Goal: Task Accomplishment & Management: Use online tool/utility

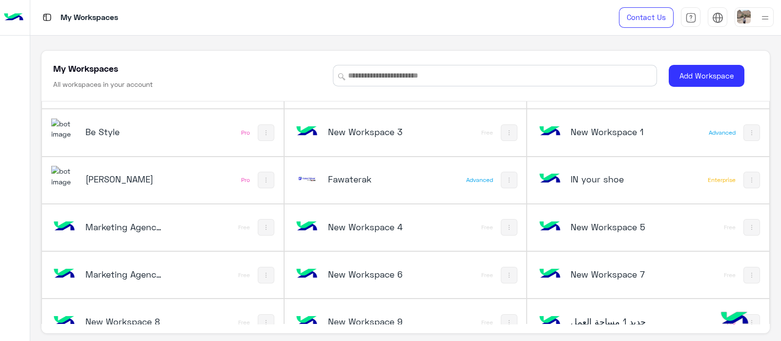
scroll to position [1668, 0]
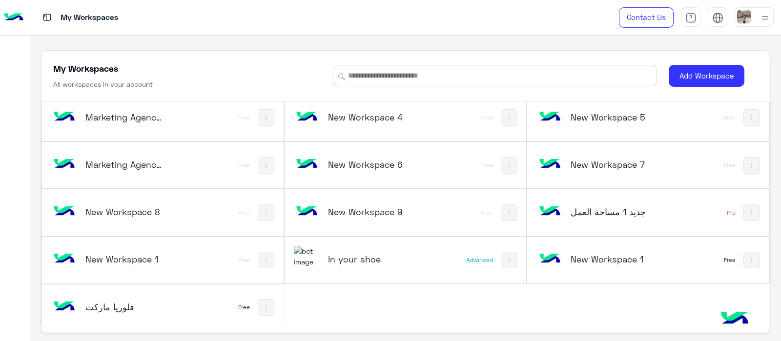
click at [350, 267] on div "In your shoe" at bounding box center [361, 260] width 134 height 28
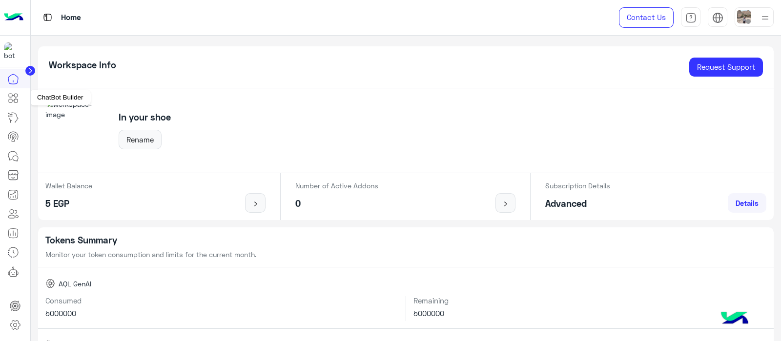
click at [14, 102] on icon at bounding box center [13, 98] width 12 height 12
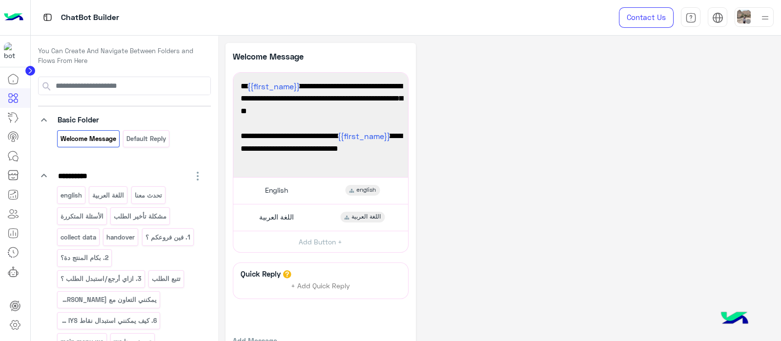
scroll to position [18, 0]
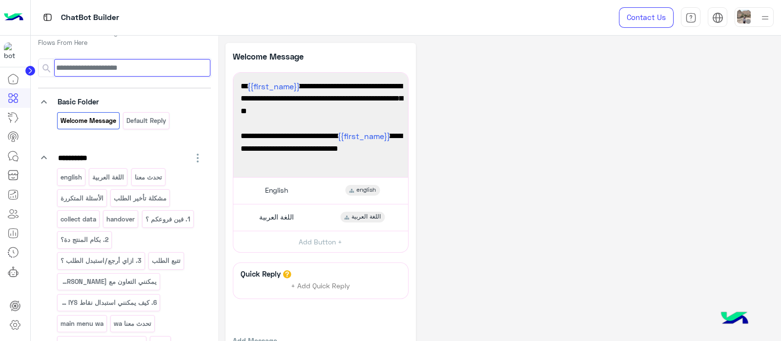
click at [74, 72] on input at bounding box center [132, 68] width 156 height 18
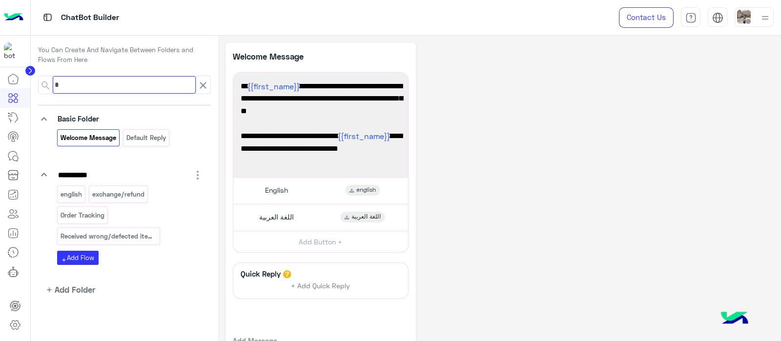
scroll to position [0, 0]
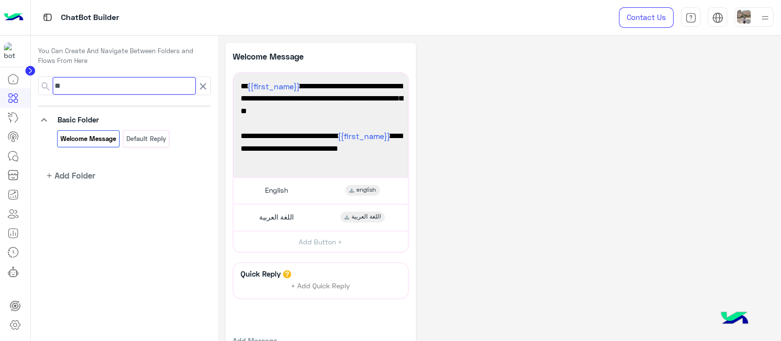
type input "*"
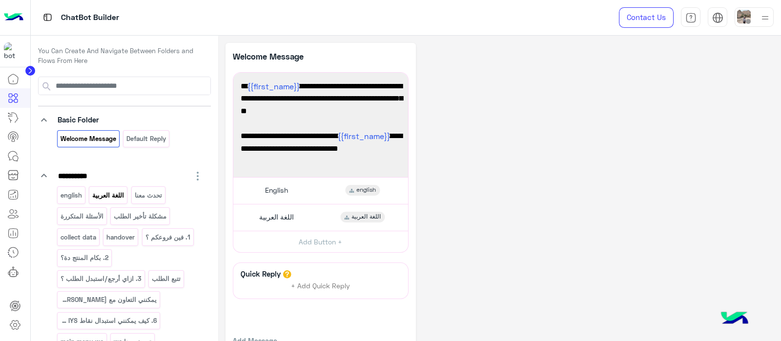
click at [108, 198] on p "اللغة العربية" at bounding box center [108, 195] width 33 height 11
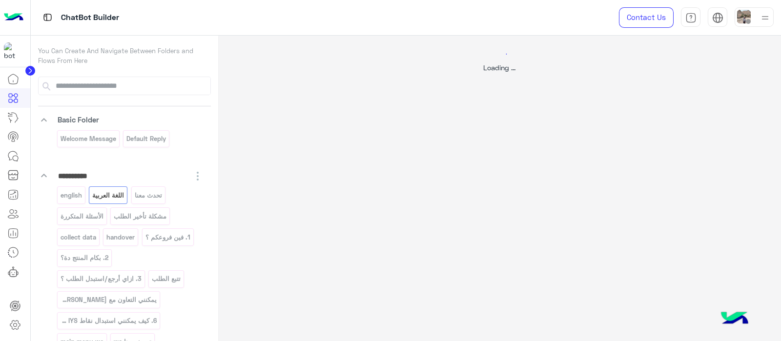
select select "*"
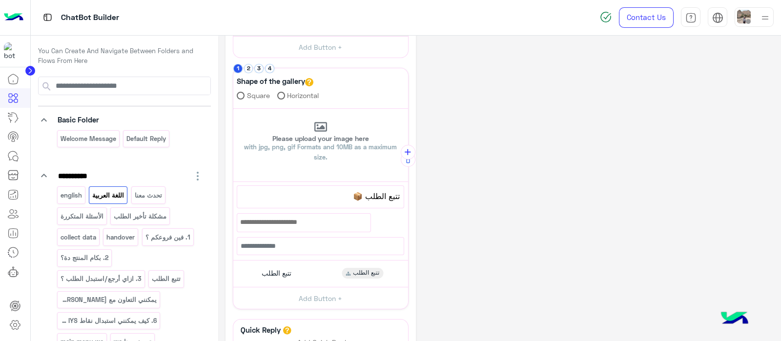
scroll to position [200, 0]
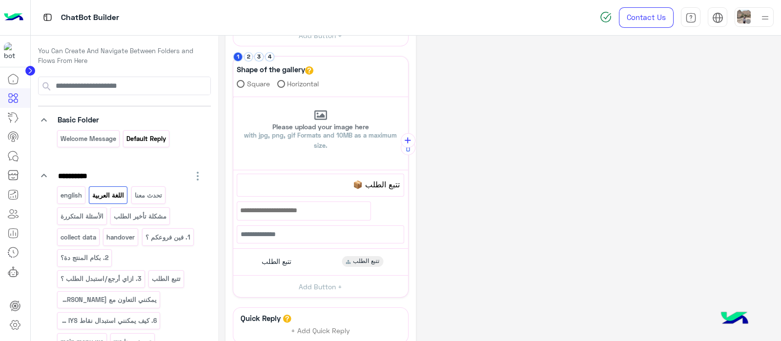
click at [144, 145] on div "Default reply" at bounding box center [146, 138] width 46 height 17
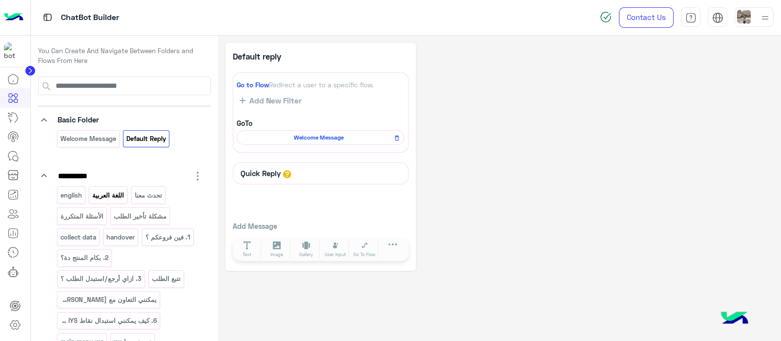
click at [107, 196] on p "اللغة العربية" at bounding box center [108, 195] width 33 height 11
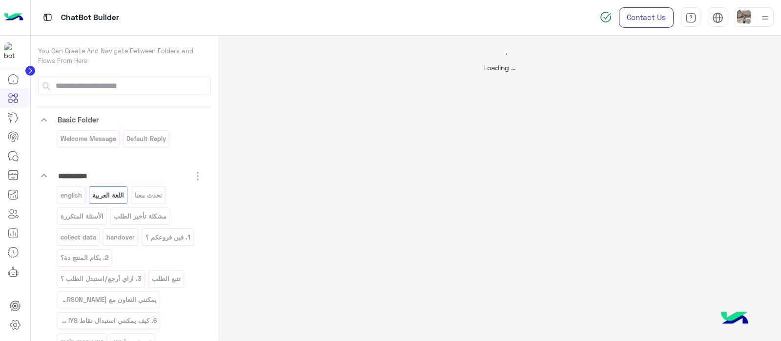
select select "*"
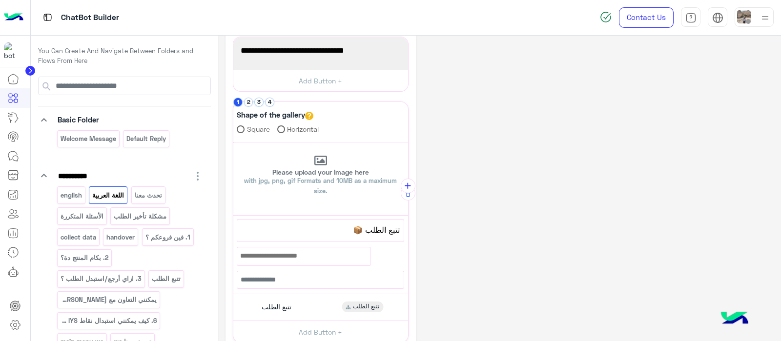
scroll to position [147, 0]
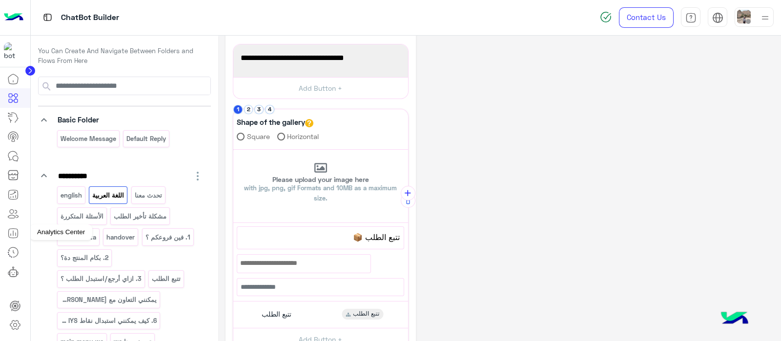
click at [24, 234] on link at bounding box center [13, 233] width 26 height 20
click at [20, 326] on icon at bounding box center [15, 325] width 12 height 12
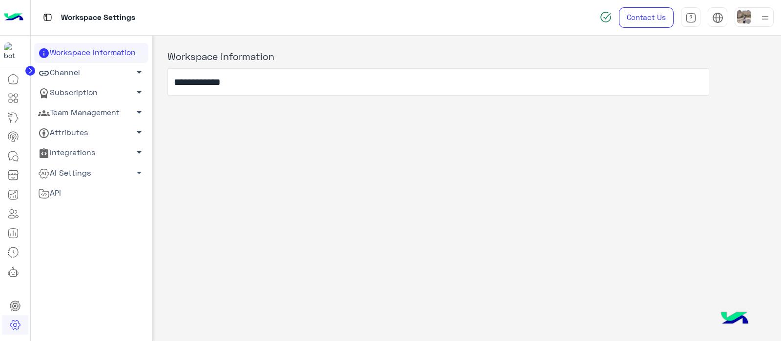
click at [56, 74] on link "Channel arrow_drop_down" at bounding box center [91, 73] width 114 height 20
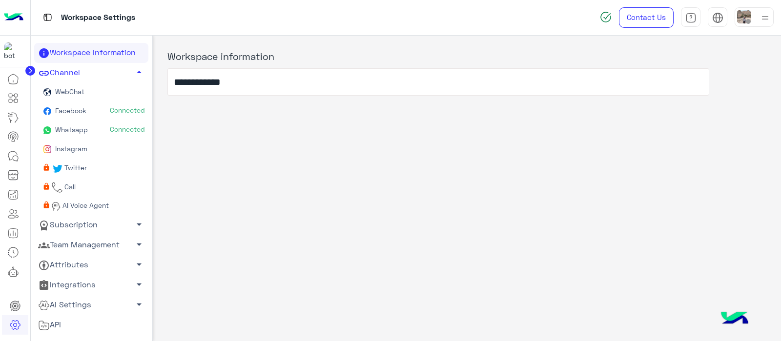
click at [66, 220] on link "Subscription arrow_drop_down" at bounding box center [91, 225] width 114 height 20
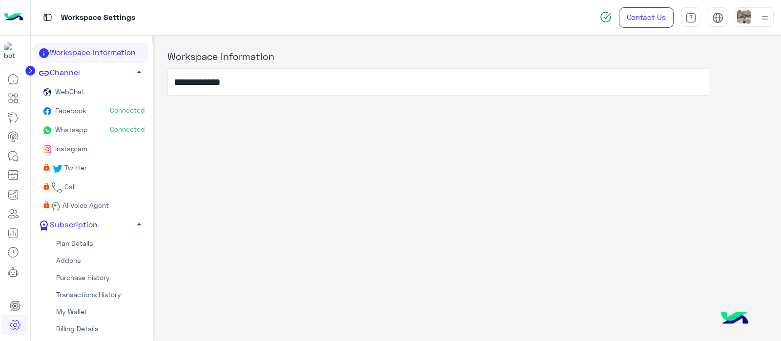
scroll to position [95, 0]
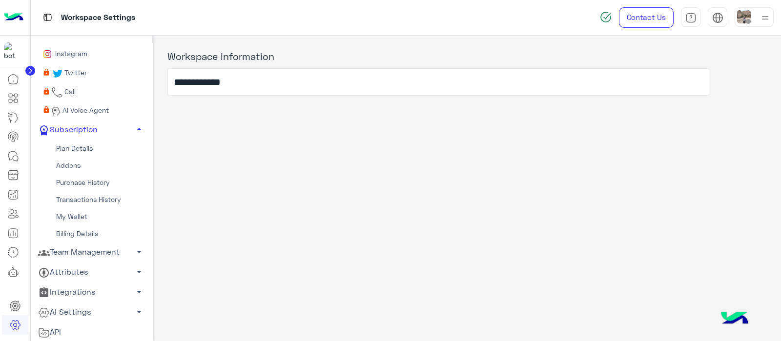
click at [73, 250] on link "Team Management arrow_drop_down" at bounding box center [91, 252] width 114 height 20
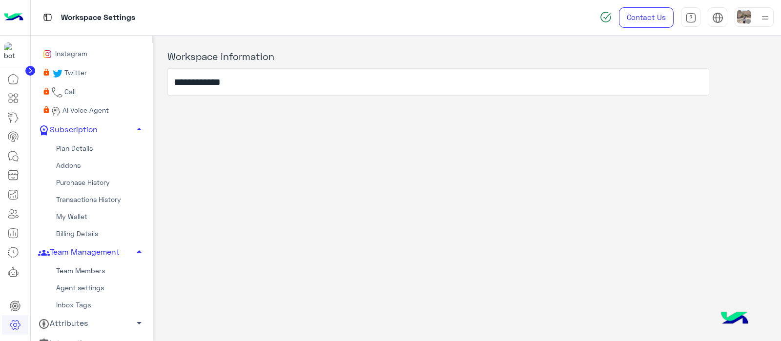
click at [76, 270] on link "Team Members" at bounding box center [91, 270] width 114 height 17
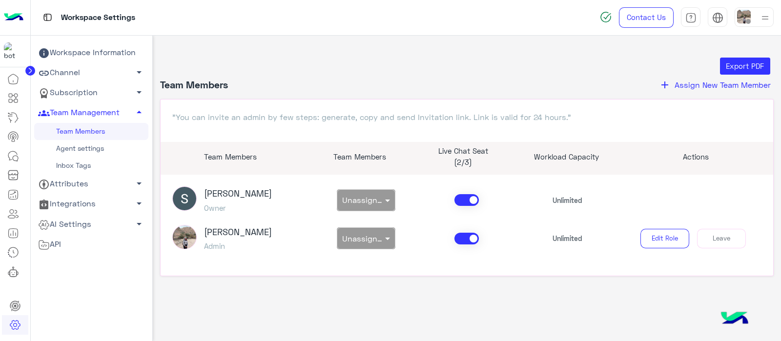
click at [663, 83] on icon "add" at bounding box center [665, 85] width 12 height 12
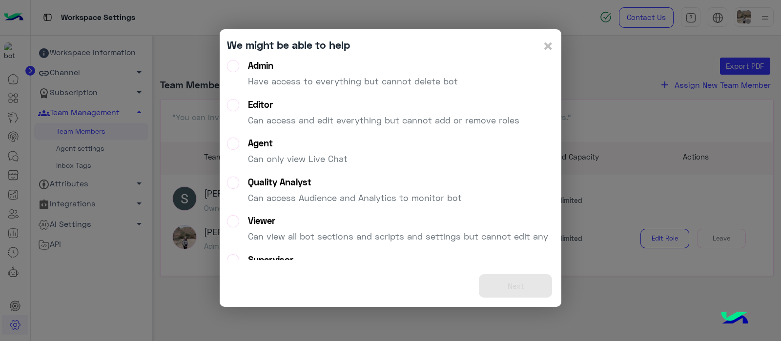
click at [228, 63] on label "Admin Have access to everything but cannot delete bot" at bounding box center [342, 77] width 231 height 35
click at [521, 286] on button "Next" at bounding box center [515, 286] width 73 height 24
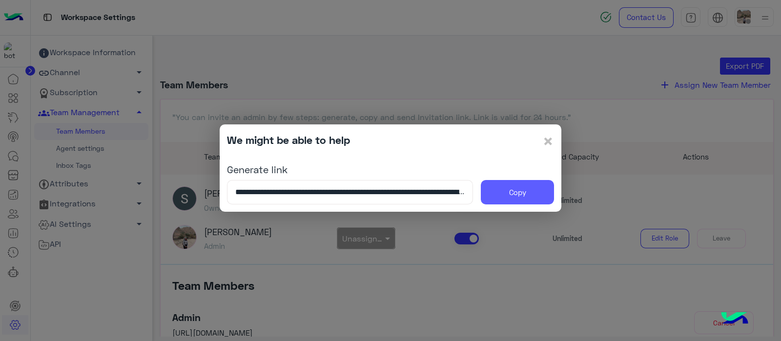
click at [507, 190] on button "Copy" at bounding box center [517, 192] width 73 height 24
click at [546, 141] on span "×" at bounding box center [548, 141] width 12 height 22
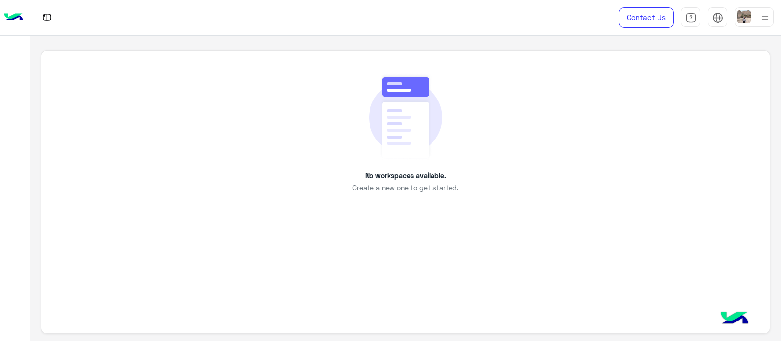
drag, startPoint x: 503, startPoint y: 206, endPoint x: 419, endPoint y: 164, distance: 93.4
click at [419, 164] on div "No workspaces available. Create a new one to get started." at bounding box center [405, 133] width 684 height 121
click at [745, 321] on img at bounding box center [734, 319] width 34 height 34
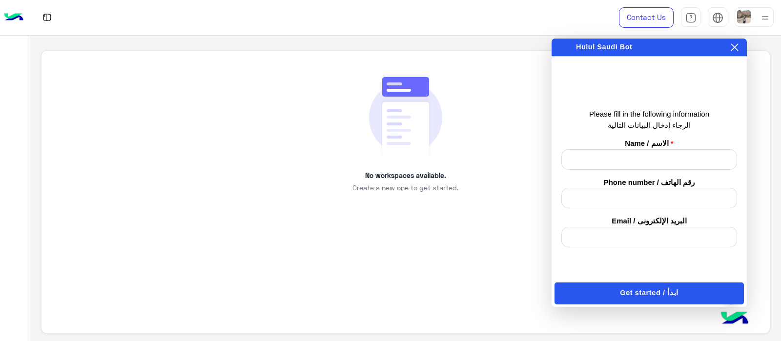
click at [736, 46] on icon at bounding box center [734, 47] width 8 height 8
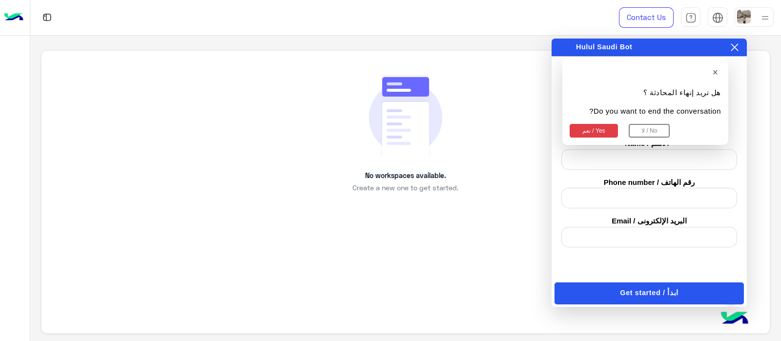
click at [582, 128] on button "نعم / Yes" at bounding box center [593, 131] width 48 height 14
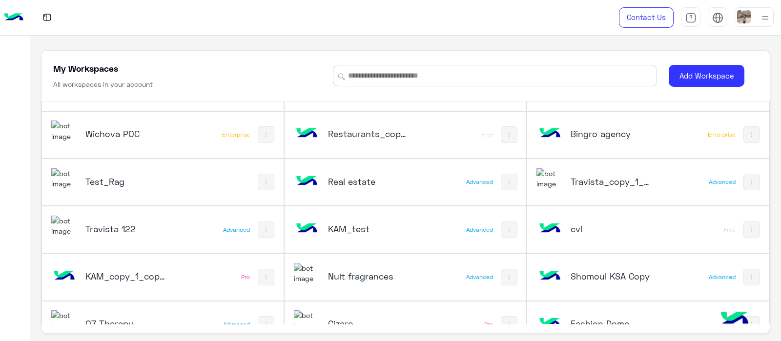
scroll to position [1668, 0]
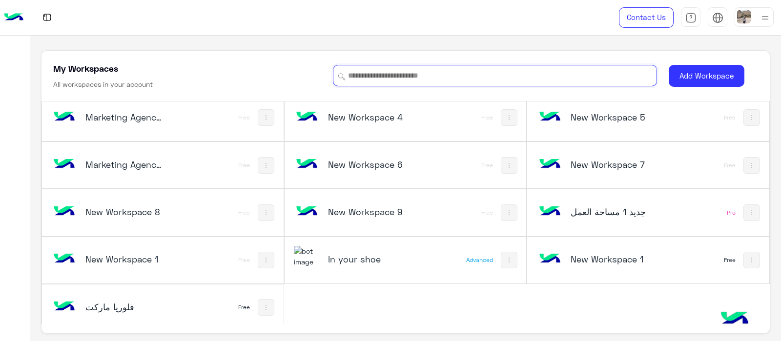
click at [397, 78] on input at bounding box center [495, 75] width 324 height 21
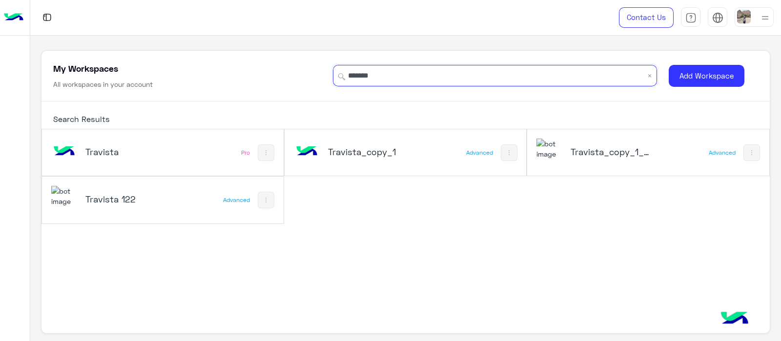
scroll to position [0, 0]
type input "********"
click at [94, 155] on h5 "Travista" at bounding box center [125, 152] width 81 height 12
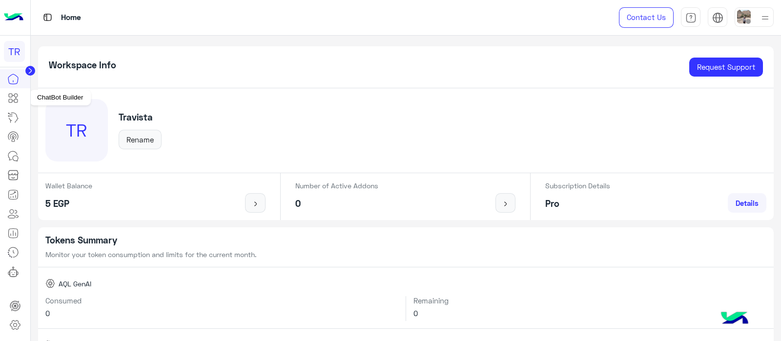
click at [4, 101] on link at bounding box center [13, 98] width 26 height 20
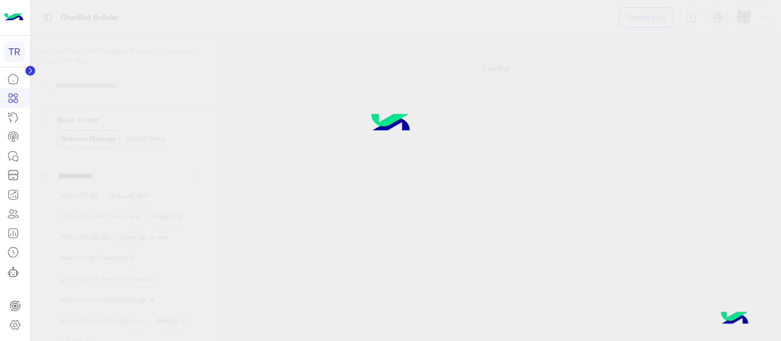
select select "*"
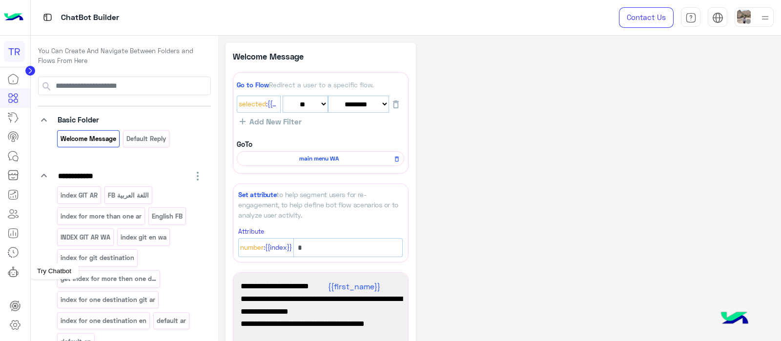
click at [13, 277] on link at bounding box center [13, 272] width 26 height 20
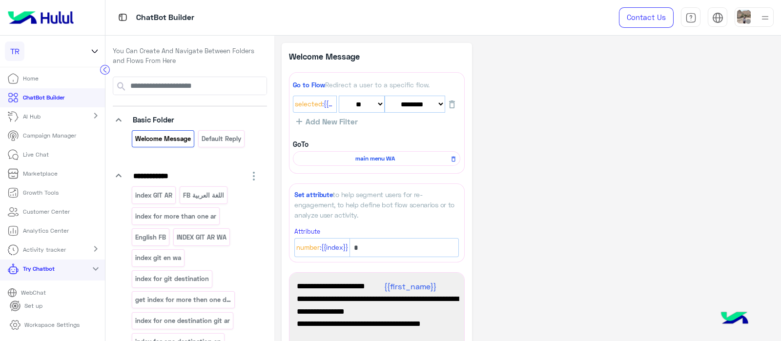
scroll to position [25, 0]
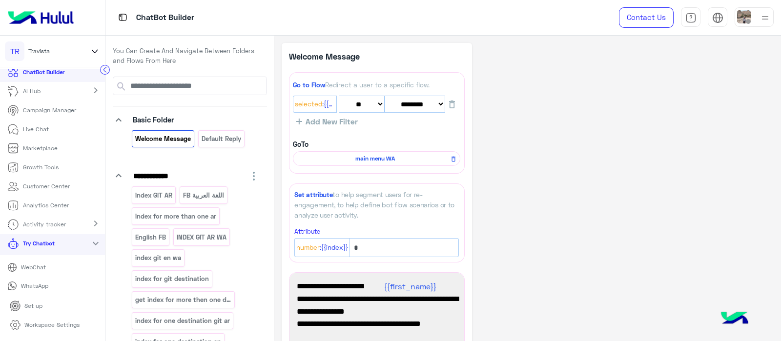
click at [16, 262] on link "WebChat" at bounding box center [52, 267] width 105 height 17
click at [28, 132] on p "Live Chat" at bounding box center [36, 129] width 26 height 9
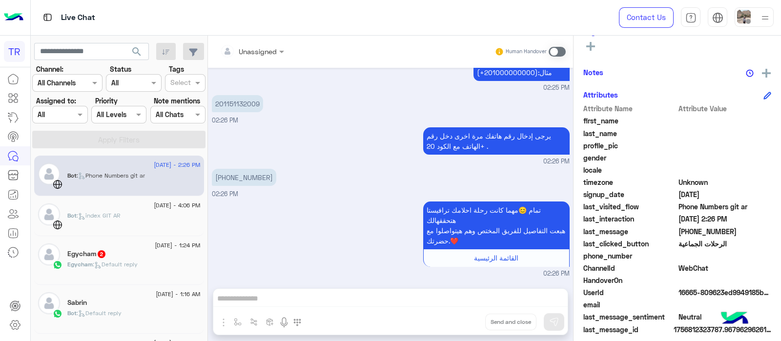
scroll to position [183, 0]
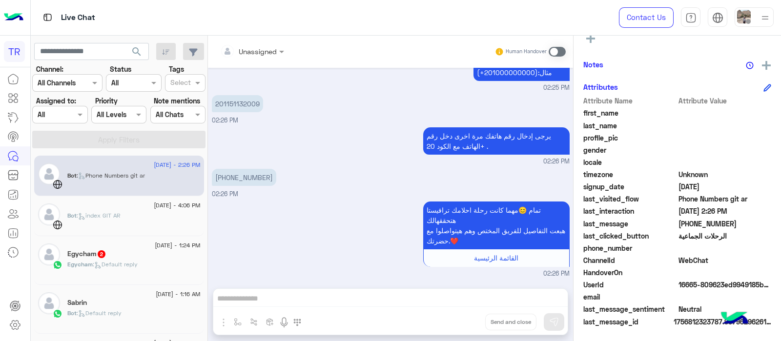
click at [678, 204] on div "last_visited_flow Phone Numbers git ar" at bounding box center [677, 200] width 188 height 12
drag, startPoint x: 673, startPoint y: 221, endPoint x: 748, endPoint y: 224, distance: 74.7
click at [748, 224] on div "last_message +201151132009" at bounding box center [677, 225] width 188 height 12
click at [692, 261] on span "WebChat" at bounding box center [724, 260] width 93 height 10
click at [17, 98] on icon at bounding box center [13, 98] width 12 height 12
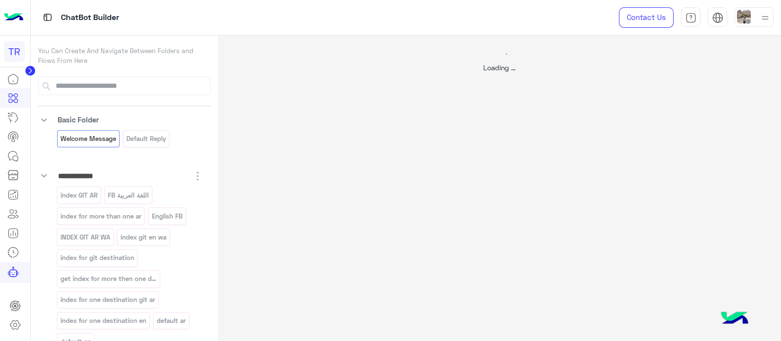
select select "*"
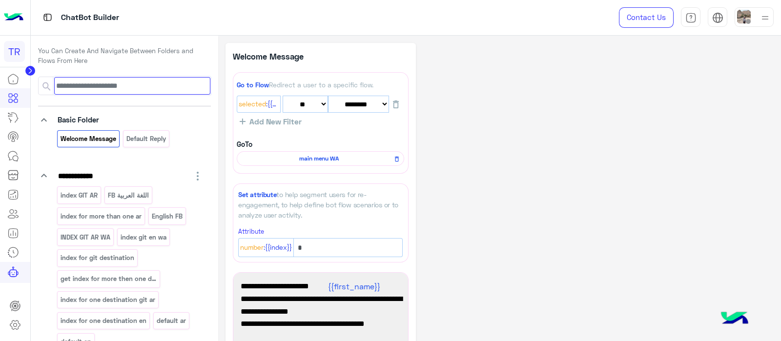
click at [90, 86] on input at bounding box center [132, 86] width 156 height 18
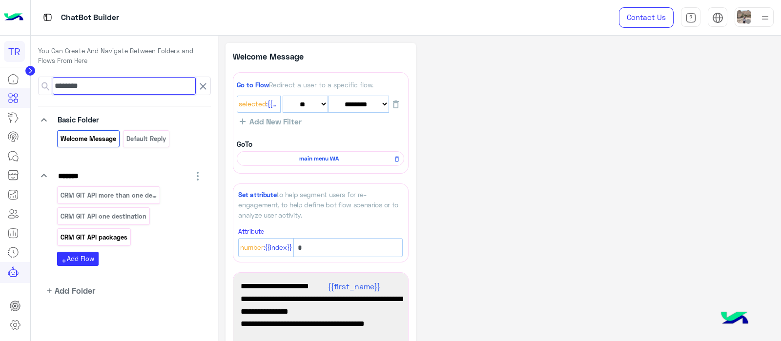
type input "*******"
click at [100, 240] on p "CRM GIT API packages" at bounding box center [94, 237] width 68 height 11
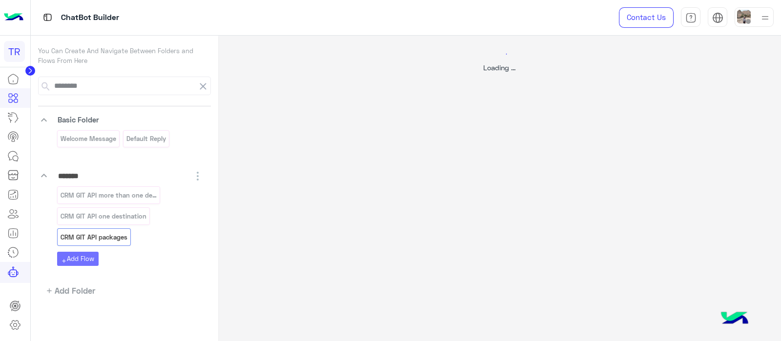
select select "****"
select select "*"
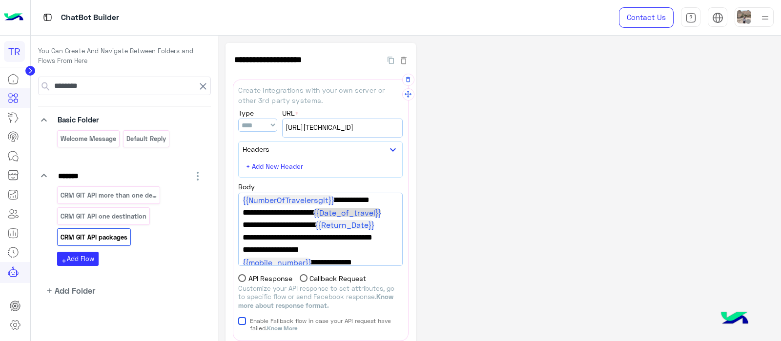
click at [381, 212] on span "{{Date_of_travel}}" at bounding box center [347, 212] width 68 height 9
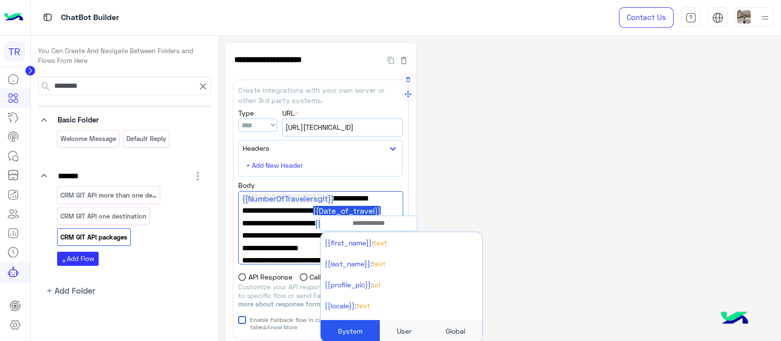
type textarea "**********"
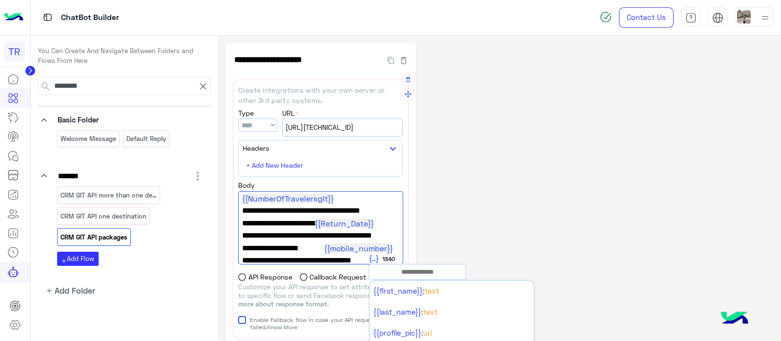
click at [318, 212] on span ""git_travel_date":""," at bounding box center [320, 210] width 157 height 13
click at [320, 213] on span ""git_travel_date":""," at bounding box center [320, 210] width 157 height 13
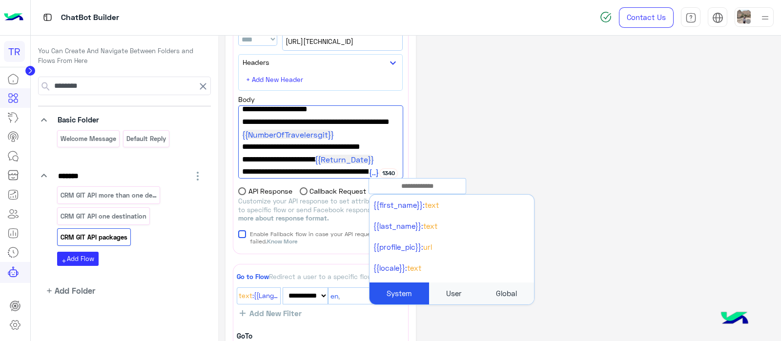
click at [451, 292] on div "User" at bounding box center [454, 293] width 50 height 22
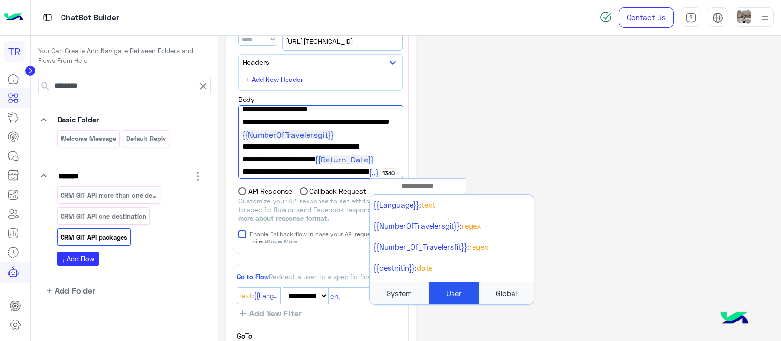
click at [420, 186] on input "text" at bounding box center [417, 186] width 97 height 11
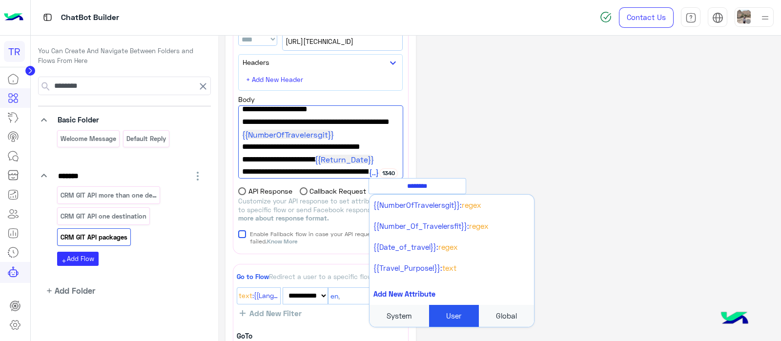
click at [420, 186] on input "********" at bounding box center [417, 186] width 97 height 11
click at [426, 185] on input "********" at bounding box center [417, 186] width 97 height 11
type input "********"
click at [407, 242] on span "{{Date_of_travel}}:" at bounding box center [405, 246] width 65 height 9
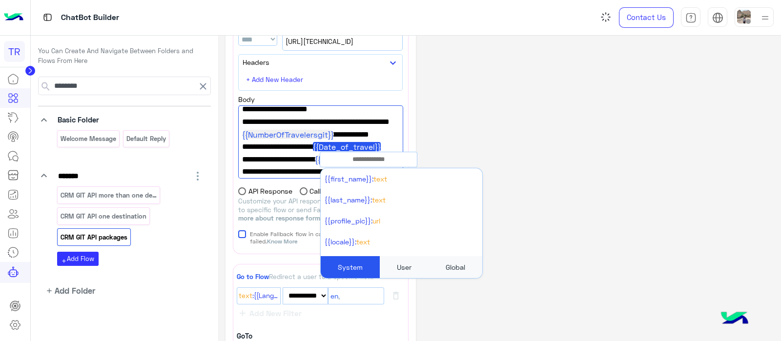
click at [500, 121] on div "**********" at bounding box center [499, 276] width 548 height 638
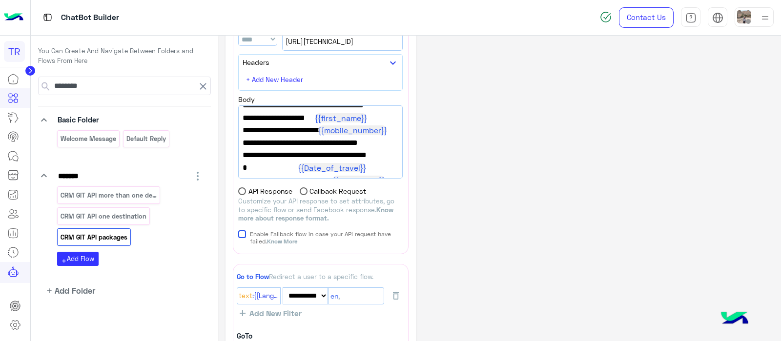
scroll to position [200, 0]
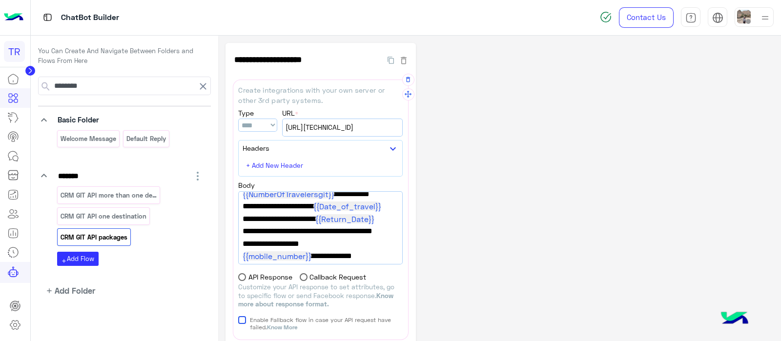
click at [347, 229] on span ""git_number_of_nights": ""," at bounding box center [320, 231] width 156 height 13
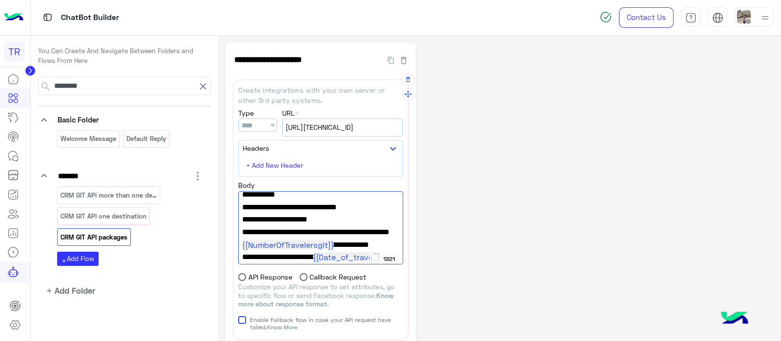
click at [333, 244] on span ""git_number_of_pax":" {{NumberOfTravelersgit}} "," at bounding box center [320, 238] width 157 height 25
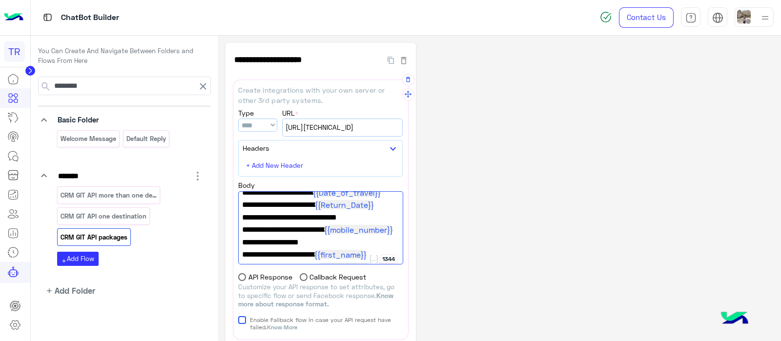
scroll to position [118, 0]
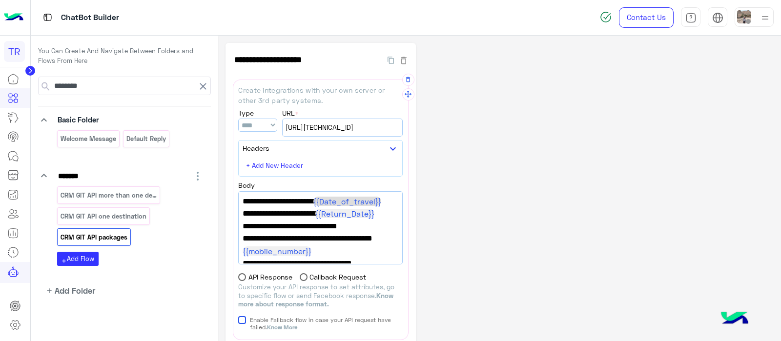
scroll to position [0, 0]
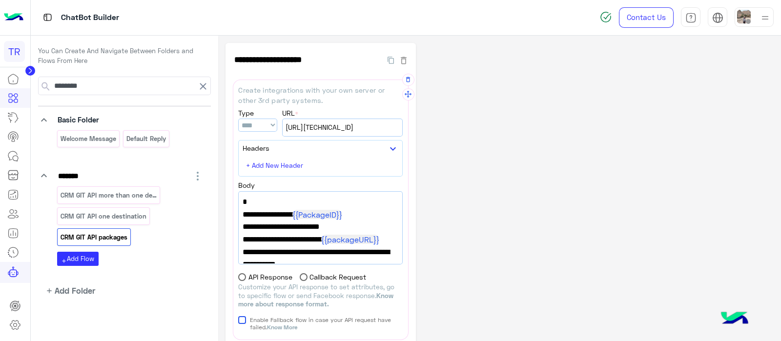
click at [315, 225] on span ""git_destination":""," at bounding box center [320, 227] width 156 height 13
click at [320, 228] on span ""git_destination":""," at bounding box center [320, 226] width 157 height 13
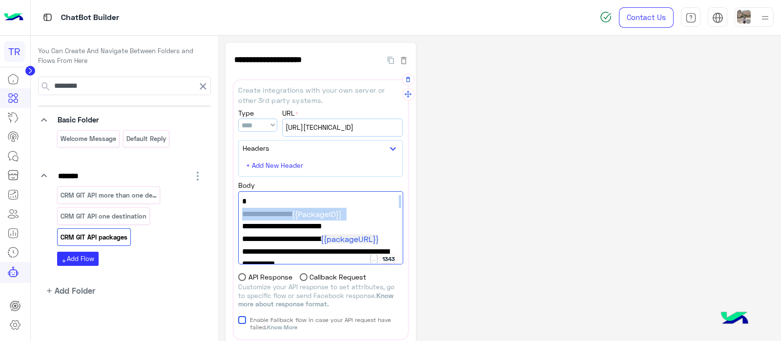
drag, startPoint x: 403, startPoint y: 201, endPoint x: 403, endPoint y: 208, distance: 6.8
click at [403, 208] on div "{ "pacakges": [ {{PackageID}} ], "git_destination":"0", "git_PackagesLink":" {{…" at bounding box center [320, 227] width 164 height 73
click at [364, 202] on span "{" at bounding box center [320, 201] width 157 height 13
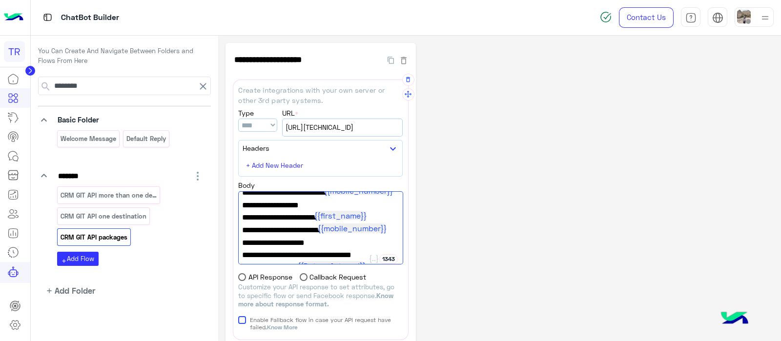
scroll to position [161, 0]
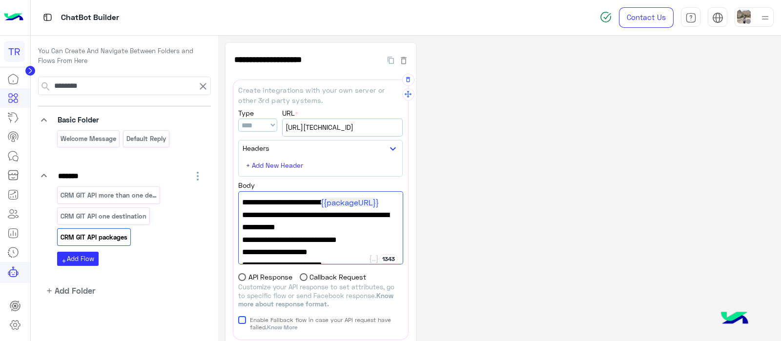
click at [396, 203] on div "{ "pacakges": [ {{PackageID}} ], "git_destination":"0", "git_PackagesLink":" {{…" at bounding box center [320, 227] width 164 height 73
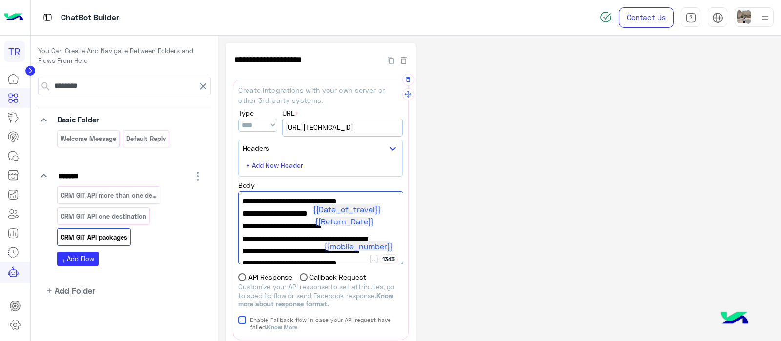
scroll to position [127, 0]
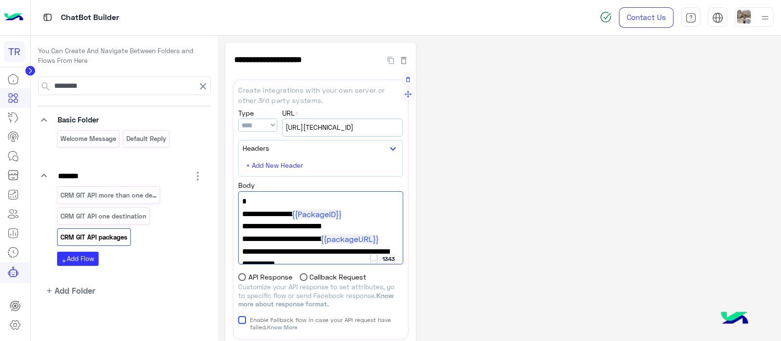
click at [324, 225] on span ""git_destination":"0"," at bounding box center [320, 226] width 157 height 13
click at [379, 257] on button at bounding box center [373, 259] width 11 height 10
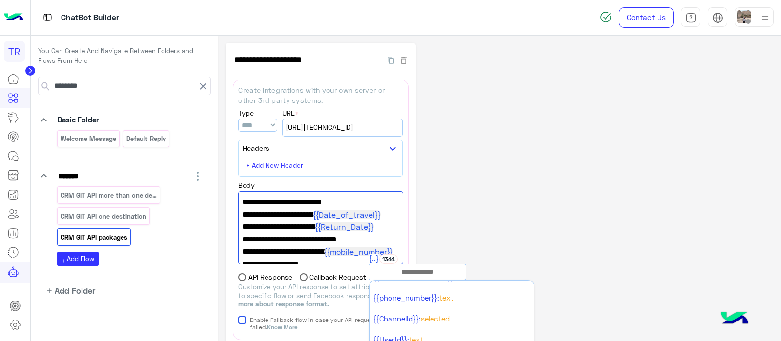
click at [387, 248] on span ""git_mobilenumber": " {{mobile_number}} "," at bounding box center [320, 251] width 157 height 13
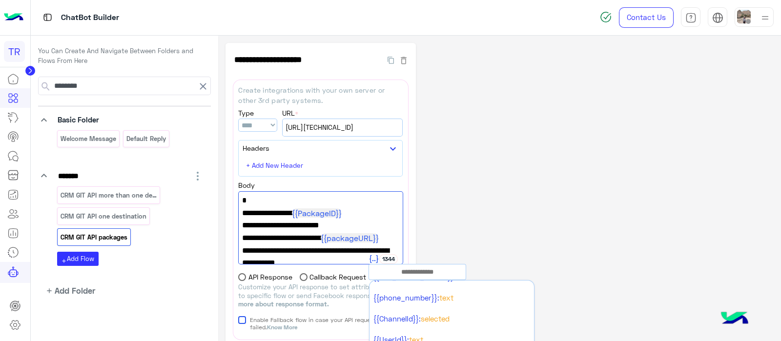
drag, startPoint x: 248, startPoint y: 222, endPoint x: 331, endPoint y: 222, distance: 82.9
click at [331, 222] on span ""git_destination":""," at bounding box center [320, 225] width 157 height 13
click at [260, 229] on span at bounding box center [320, 225] width 157 height 13
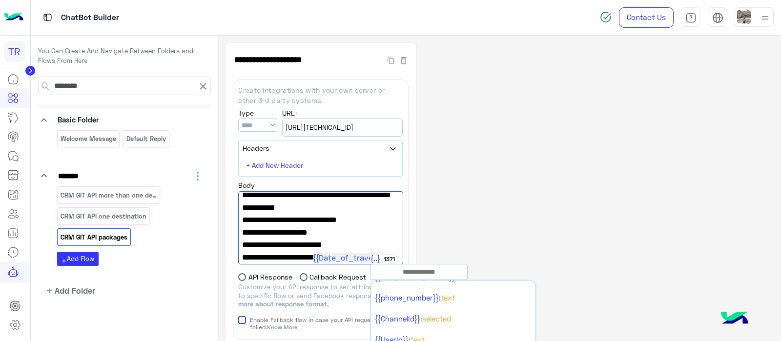
drag, startPoint x: 381, startPoint y: 206, endPoint x: 242, endPoint y: 209, distance: 138.6
click at [242, 209] on span ""lead_type":"git", "lead_trip_date_type":"specificdate"," at bounding box center [320, 201] width 157 height 25
drag, startPoint x: 385, startPoint y: 206, endPoint x: 242, endPoint y: 206, distance: 143.9
click at [242, 206] on span ""lead_type":"git", "lead_trip_date_type":"specificdate"," at bounding box center [320, 201] width 157 height 25
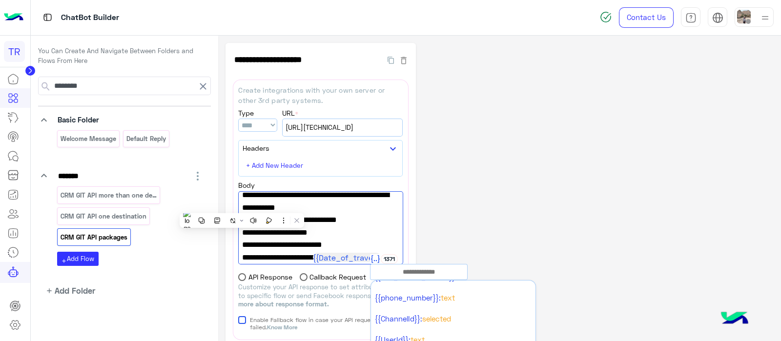
click at [387, 207] on span ""lead_type":"git", "lead_trip_date_type":"specificdate"," at bounding box center [320, 201] width 157 height 25
drag, startPoint x: 387, startPoint y: 207, endPoint x: 242, endPoint y: 211, distance: 145.4
click at [242, 211] on span ""lead_type":"git", "lead_trip_date_type":"specificdate"," at bounding box center [320, 201] width 157 height 25
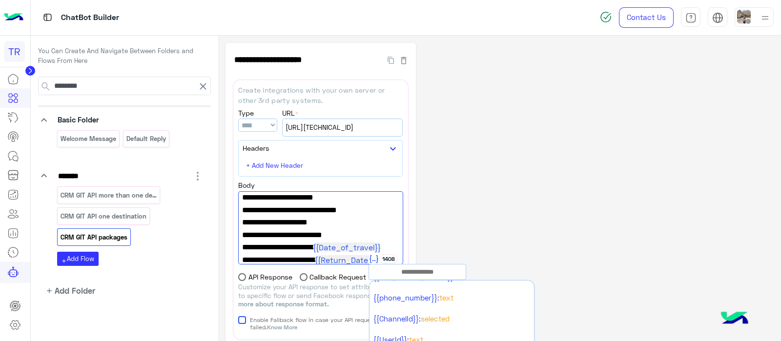
drag, startPoint x: 322, startPoint y: 221, endPoint x: 250, endPoint y: 210, distance: 73.0
click at [250, 210] on div "{ "pacakges": [ {{PackageID}} ], "git_PackagesLink":" {{packageURL}} ", "lead_t…" at bounding box center [320, 227] width 164 height 73
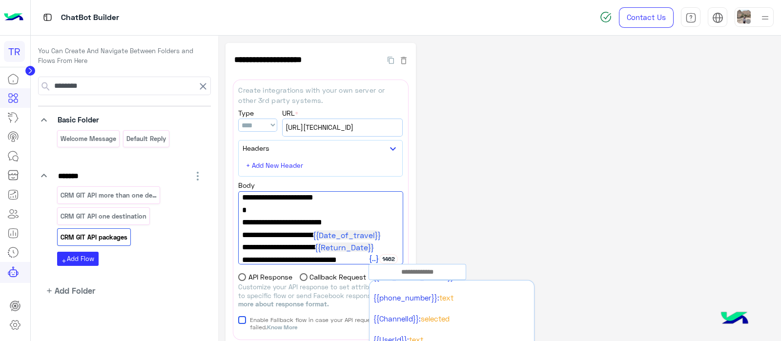
scroll to position [0, 0]
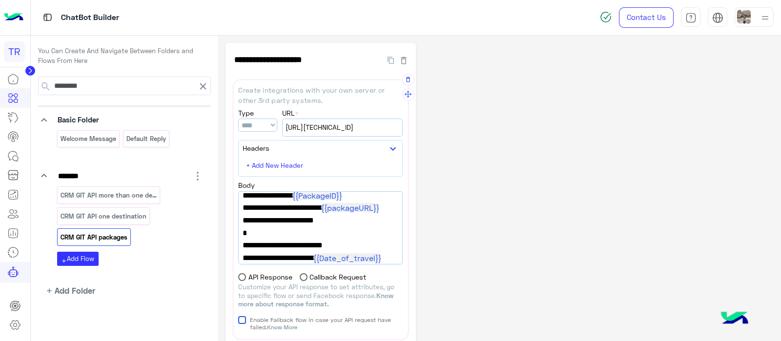
scroll to position [26, 0]
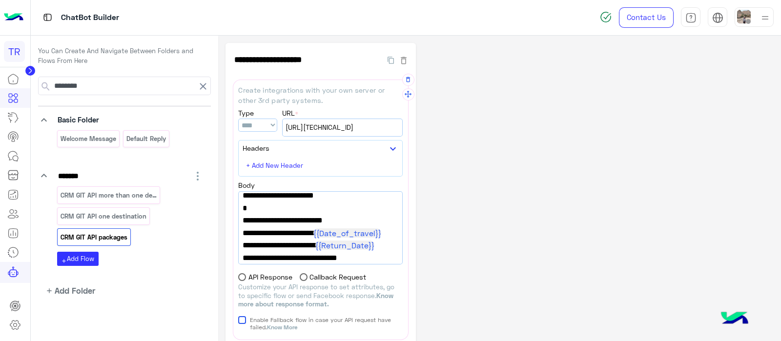
click at [366, 252] on span ""git_number_of_nights": "0"," at bounding box center [320, 258] width 156 height 13
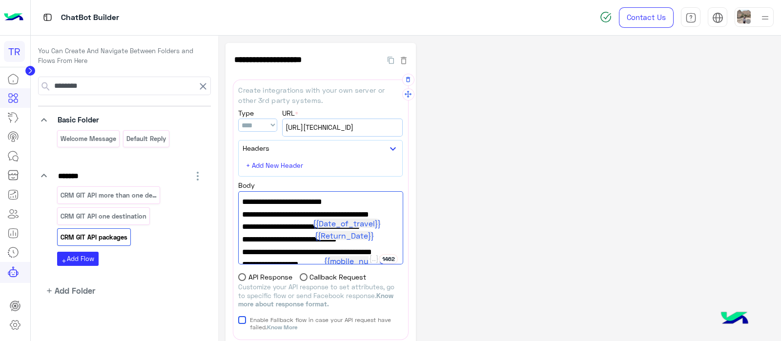
scroll to position [50, 0]
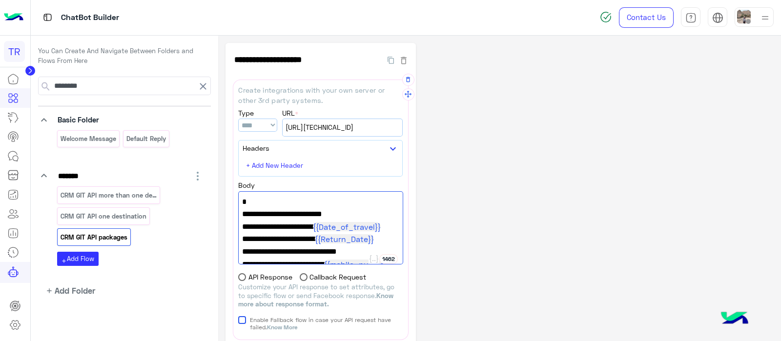
drag, startPoint x: 366, startPoint y: 251, endPoint x: 246, endPoint y: 209, distance: 127.8
click at [246, 209] on div "{ "pacakges": [ {{PackageID}} ], "git_PackagesLink":" {{packageURL}} ", "lead_t…" at bounding box center [320, 227] width 164 height 73
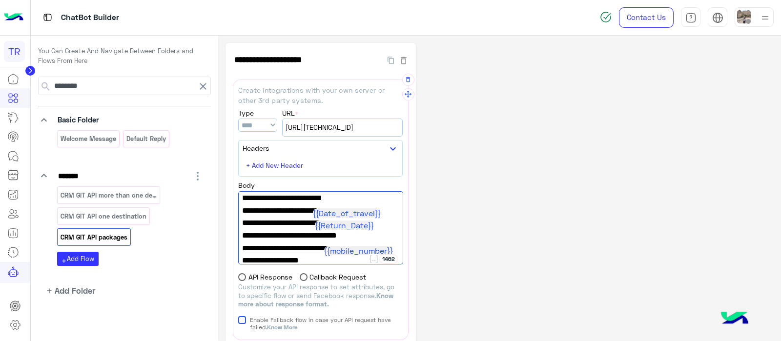
scroll to position [63, 0]
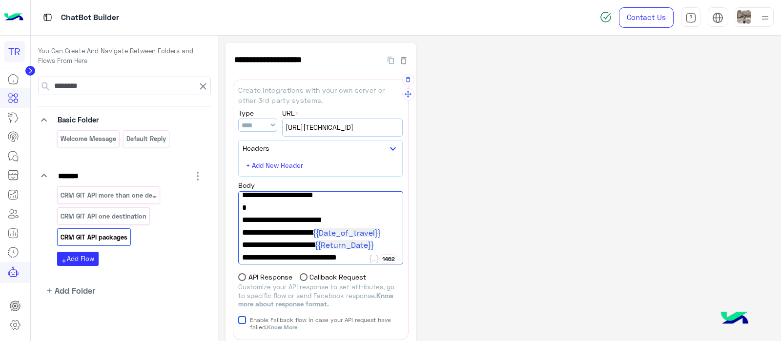
drag, startPoint x: 364, startPoint y: 237, endPoint x: 244, endPoint y: 220, distance: 120.7
click at [244, 220] on div "{ "pacakges": [ {{PackageID}} ], "git_PackagesLink":" {{packageURL}} ", "lead_t…" at bounding box center [320, 227] width 164 height 73
click at [390, 211] on span at bounding box center [320, 208] width 157 height 13
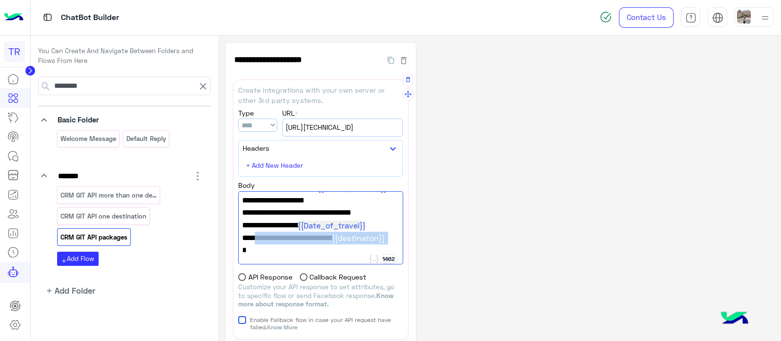
drag, startPoint x: 395, startPoint y: 238, endPoint x: 249, endPoint y: 242, distance: 145.5
click at [249, 242] on span ""destination_chatbot":" {{destinaton}} "" at bounding box center [320, 238] width 157 height 13
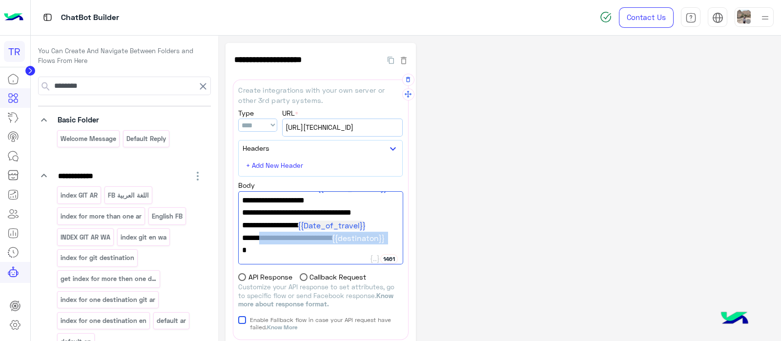
drag, startPoint x: 396, startPoint y: 235, endPoint x: 251, endPoint y: 233, distance: 144.9
click at [251, 233] on div "{ "pacakges": [ {{PackageID}} ], "git_PackagesLink":" {{packageURL}} ", "lead_t…" at bounding box center [320, 227] width 164 height 73
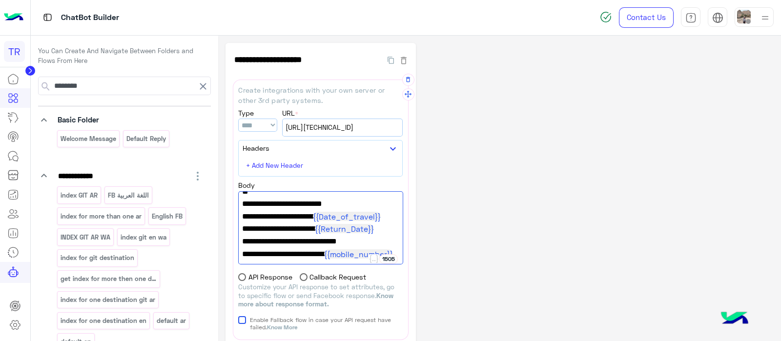
drag, startPoint x: 247, startPoint y: 241, endPoint x: 363, endPoint y: 239, distance: 116.1
click at [363, 239] on div "{ "pacakges": [ {{PackageID}} ], "git_PackagesLink":" {{packageURL}} ", "lead_t…" at bounding box center [320, 227] width 164 height 73
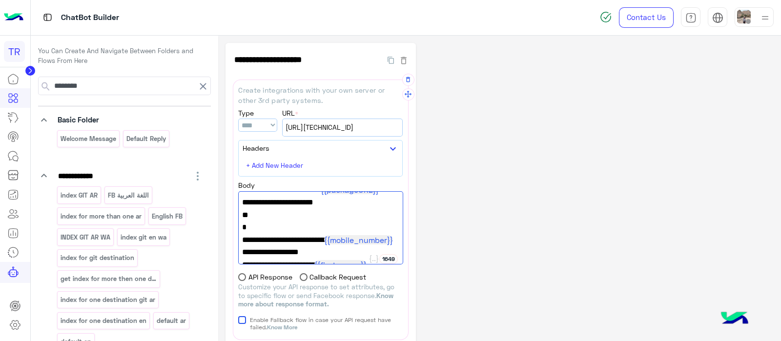
click at [256, 229] on span at bounding box center [320, 227] width 157 height 13
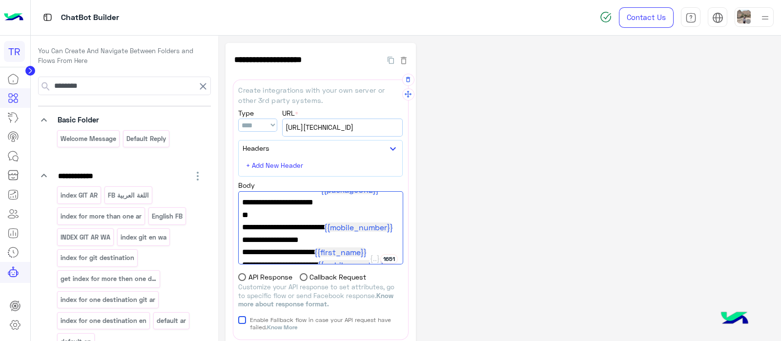
click at [255, 215] on span at bounding box center [320, 215] width 157 height 13
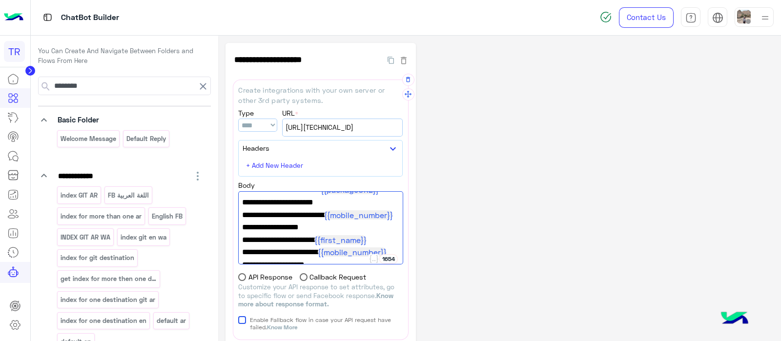
type textarea "**********"
click at [343, 214] on span ""git_mobilenumber": " {{mobile_number}} "," at bounding box center [320, 215] width 157 height 13
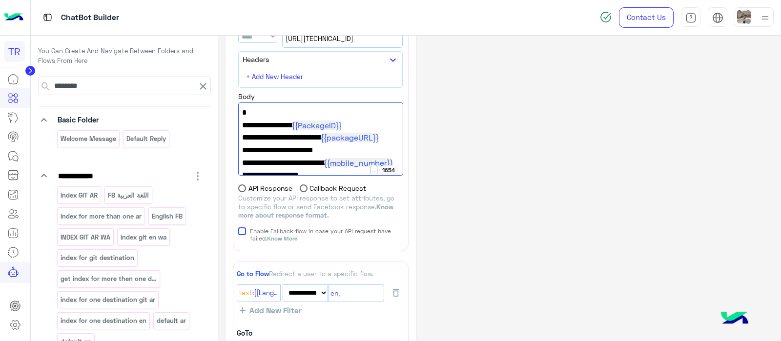
click at [200, 84] on icon at bounding box center [203, 87] width 12 height 12
click at [16, 303] on icon at bounding box center [15, 305] width 6 height 5
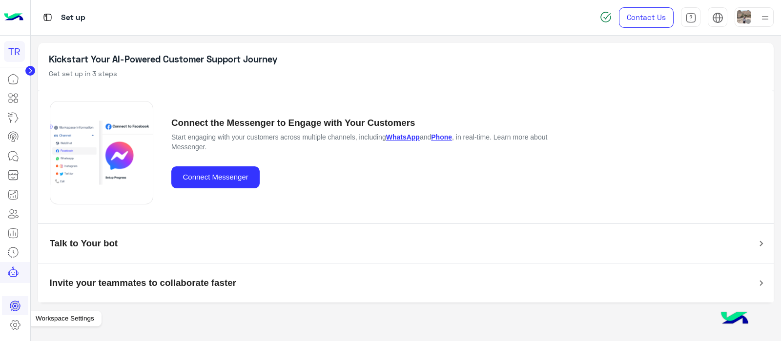
click at [17, 325] on icon at bounding box center [15, 325] width 12 height 12
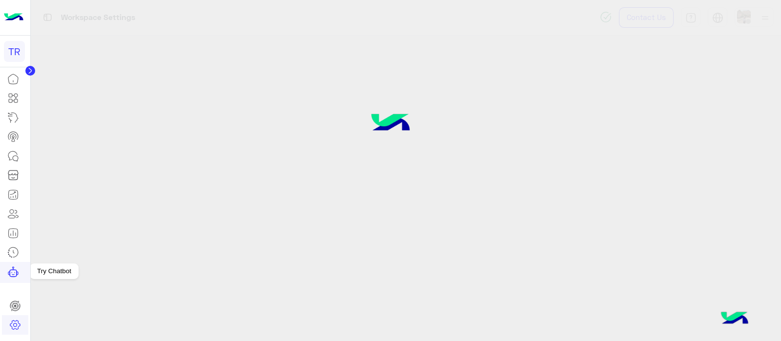
click at [12, 267] on icon at bounding box center [13, 272] width 12 height 12
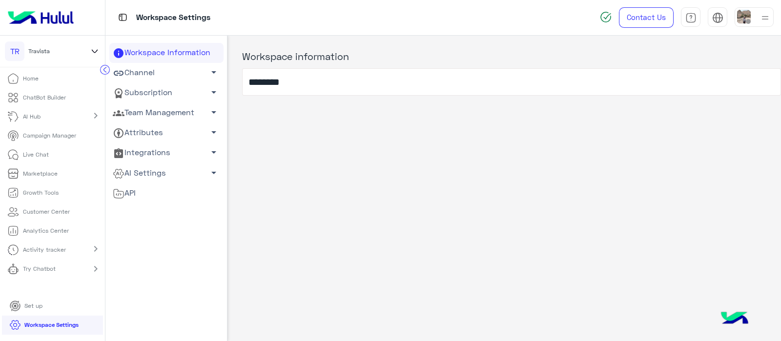
click at [23, 268] on p "Try Chatbot" at bounding box center [39, 268] width 33 height 9
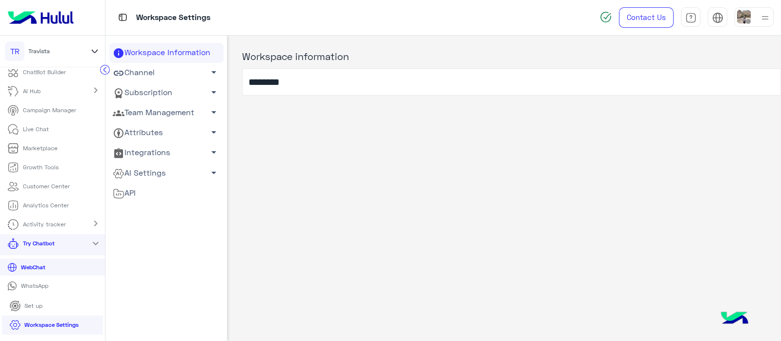
click at [26, 284] on p "WhatsApp" at bounding box center [34, 286] width 35 height 9
click at [34, 72] on p "ChatBot Builder" at bounding box center [44, 72] width 43 height 9
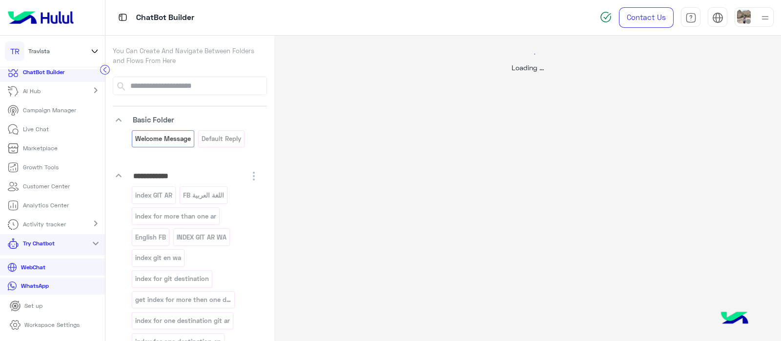
select select "*"
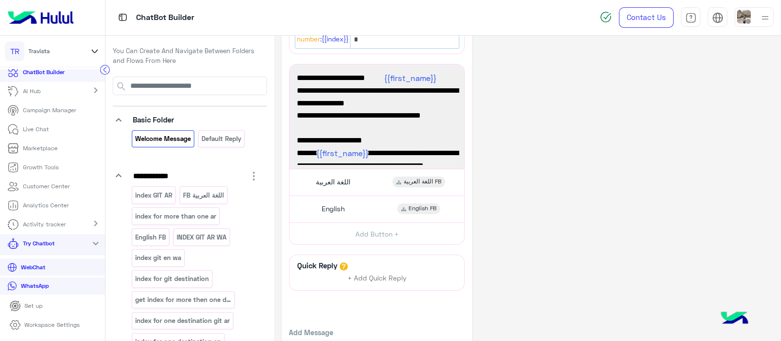
scroll to position [214, 0]
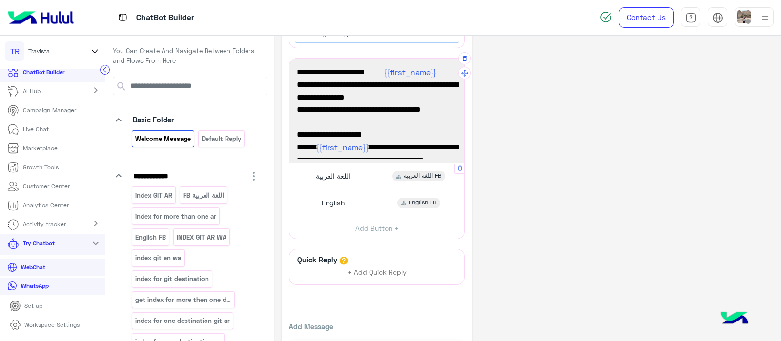
click at [354, 173] on div "اللغة العربية اللغة العربية FB" at bounding box center [376, 176] width 167 height 19
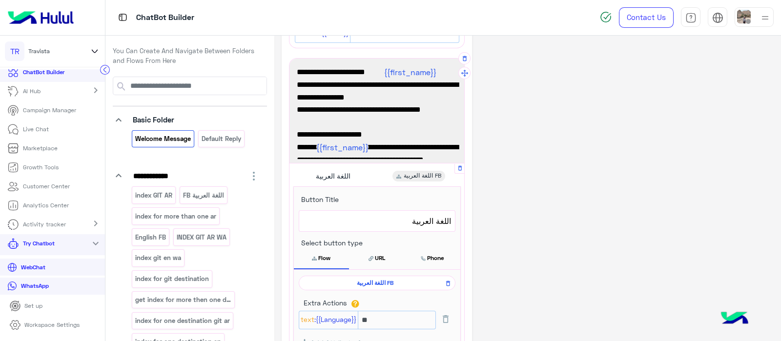
click at [357, 284] on span "اللغة العربية FB" at bounding box center [375, 283] width 142 height 9
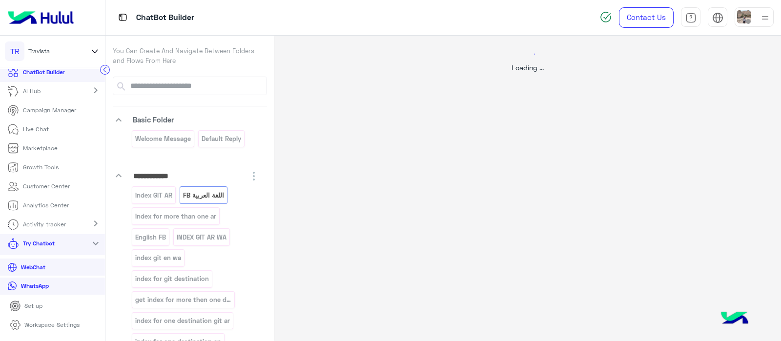
scroll to position [0, 0]
select select "*"
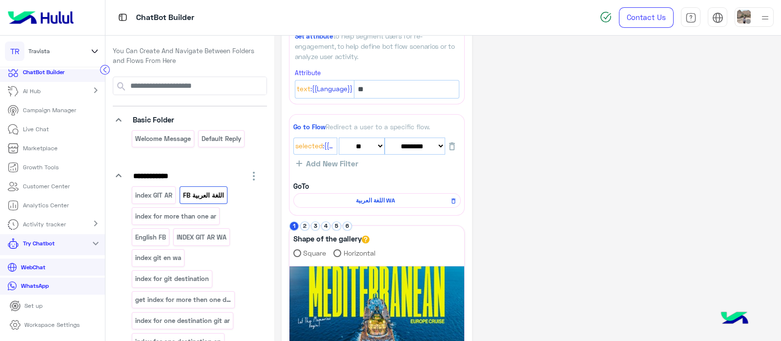
scroll to position [55, 0]
click at [366, 198] on span "اللغة العربية WA" at bounding box center [375, 200] width 153 height 9
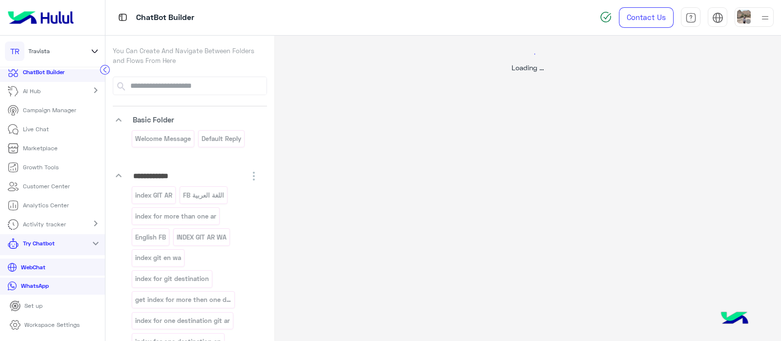
scroll to position [0, 0]
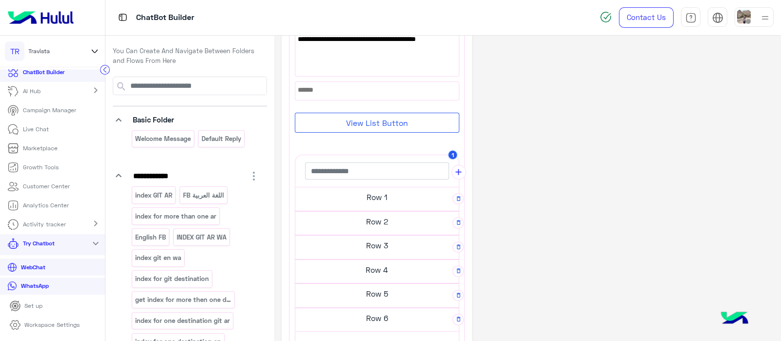
click at [368, 198] on h5 "Row 1" at bounding box center [376, 197] width 163 height 20
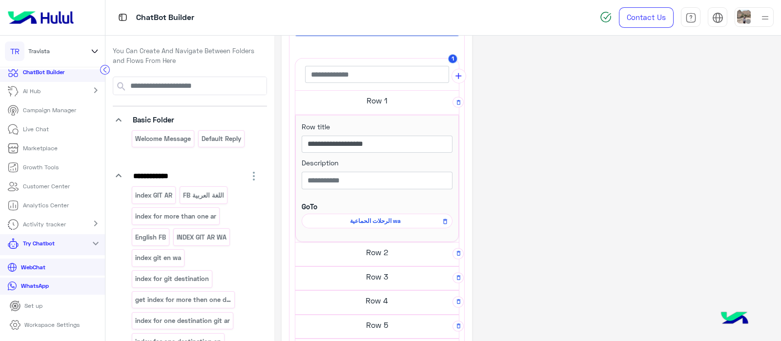
scroll to position [295, 0]
click at [372, 221] on span "الرحلات الحماعية wa" at bounding box center [375, 220] width 137 height 9
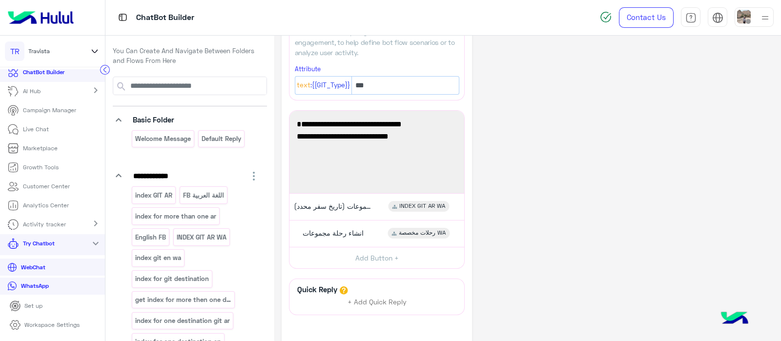
scroll to position [58, 0]
click at [323, 204] on span "رحلات المجموعات (تاريخ سفر محدد)" at bounding box center [333, 206] width 78 height 9
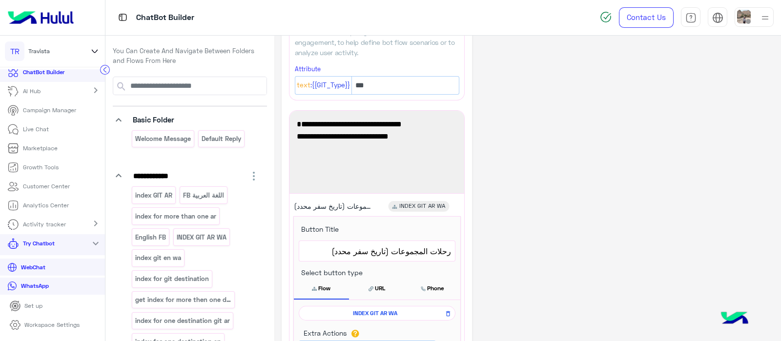
click at [350, 310] on span "INDEX GIT AR WA" at bounding box center [375, 313] width 142 height 9
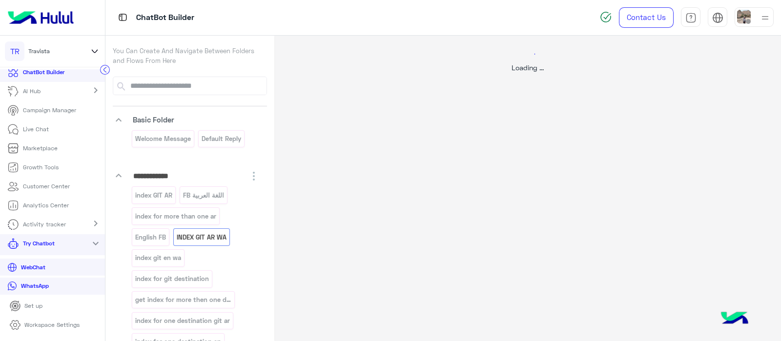
scroll to position [0, 0]
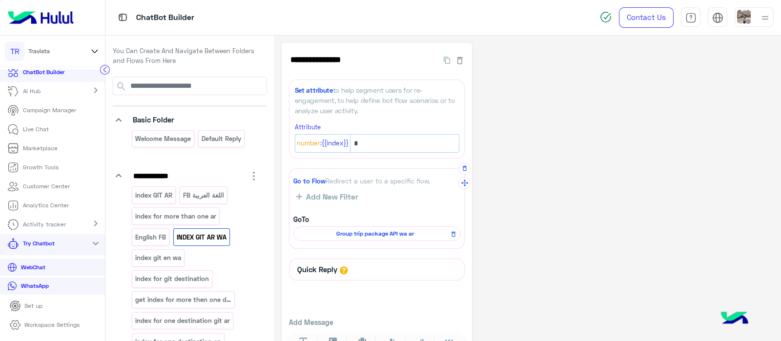
click at [371, 233] on span "Group trip package API wa ar" at bounding box center [375, 233] width 153 height 9
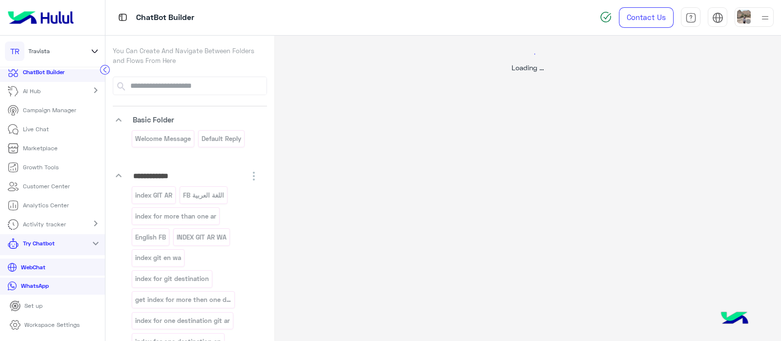
select select "****"
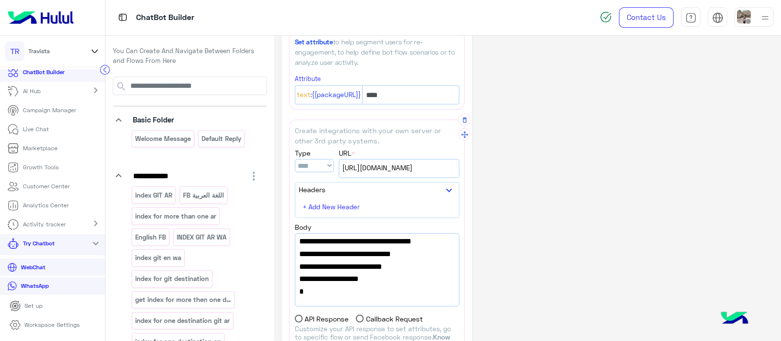
scroll to position [178, 0]
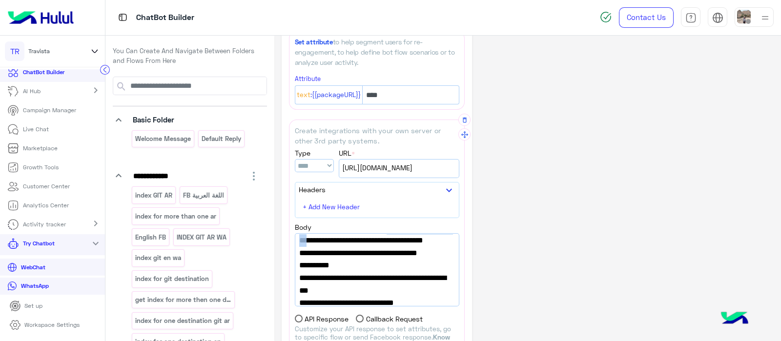
drag, startPoint x: 384, startPoint y: 265, endPoint x: 305, endPoint y: 277, distance: 79.9
click at [305, 247] on span ""success_flow_name":"success flow Git ar"," at bounding box center [377, 234] width 156 height 25
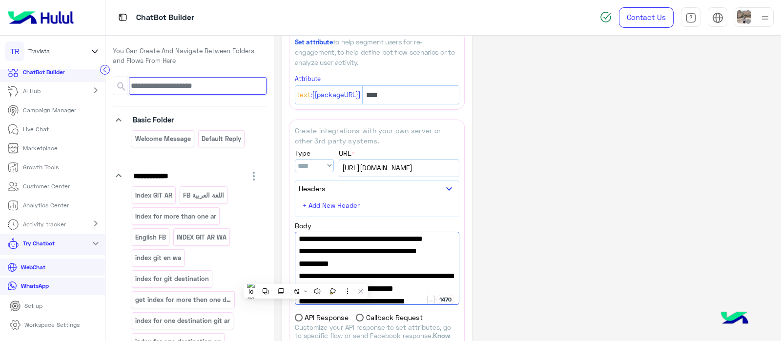
click at [146, 89] on input at bounding box center [198, 86] width 138 height 18
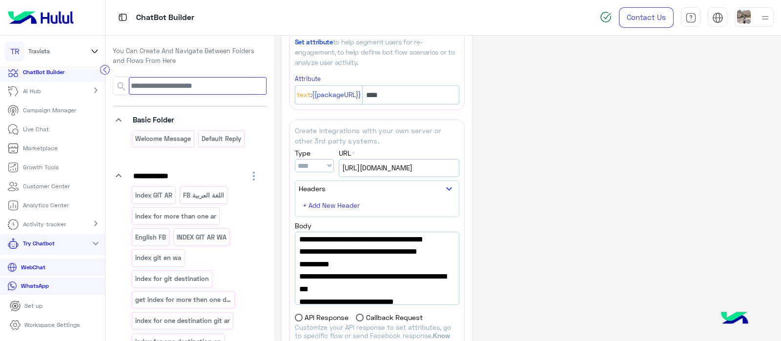
paste input "**********"
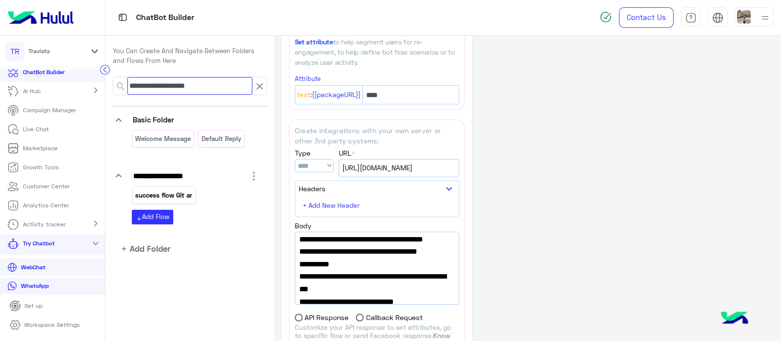
type input "**********"
click at [160, 197] on p "success flow Git ar" at bounding box center [164, 195] width 59 height 11
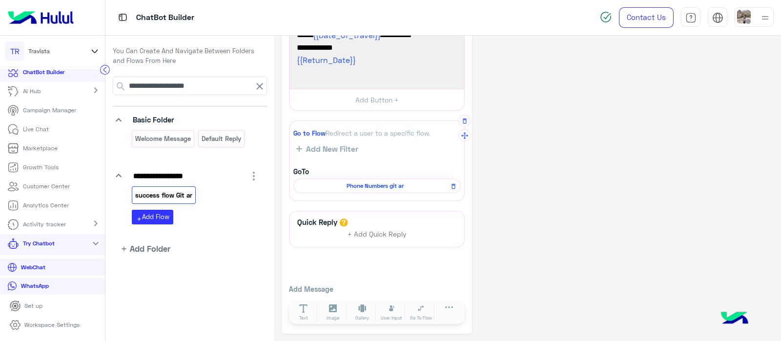
click at [364, 184] on span "Phone Numbers git ar" at bounding box center [375, 185] width 153 height 9
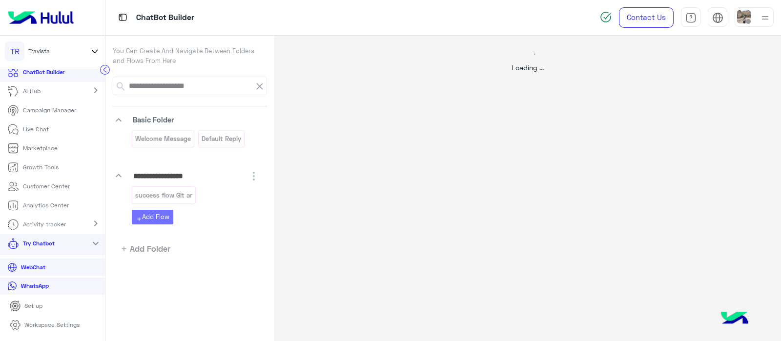
select select "*"
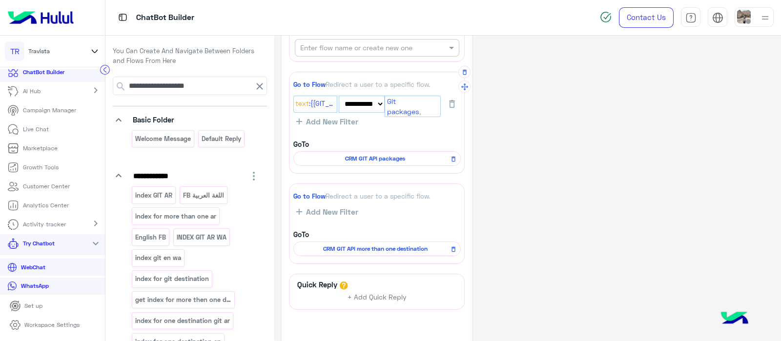
click at [355, 156] on span "CRM GIT API packages" at bounding box center [375, 158] width 153 height 9
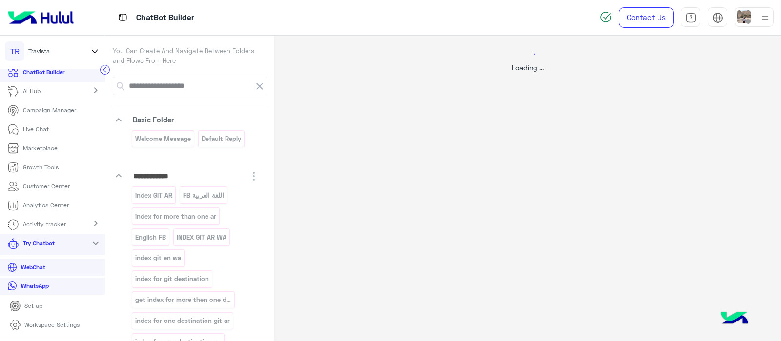
select select "****"
select select "*"
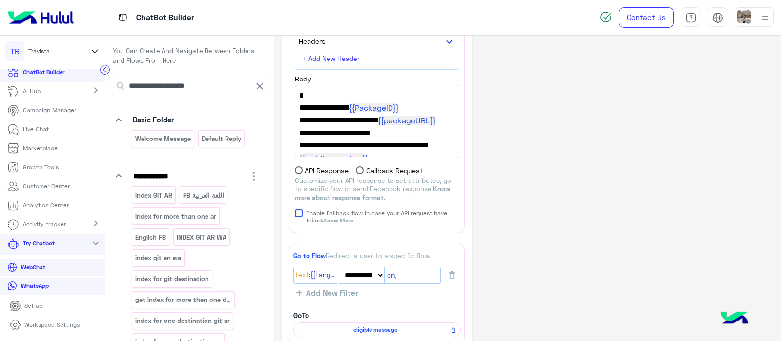
scroll to position [26, 0]
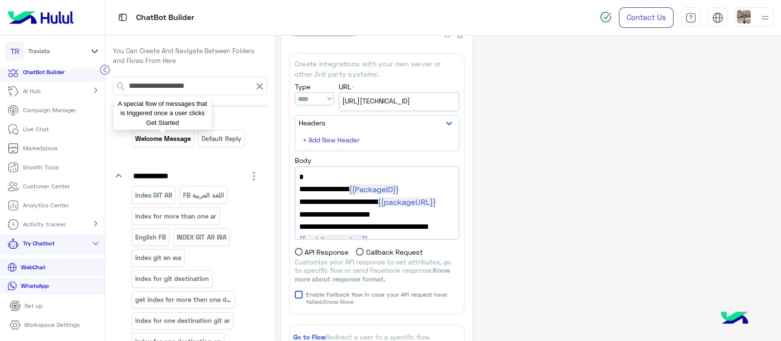
click at [175, 141] on p "Welcome Message" at bounding box center [163, 138] width 57 height 11
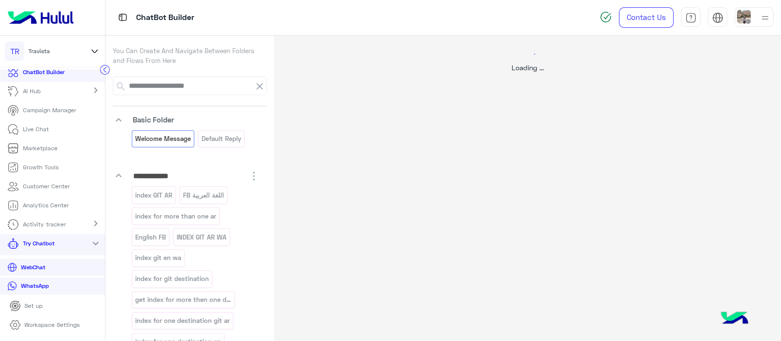
scroll to position [0, 0]
select select "*"
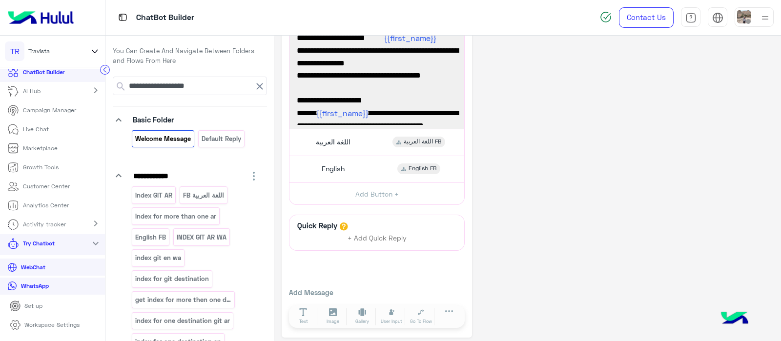
scroll to position [248, 0]
click at [326, 149] on div "اللغة العربية اللغة العربية FB" at bounding box center [376, 142] width 167 height 19
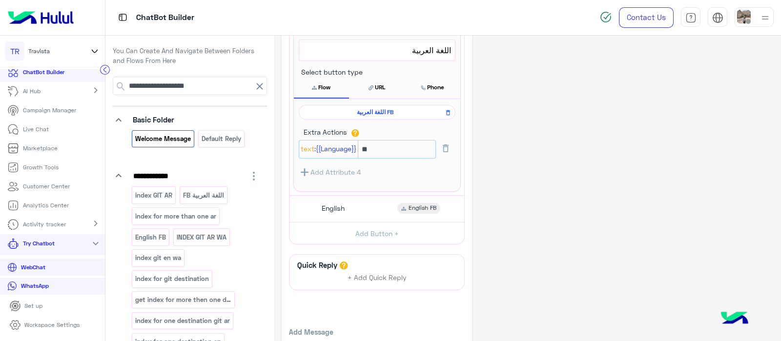
scroll to position [386, 0]
click at [201, 81] on input "**********" at bounding box center [189, 86] width 125 height 18
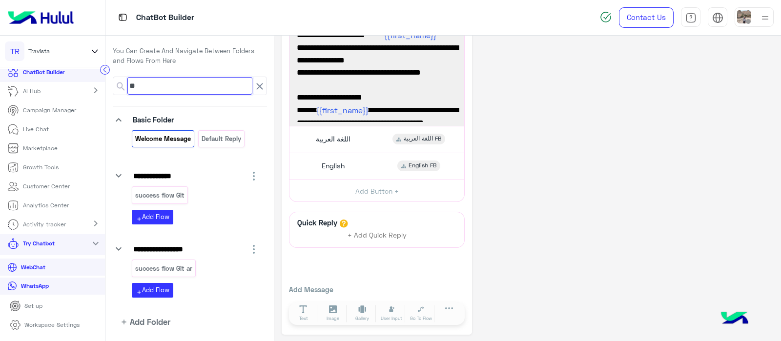
type input "*"
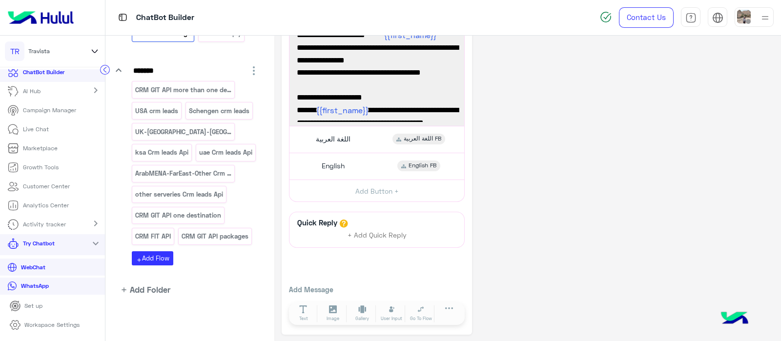
scroll to position [112, 0]
type input "***"
click at [339, 144] on div "اللغة العربية اللغة العربية FB" at bounding box center [376, 139] width 167 height 19
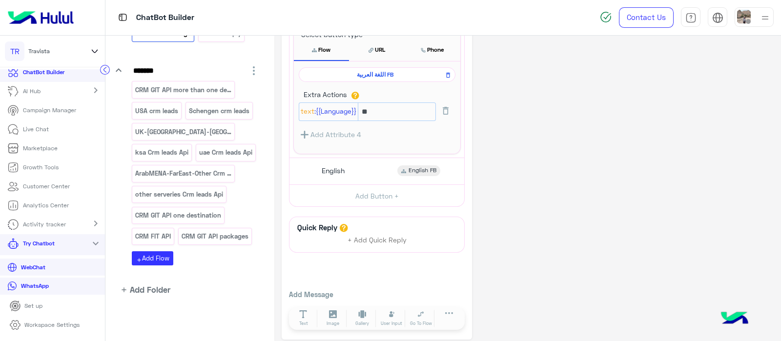
scroll to position [0, 0]
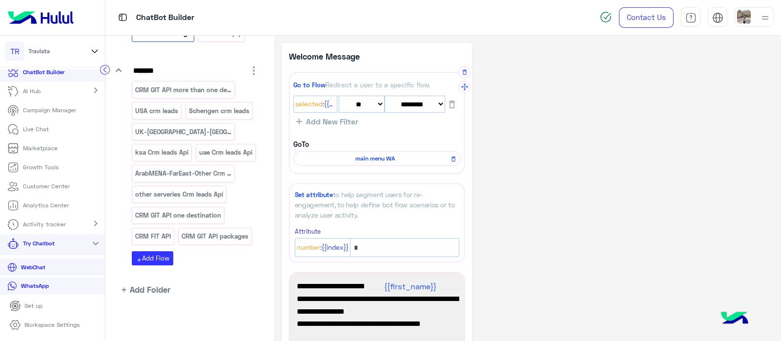
click at [358, 164] on div "main menu WA" at bounding box center [376, 158] width 167 height 15
click at [356, 156] on span "main menu WA" at bounding box center [375, 158] width 153 height 9
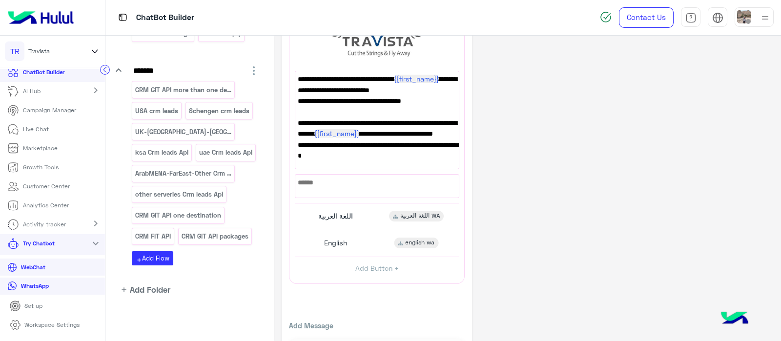
scroll to position [144, 0]
click at [335, 209] on div "اللغة العربية اللغة العربية WA" at bounding box center [376, 216] width 157 height 19
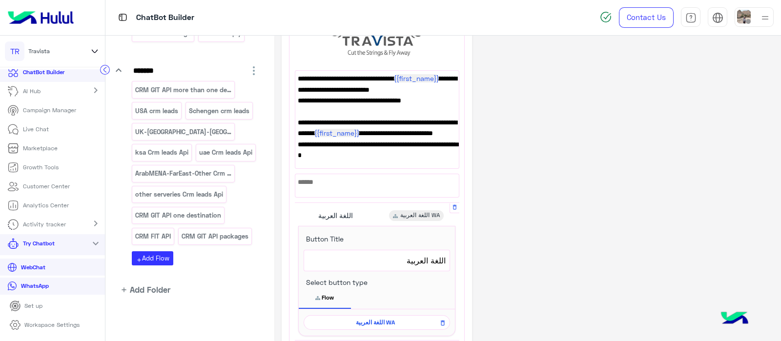
click at [359, 319] on span "اللغة العربية WA" at bounding box center [375, 322] width 132 height 9
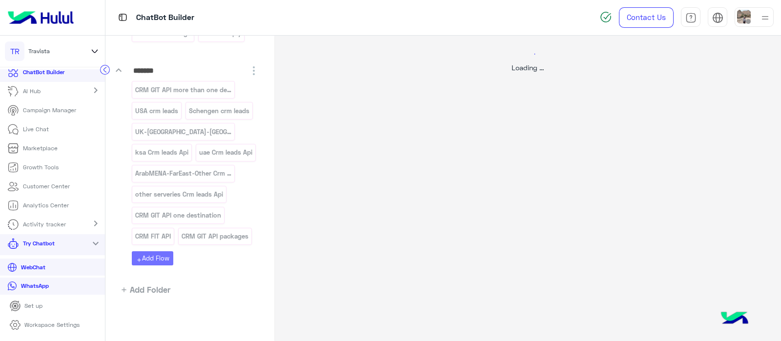
scroll to position [0, 0]
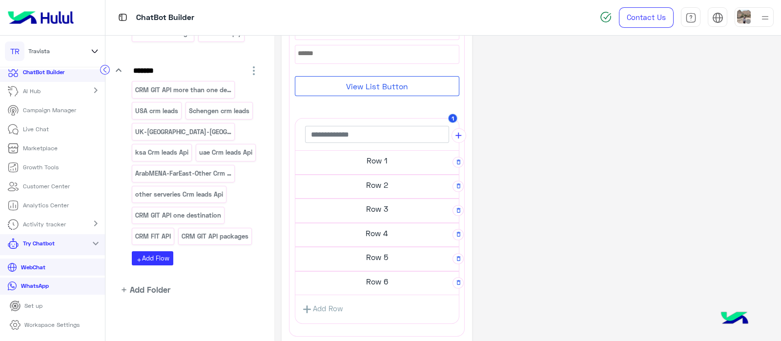
click at [363, 158] on h5 "Row 1" at bounding box center [376, 161] width 163 height 20
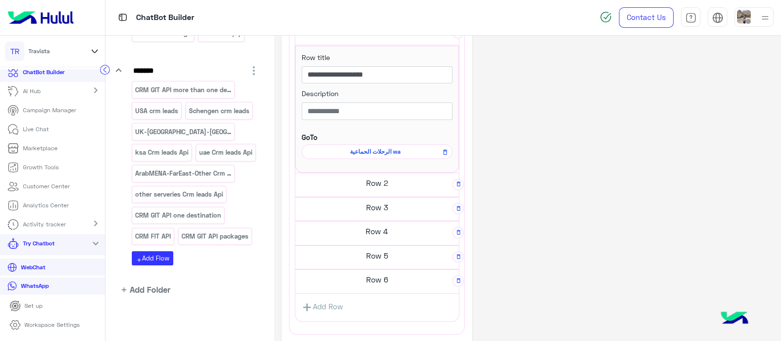
scroll to position [363, 0]
click at [374, 149] on span "الرحلات الحماعية wa" at bounding box center [375, 151] width 137 height 9
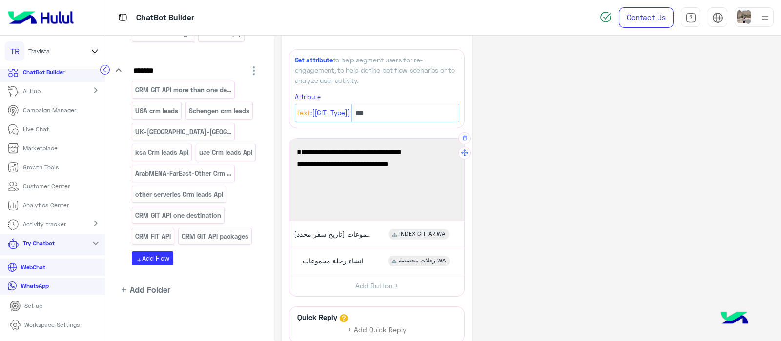
scroll to position [67, 0]
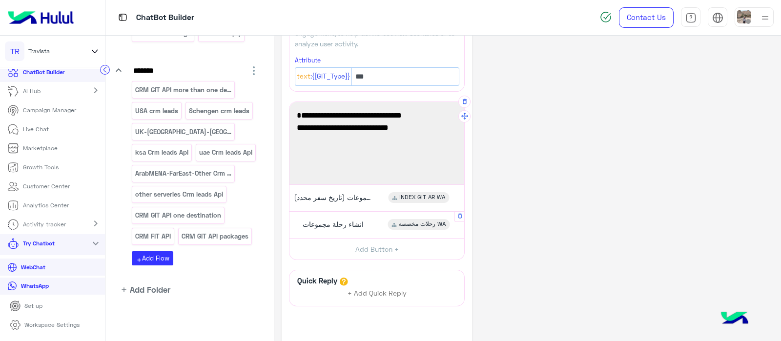
click at [346, 217] on div "انشاء رحلة مجموعات رحلات مخصصة WA" at bounding box center [376, 224] width 167 height 19
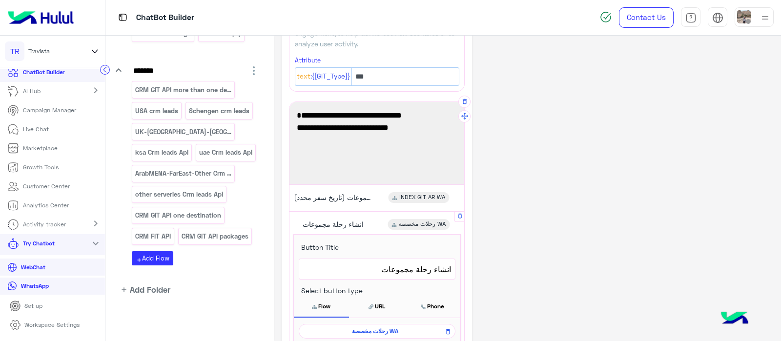
click at [340, 331] on span "رحلات مخصصة WA" at bounding box center [375, 331] width 142 height 9
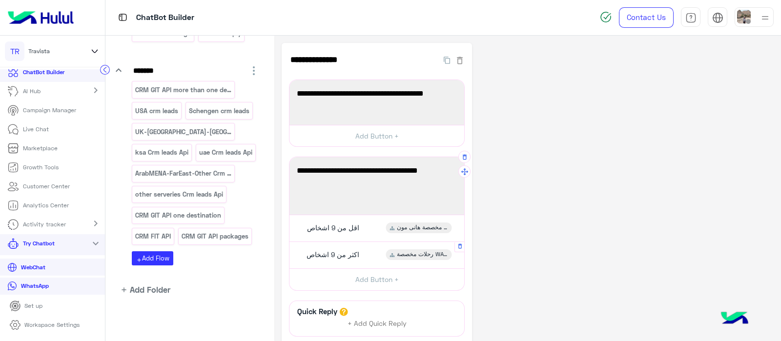
click at [336, 255] on span "اكثر من 9 اشخاص" at bounding box center [332, 254] width 53 height 9
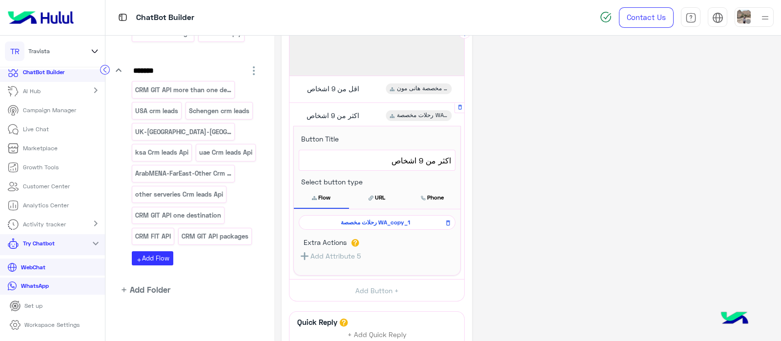
scroll to position [141, 0]
click at [361, 220] on span "رحلات مخصصة WA_copy_1" at bounding box center [375, 220] width 142 height 9
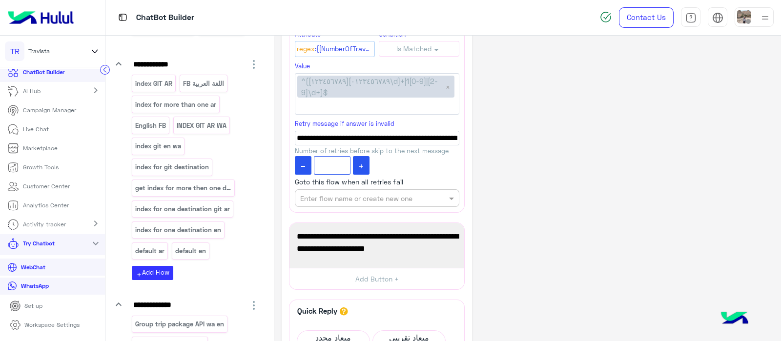
scroll to position [338, 0]
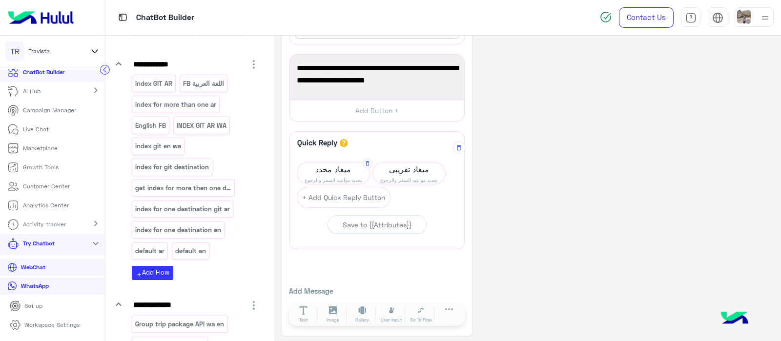
click at [329, 170] on span "ميعاد محدد" at bounding box center [333, 169] width 72 height 14
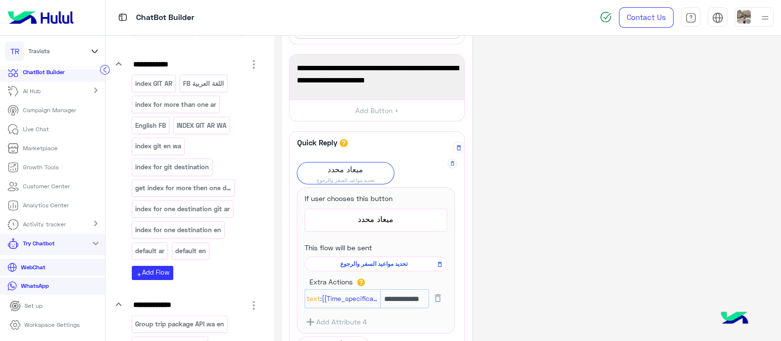
click at [364, 262] on span "تحديد مواعيد السفر والرجوع" at bounding box center [374, 264] width 128 height 9
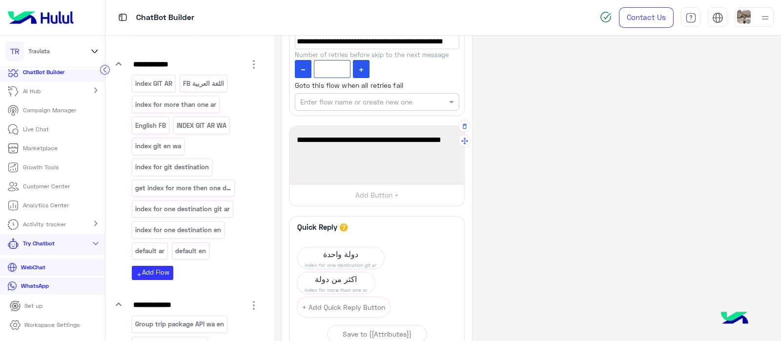
scroll to position [736, 0]
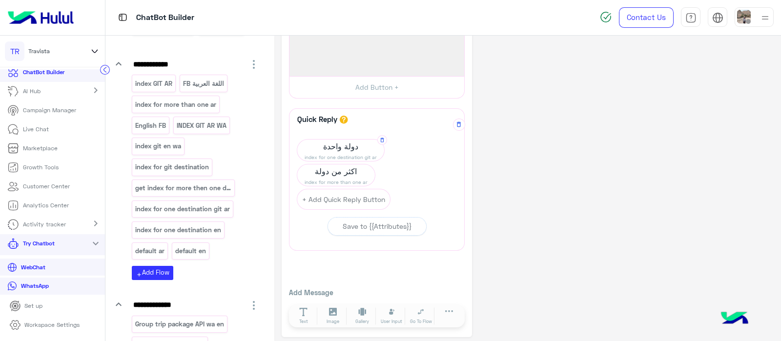
click at [320, 145] on span "دولة واحدة" at bounding box center [340, 147] width 87 height 14
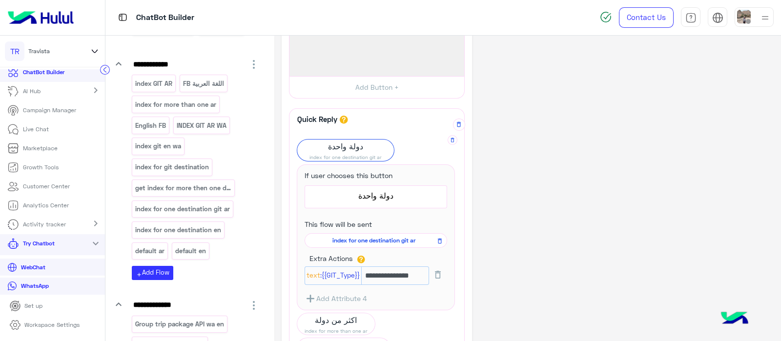
click at [381, 236] on span "index for one destination git ar" at bounding box center [374, 240] width 128 height 9
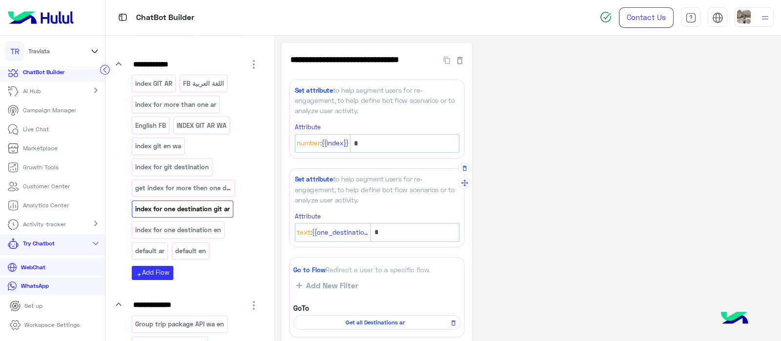
scroll to position [112, 0]
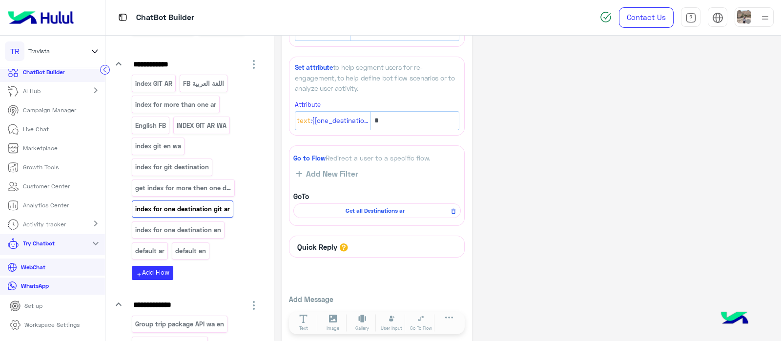
click at [368, 209] on span "Get all Destinations ar" at bounding box center [375, 210] width 153 height 9
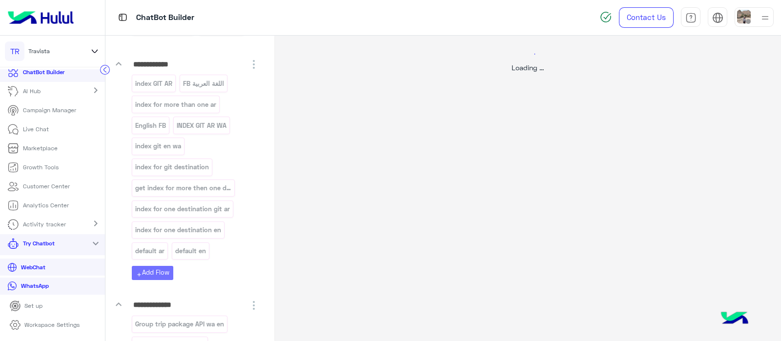
scroll to position [0, 0]
select select "****"
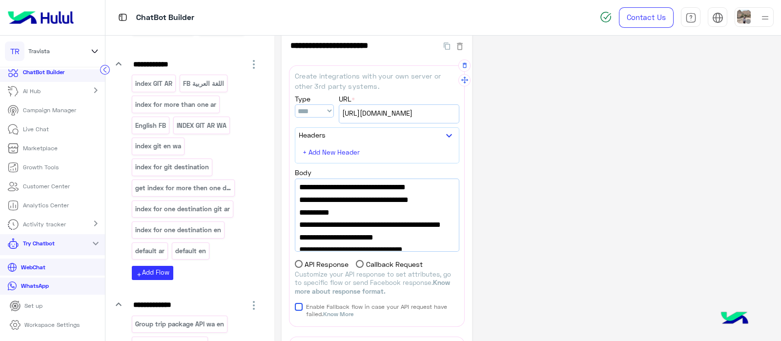
scroll to position [76, 0]
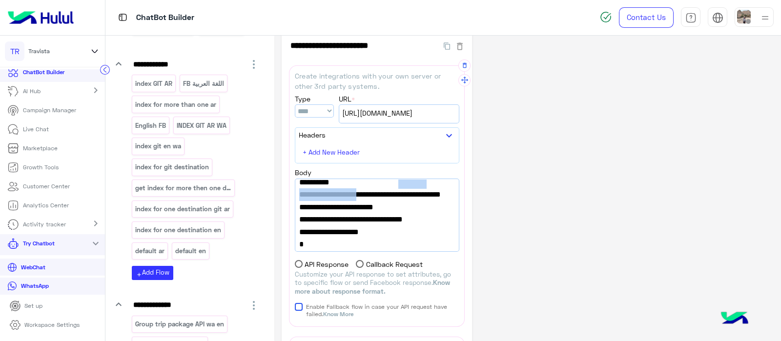
drag, startPoint x: 396, startPoint y: 218, endPoint x: 355, endPoint y: 232, distance: 43.4
click at [355, 201] on span ""show_more_flow_name":"Get all Destinations ar"," at bounding box center [377, 188] width 156 height 25
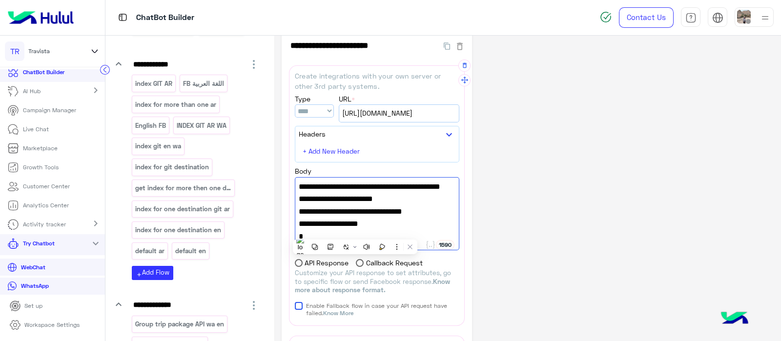
click at [399, 205] on span ""id_attribute_name":"ID"," at bounding box center [377, 199] width 157 height 13
drag, startPoint x: 353, startPoint y: 213, endPoint x: 396, endPoint y: 201, distance: 44.5
click at [396, 193] on span ""show_more_flow_name":"Get all Destinations ar"," at bounding box center [377, 180] width 157 height 25
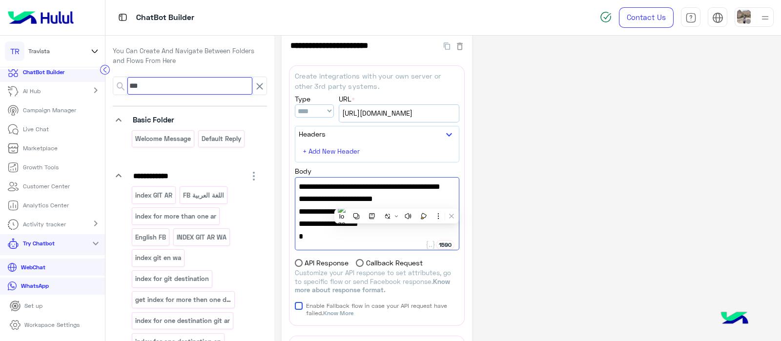
click at [144, 85] on input "***" at bounding box center [189, 86] width 125 height 18
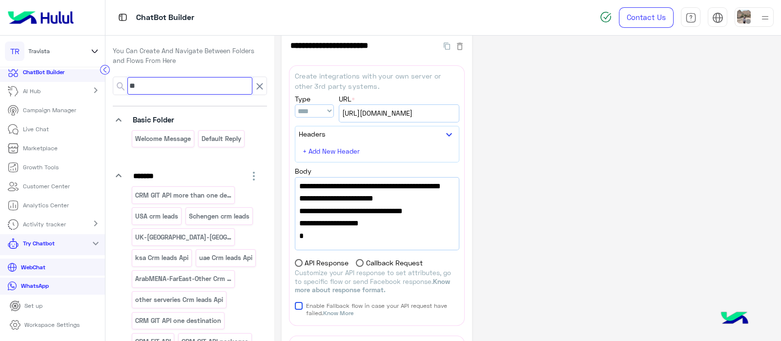
type input "*"
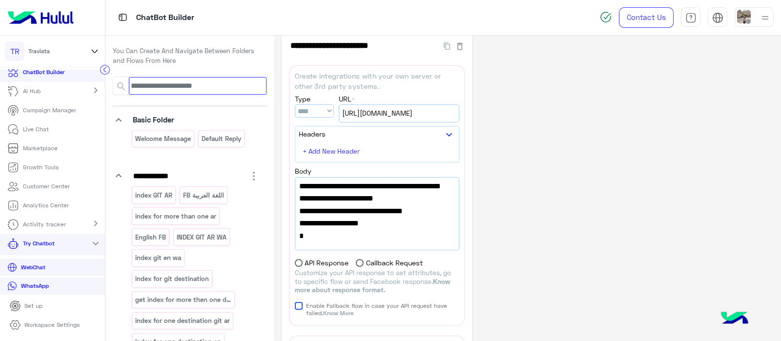
paste input "**********"
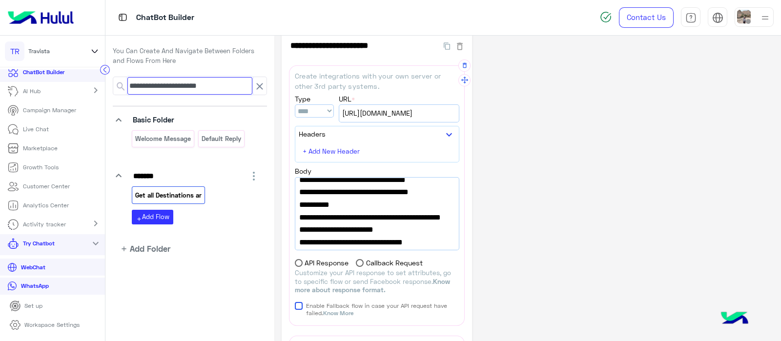
type input "**********"
drag, startPoint x: 385, startPoint y: 204, endPoint x: 434, endPoint y: 208, distance: 48.5
click at [434, 174] on span ""success_flow_name":"Budget GIT ar"," at bounding box center [377, 167] width 156 height 13
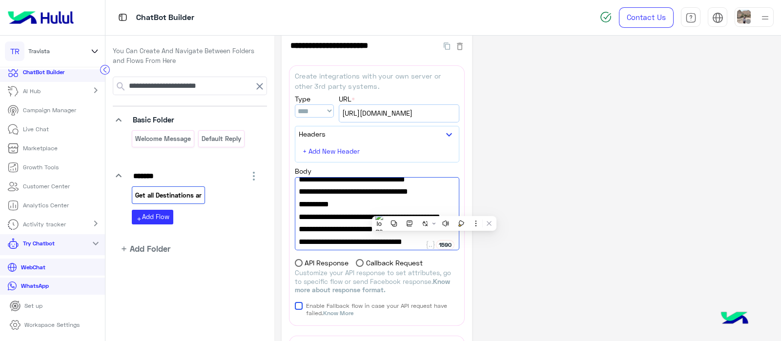
drag, startPoint x: 263, startPoint y: 87, endPoint x: 196, endPoint y: 84, distance: 67.9
click at [263, 86] on icon at bounding box center [260, 87] width 12 height 12
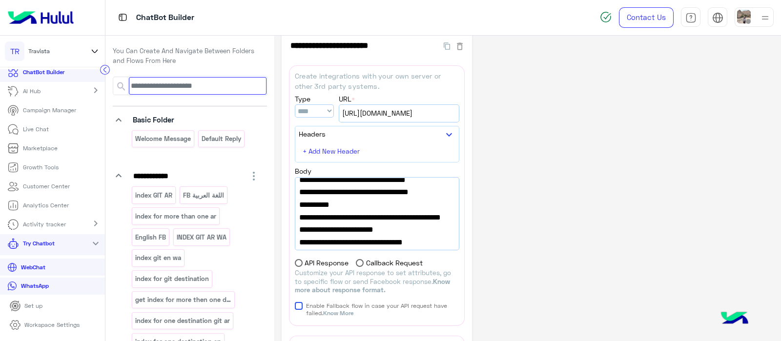
click at [237, 90] on input at bounding box center [198, 86] width 138 height 18
paste input "**********"
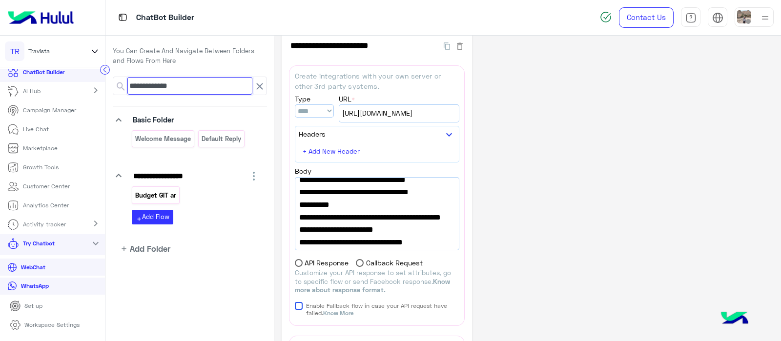
type input "**********"
click at [146, 198] on p "Budget GIT ar" at bounding box center [156, 195] width 42 height 11
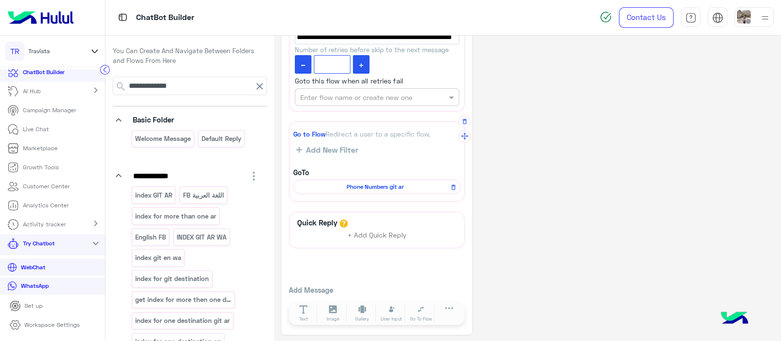
click at [358, 187] on span "Phone Numbers git ar" at bounding box center [375, 186] width 153 height 9
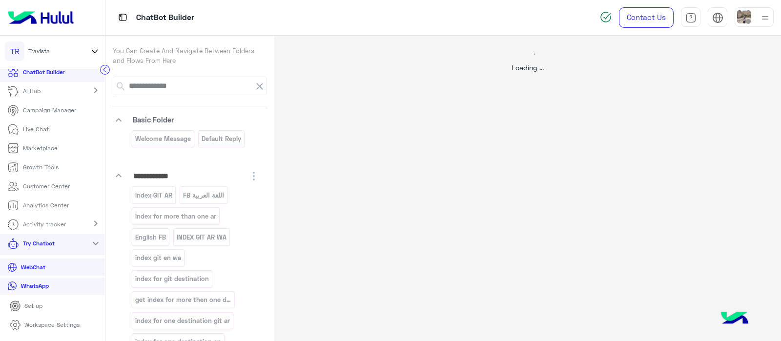
select select "*"
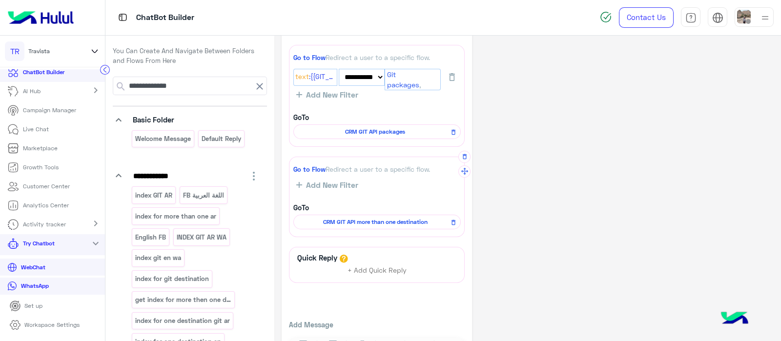
click at [376, 221] on span "CRM GIT API more than one destination" at bounding box center [375, 222] width 153 height 9
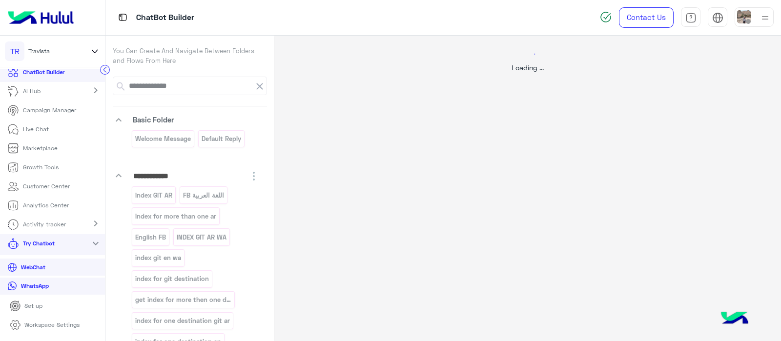
select select "*"
select select "****"
select select "*"
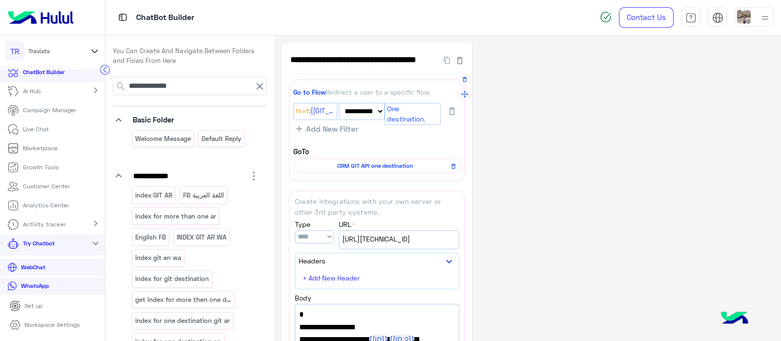
click at [366, 170] on div "CRM GIT API one destination" at bounding box center [376, 166] width 167 height 15
click at [363, 165] on span "CRM GIT API one destination" at bounding box center [375, 165] width 153 height 9
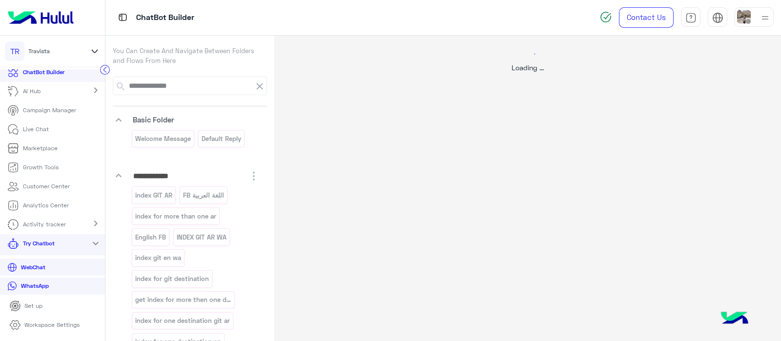
select select "****"
select select "*"
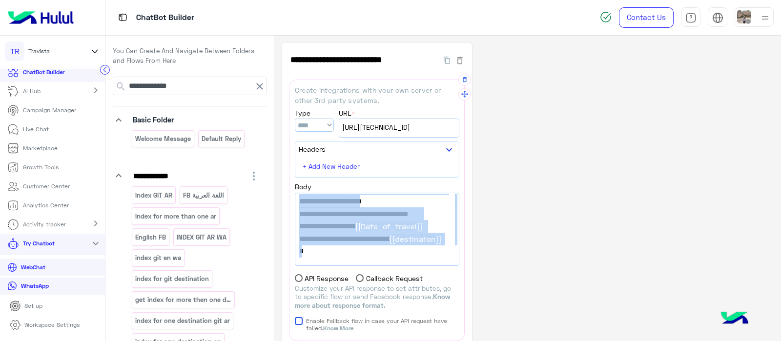
drag, startPoint x: 298, startPoint y: 202, endPoint x: 409, endPoint y: 255, distance: 123.3
click at [409, 255] on div "{ "git_destination":[ {{ID}} ], "lead_type":" {{lead_type}} ", "lead_trip_date_…" at bounding box center [376, 229] width 163 height 72
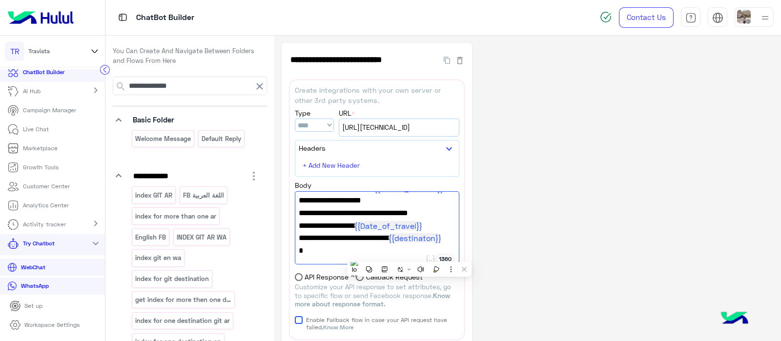
click at [24, 266] on p "WebChat" at bounding box center [33, 267] width 32 height 9
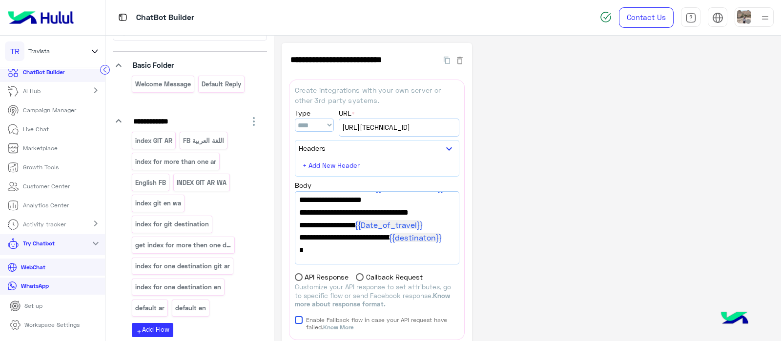
scroll to position [0, 0]
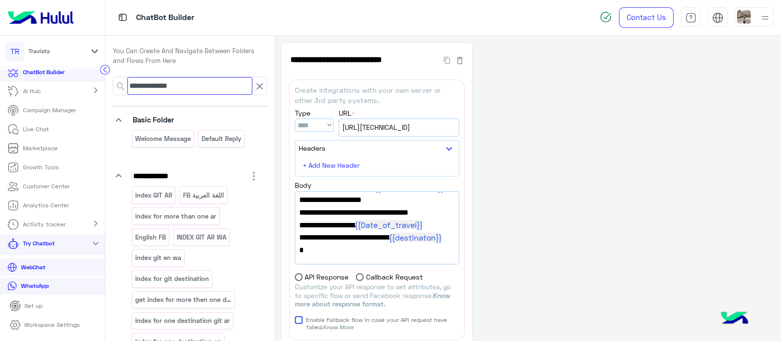
click at [216, 87] on input "**********" at bounding box center [189, 86] width 125 height 18
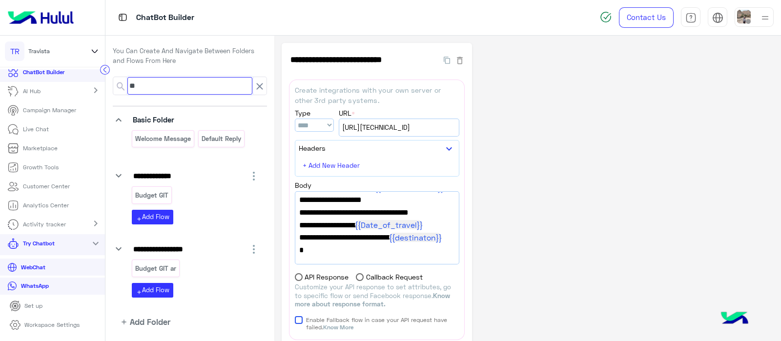
type input "*"
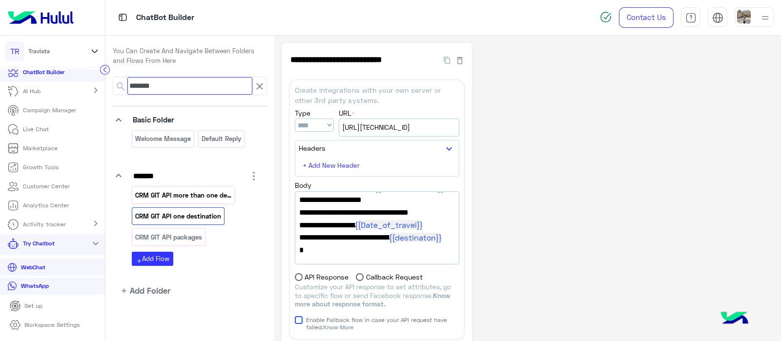
type input "*******"
click at [193, 190] on p "CRM GIT API more than one destination" at bounding box center [184, 195] width 98 height 11
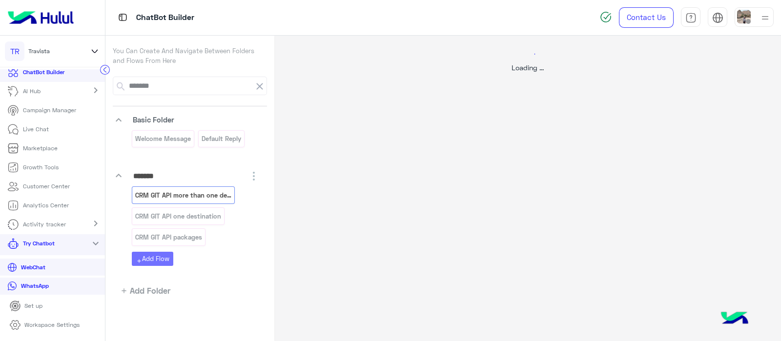
select select "*"
select select "****"
select select "*"
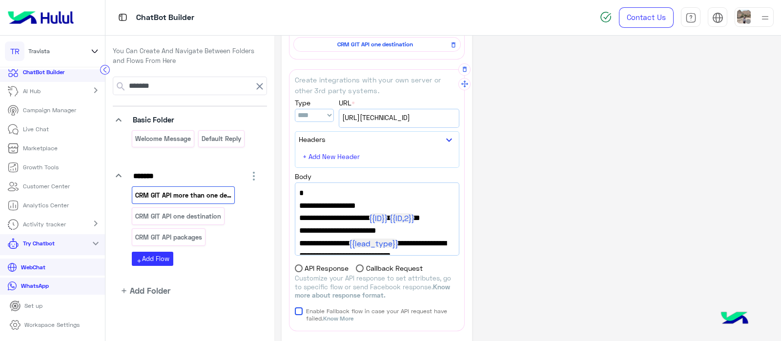
scroll to position [124, 0]
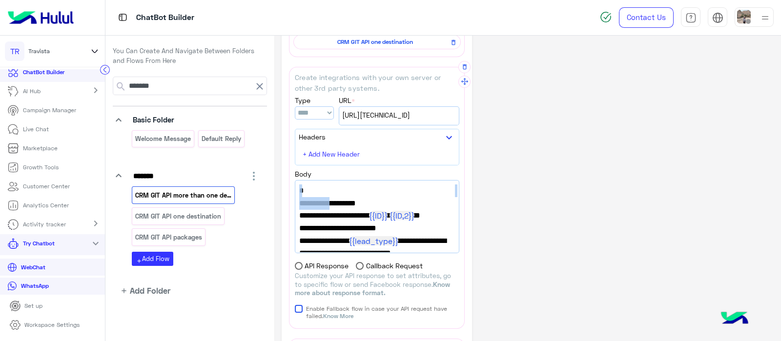
drag, startPoint x: 297, startPoint y: 190, endPoint x: 322, endPoint y: 207, distance: 30.2
click at [322, 207] on div "{ "pacakges": [], "git_destination":[ {{ID}} , {{ID,2}} ], "git_PackagesLink":"…" at bounding box center [376, 217] width 163 height 72
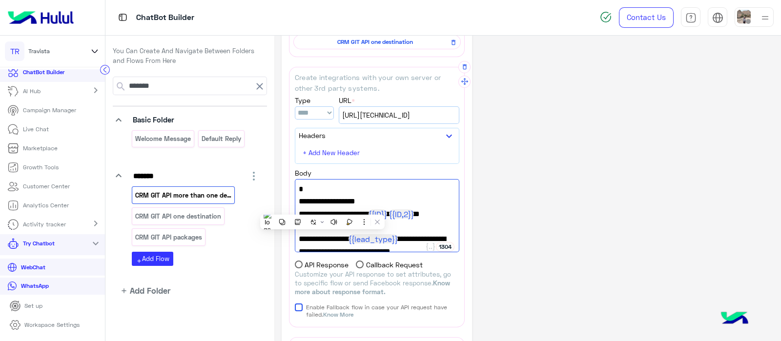
click at [350, 183] on span "{" at bounding box center [377, 189] width 157 height 13
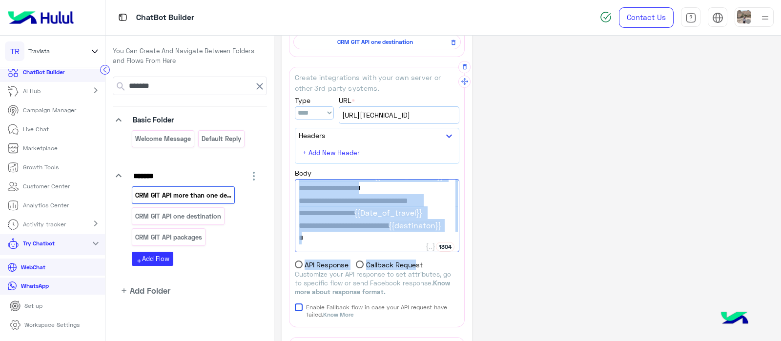
scroll to position [250, 0]
drag, startPoint x: 297, startPoint y: 187, endPoint x: 413, endPoint y: 232, distance: 124.7
click at [413, 232] on div "{ "pacakges": [], "git_destination":[ {{ID}} , {{ID,2}} ], "git_PackagesLink":"…" at bounding box center [377, 215] width 164 height 73
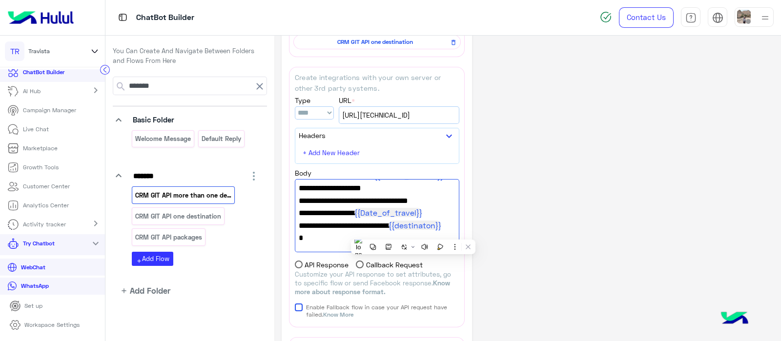
click at [611, 80] on div "**********" at bounding box center [528, 293] width 492 height 749
click at [109, 299] on div "You Can Create And Navigate Between Folders and Flows From Here ******* keyboar…" at bounding box center [189, 177] width 169 height 283
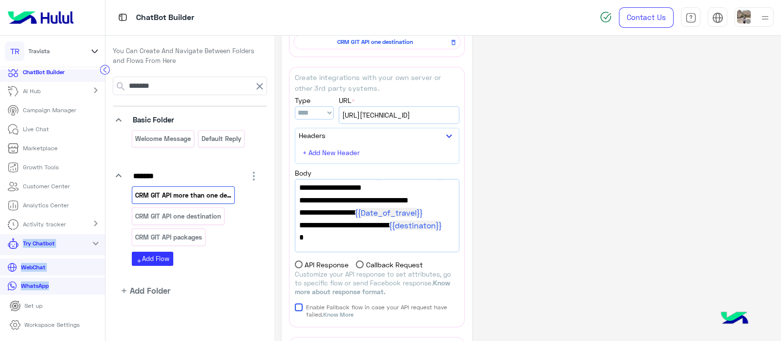
drag, startPoint x: 101, startPoint y: 230, endPoint x: 100, endPoint y: 276, distance: 45.4
click at [100, 276] on ul "Home ChatBot Builder AI Hub chevron_right Campaign Manager Live Chat Marketplac…" at bounding box center [52, 182] width 105 height 227
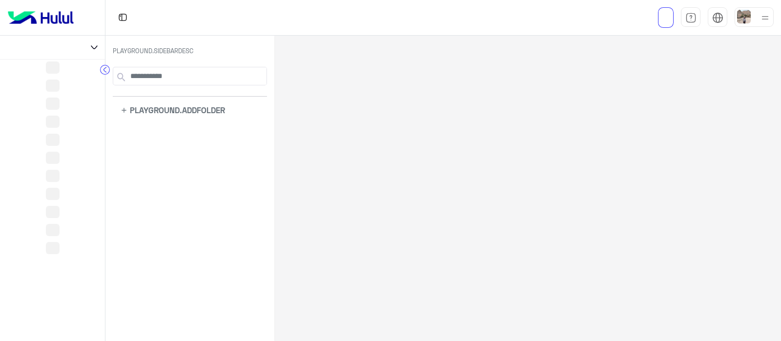
click at [110, 73] on circle at bounding box center [105, 69] width 9 height 9
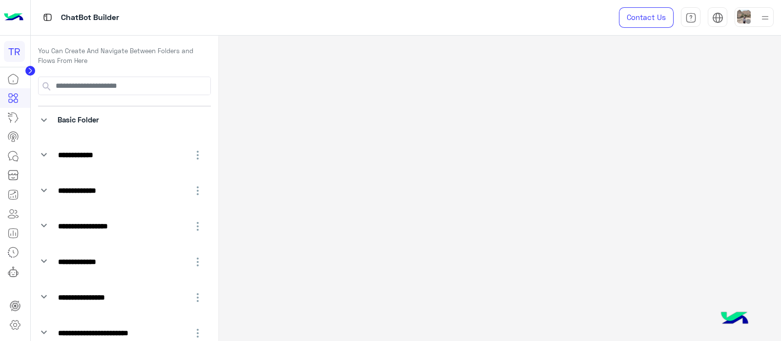
select select "*"
select select "****"
select select "*"
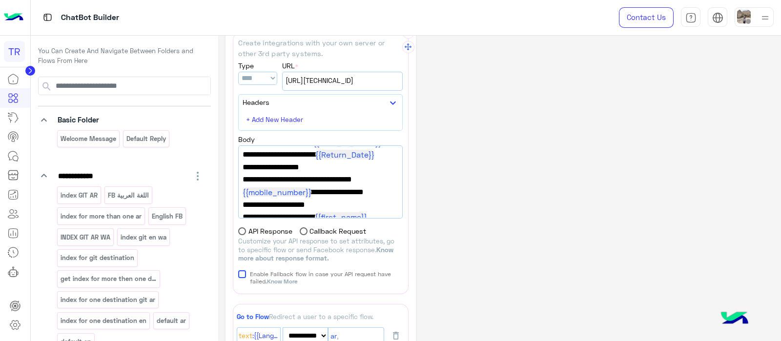
click at [345, 167] on span ""git_number_of_nights": ""," at bounding box center [320, 167] width 156 height 13
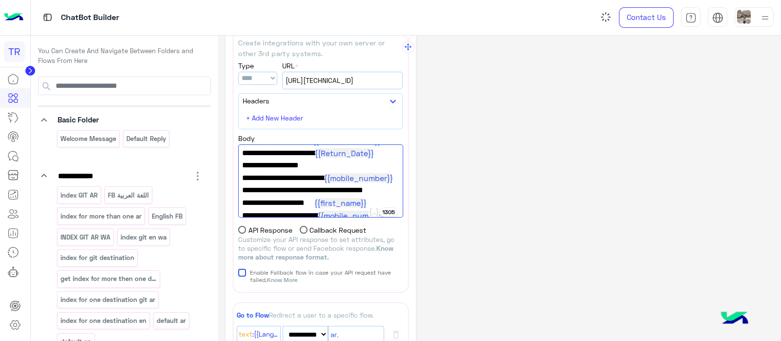
click at [362, 184] on span ""git_mobilenumber": " {{mobile_number}} "," at bounding box center [320, 178] width 157 height 13
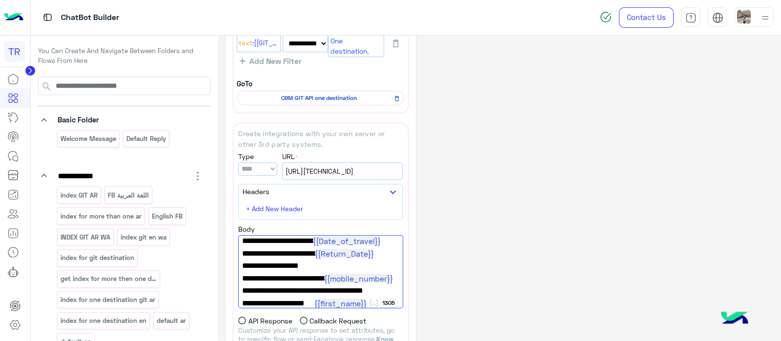
scroll to position [69, 0]
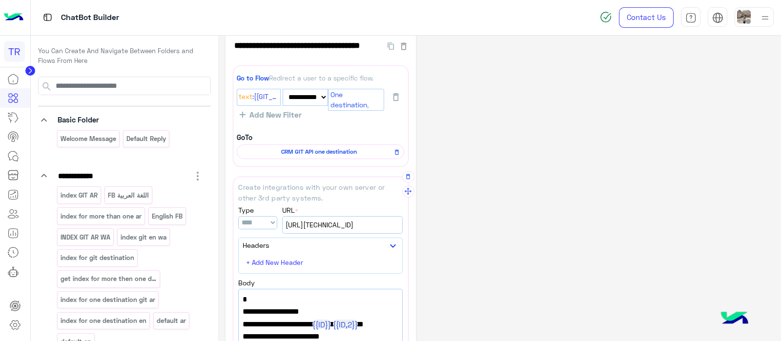
scroll to position [13, 0]
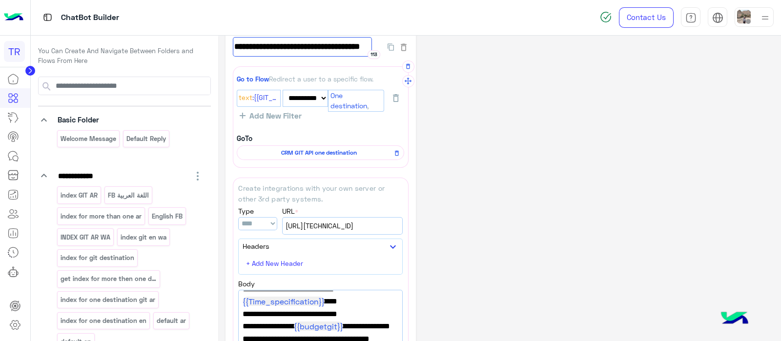
drag, startPoint x: 323, startPoint y: 52, endPoint x: 357, endPoint y: 85, distance: 46.9
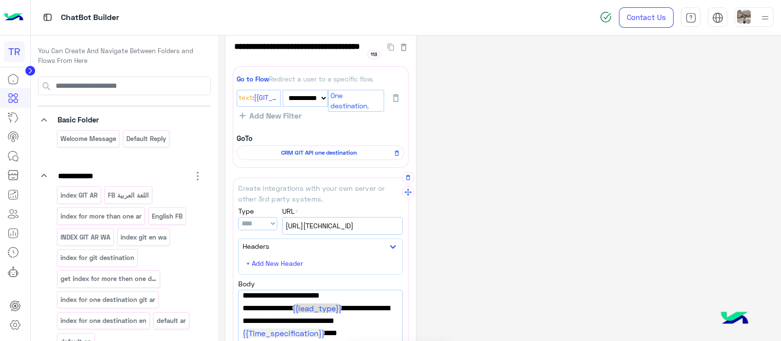
click at [342, 272] on span "{{lead_type}}" at bounding box center [316, 307] width 49 height 9
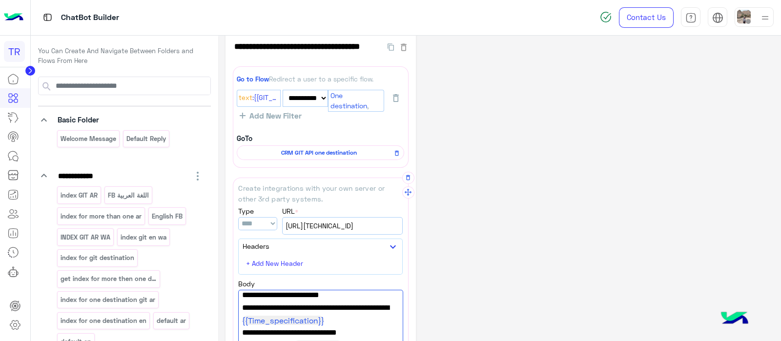
click at [301, 272] on span ""lead_type":"", "lead_trip_date_type":" {{Time_specification}} "," at bounding box center [320, 314] width 157 height 25
click at [310, 272] on span ""lead_type":"git", "lead_trip_date_type":" {{Time_specification}} "," at bounding box center [320, 321] width 157 height 38
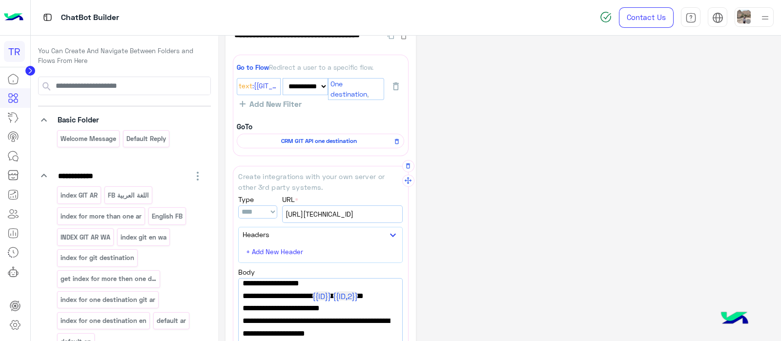
click at [354, 272] on span ""lead_type":"git", "lead_trip_date_type":" {{Time_specification}} "," at bounding box center [320, 334] width 156 height 38
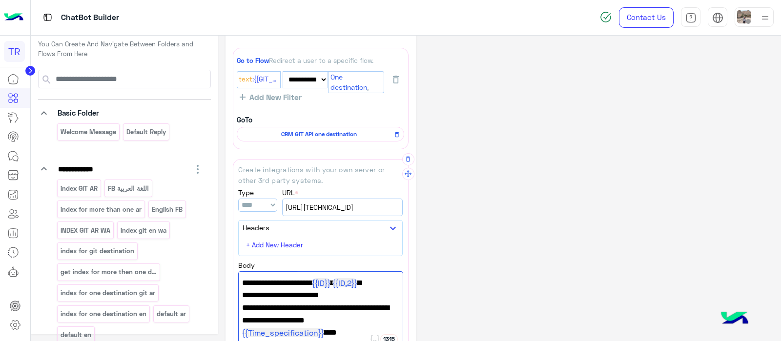
scroll to position [87, 0]
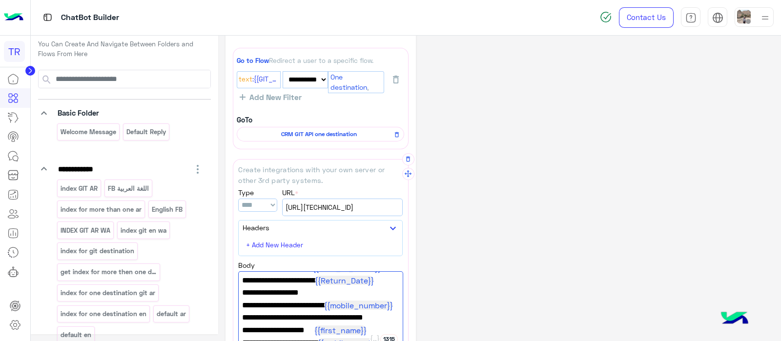
drag, startPoint x: 349, startPoint y: 292, endPoint x: 248, endPoint y: 292, distance: 100.5
click at [248, 272] on span ""git_number_of_nights":""," at bounding box center [320, 292] width 157 height 13
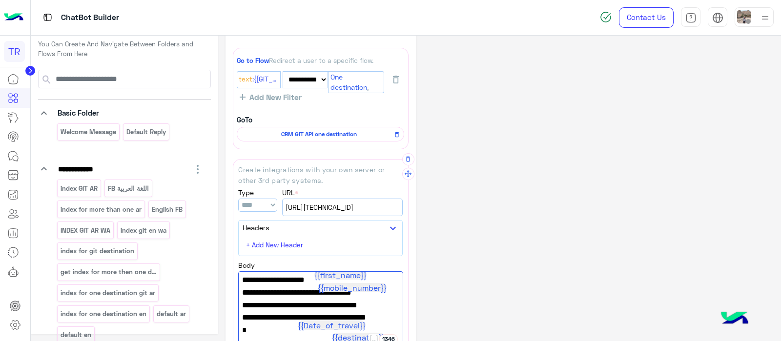
type textarea "**********"
drag, startPoint x: 399, startPoint y: 323, endPoint x: 399, endPoint y: 333, distance: 9.8
click at [399, 272] on div "{ "pacakges": [], "git_destination":[ {{ID}} , {{ID,2}} ], "git_PackagesLink":"…" at bounding box center [320, 307] width 164 height 73
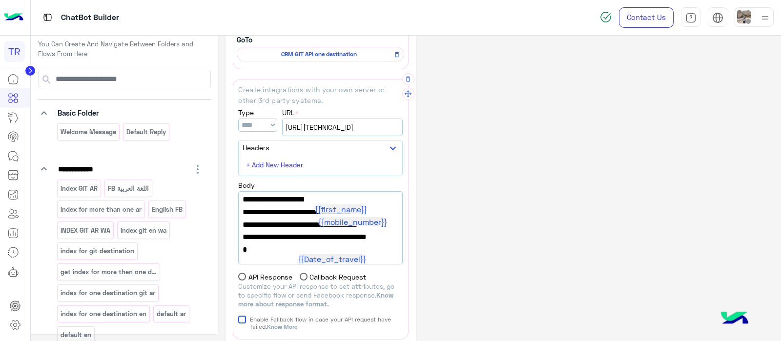
scroll to position [239, 0]
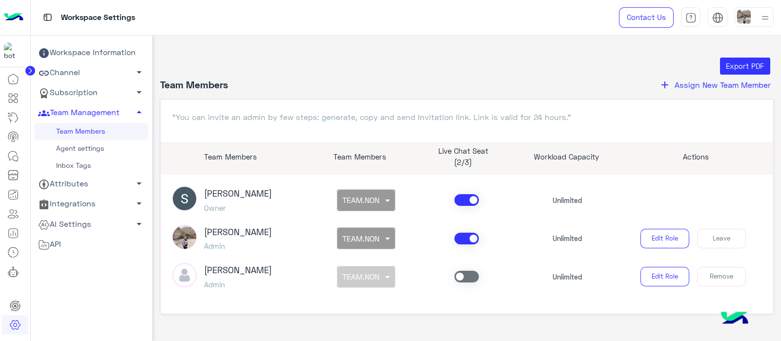
click at [8, 16] on img at bounding box center [14, 17] width 20 height 20
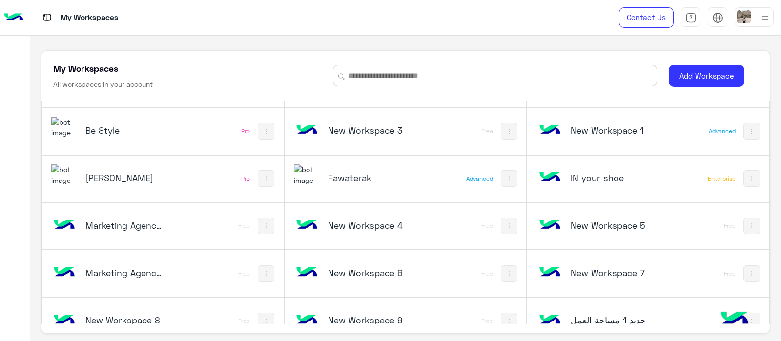
scroll to position [1668, 0]
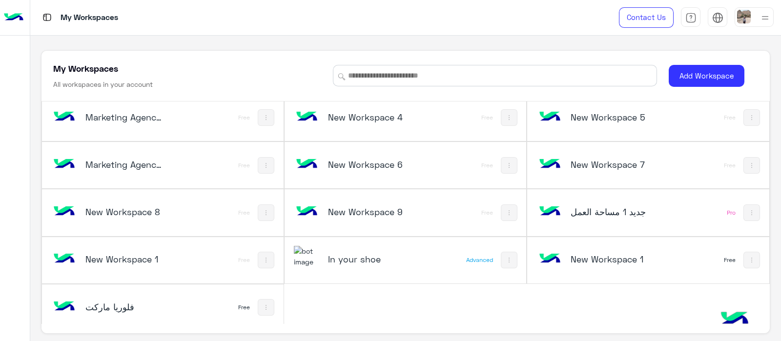
click at [129, 301] on h5 "فلوريا ماركت" at bounding box center [125, 307] width 81 height 12
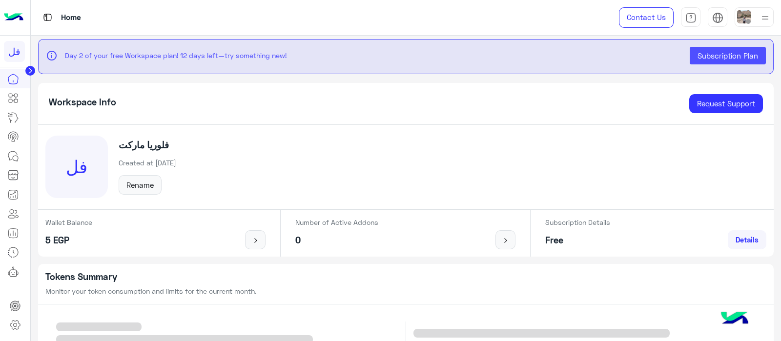
click at [32, 69] on circle at bounding box center [30, 71] width 10 height 10
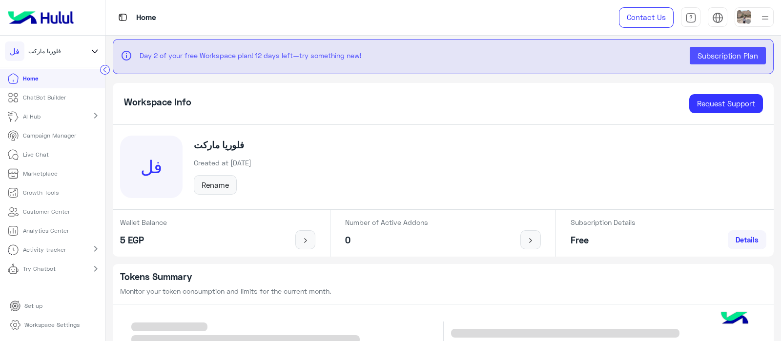
click at [94, 57] on icon at bounding box center [94, 51] width 11 height 12
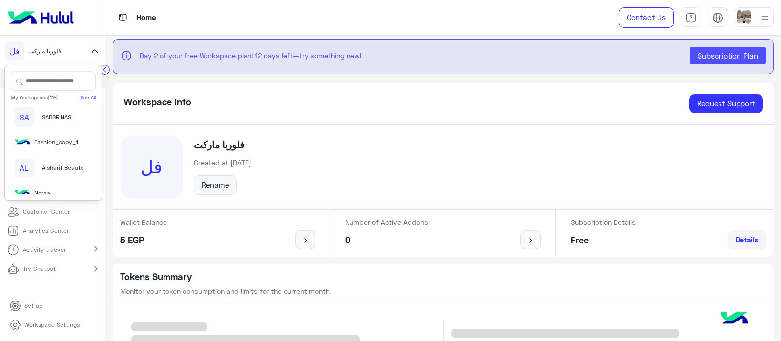
click at [54, 76] on input "text" at bounding box center [53, 81] width 85 height 20
type input "*******"
click at [54, 114] on span "Travista" at bounding box center [52, 117] width 21 height 9
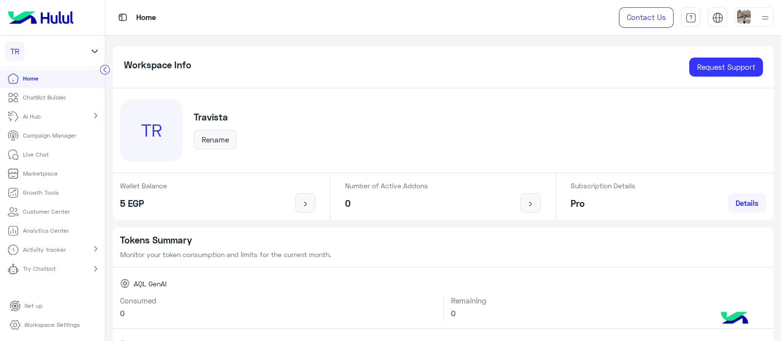
click at [107, 70] on circle at bounding box center [105, 69] width 9 height 9
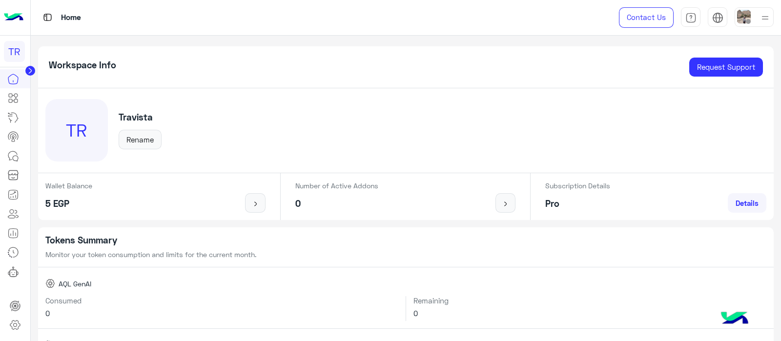
click at [31, 66] on app-side-navbar-link-icons at bounding box center [30, 70] width 10 height 8
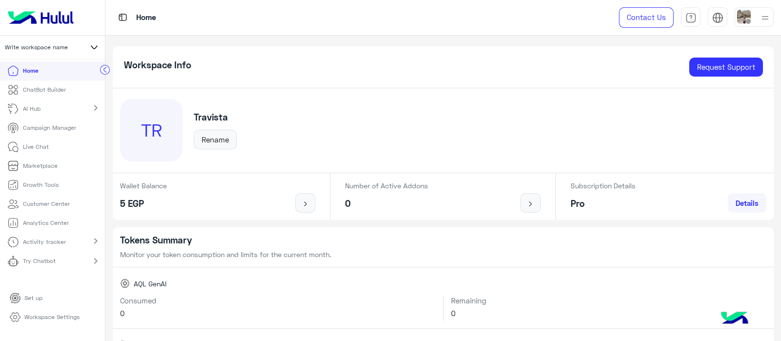
click at [32, 89] on p "ChatBot Builder" at bounding box center [44, 89] width 43 height 9
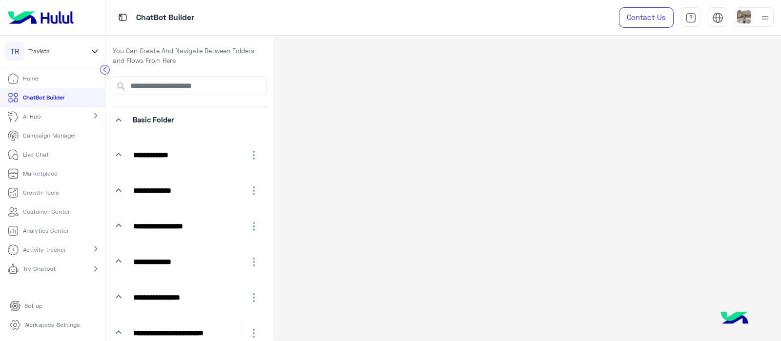
select select "*"
select select "****"
select select "*"
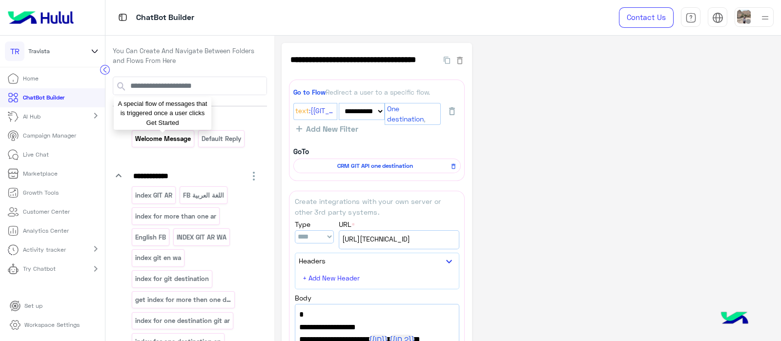
click at [163, 138] on p "Welcome Message" at bounding box center [163, 138] width 57 height 11
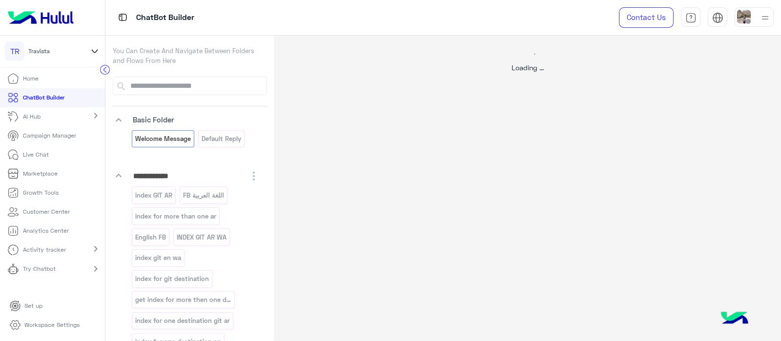
select select "*"
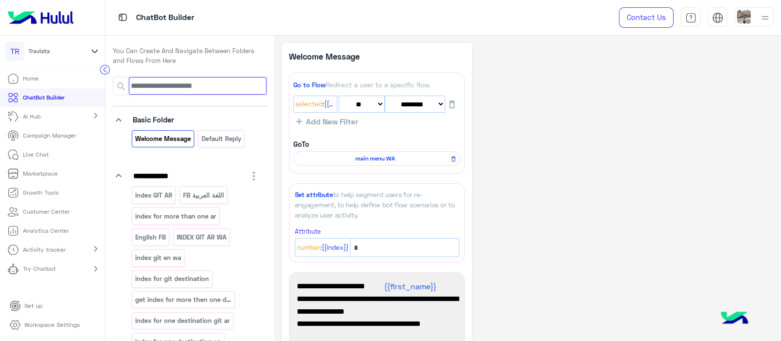
click at [199, 89] on input at bounding box center [198, 86] width 138 height 18
click at [535, 171] on div "**********" at bounding box center [528, 314] width 492 height 543
click at [105, 70] on circle at bounding box center [105, 69] width 9 height 9
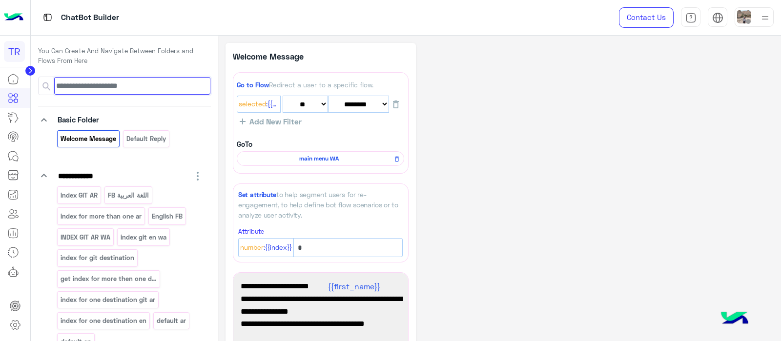
click at [60, 86] on input at bounding box center [132, 86] width 156 height 18
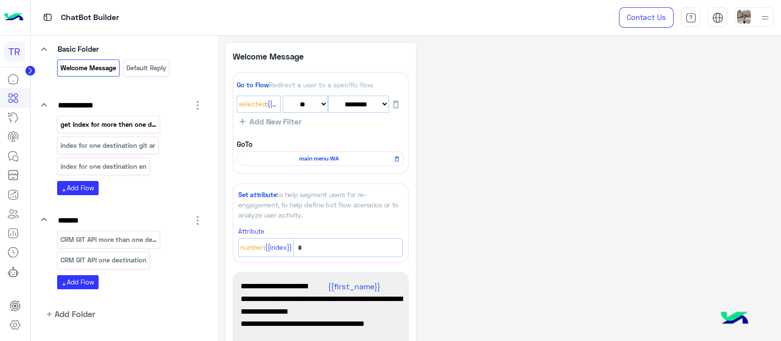
scroll to position [93, 0]
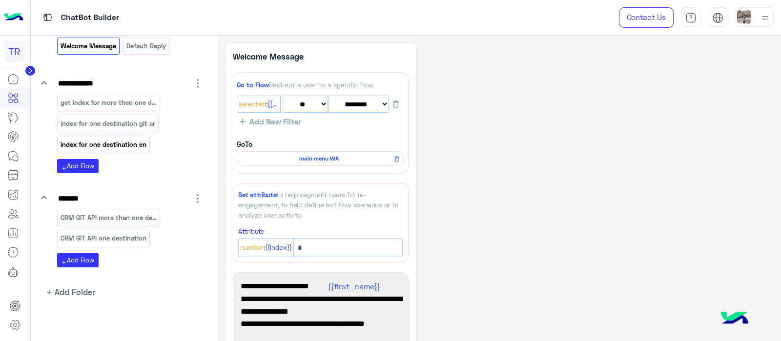
click at [83, 143] on p "index for one destination en" at bounding box center [103, 144] width 87 height 11
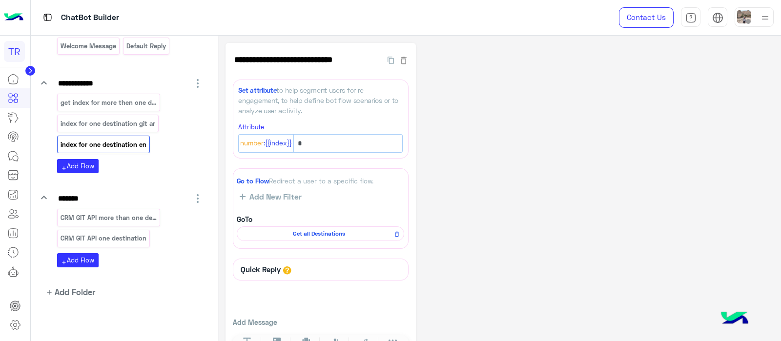
scroll to position [20, 0]
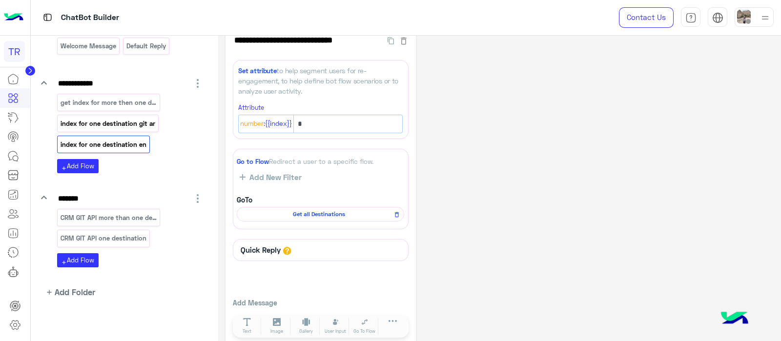
click at [104, 123] on p "index for one destination git ar" at bounding box center [108, 123] width 96 height 11
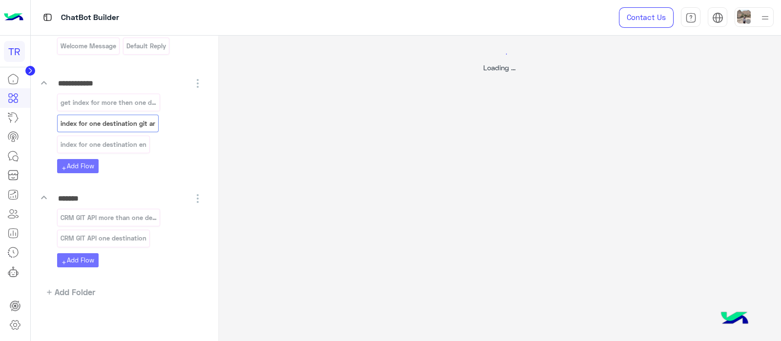
scroll to position [0, 0]
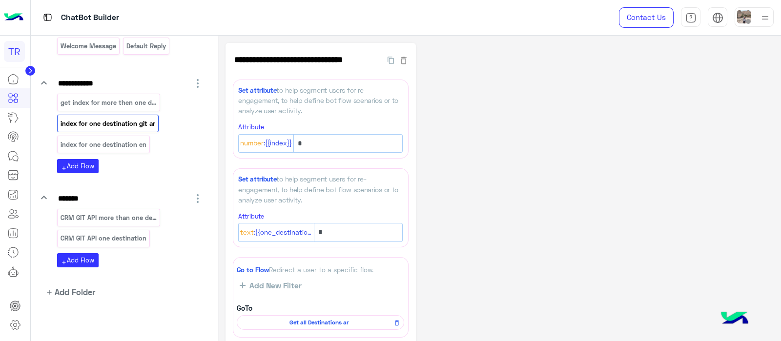
click at [105, 112] on div "get index for more then one destination index for one destination git ar index …" at bounding box center [130, 125] width 146 height 63
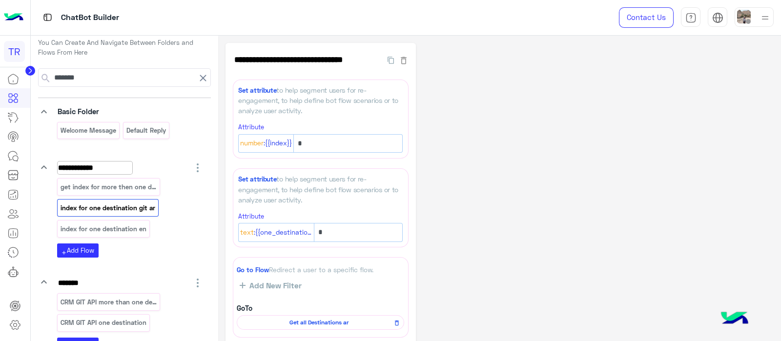
scroll to position [4, 0]
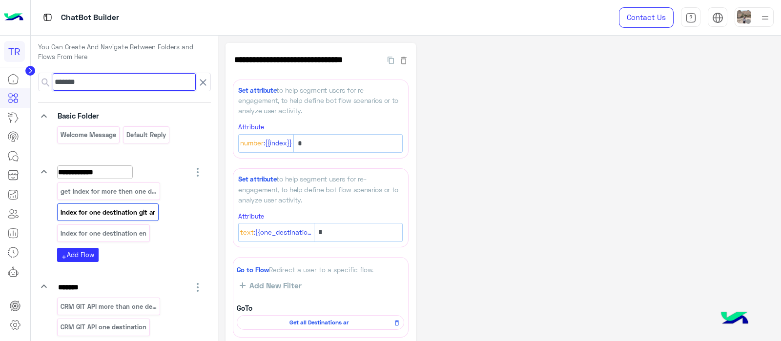
click at [86, 79] on input "*******" at bounding box center [124, 82] width 143 height 18
click at [107, 90] on input "*******" at bounding box center [124, 82] width 143 height 18
type input "*"
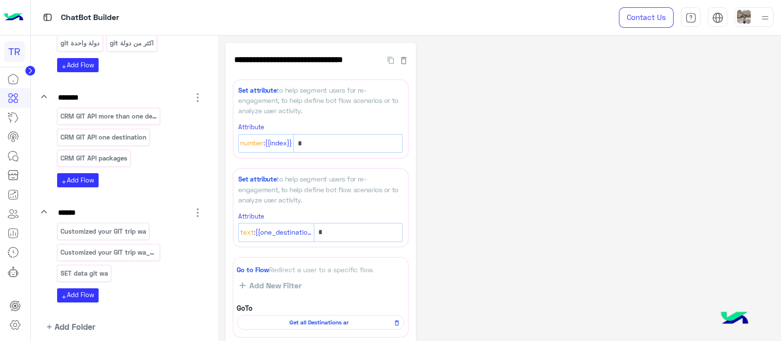
scroll to position [524, 0]
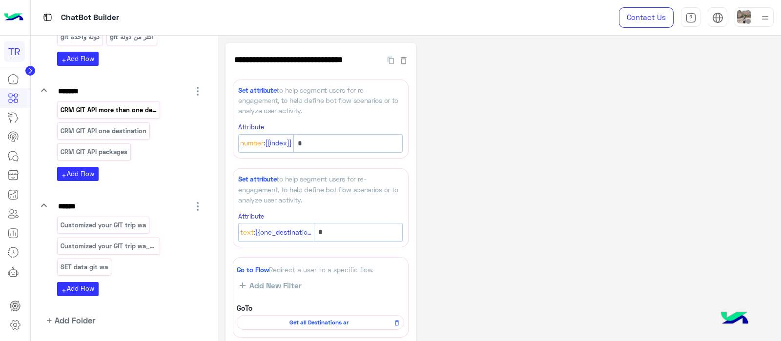
type input "***"
click at [114, 108] on p "CRM GIT API more than one destination" at bounding box center [109, 109] width 98 height 11
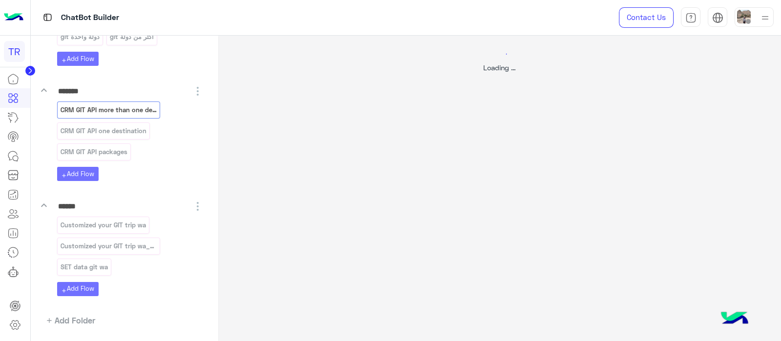
select select "*"
select select "****"
select select "*"
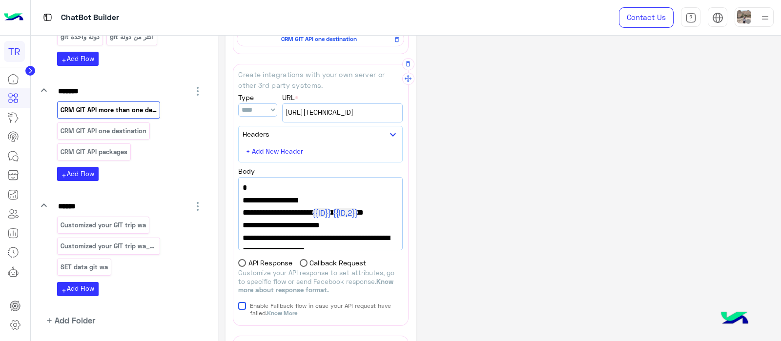
scroll to position [239, 0]
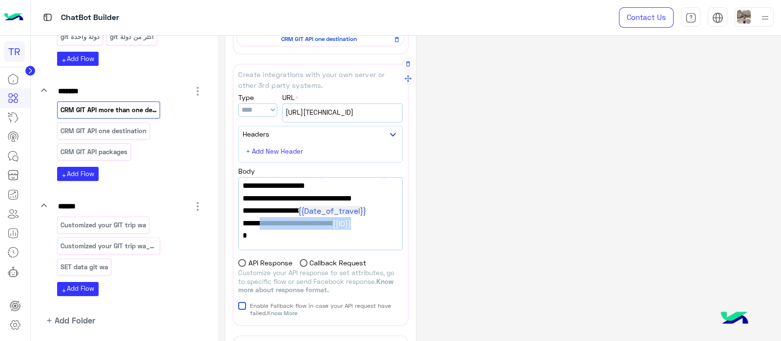
drag, startPoint x: 360, startPoint y: 225, endPoint x: 252, endPoint y: 226, distance: 107.8
click at [252, 226] on span ""destination_chatbot":" {{ID}} "" at bounding box center [320, 223] width 156 height 13
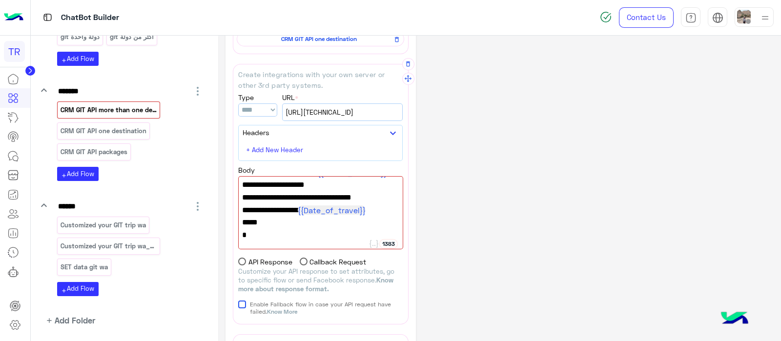
click at [259, 225] on span """ at bounding box center [320, 222] width 157 height 13
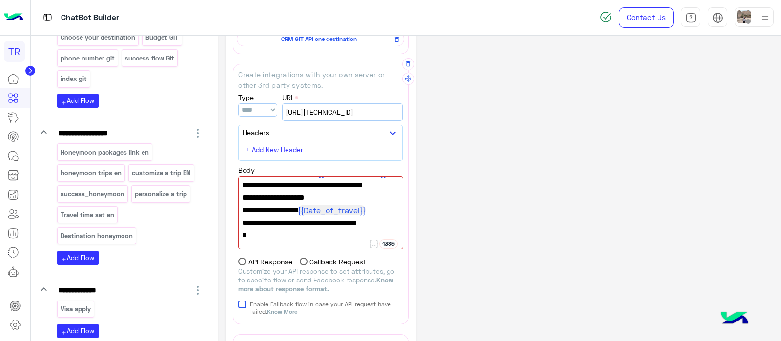
scroll to position [225, 0]
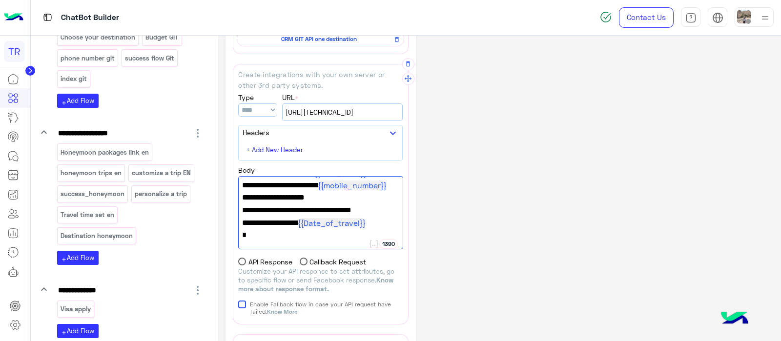
type textarea "**********"
click at [500, 223] on div "**********" at bounding box center [499, 290] width 548 height 749
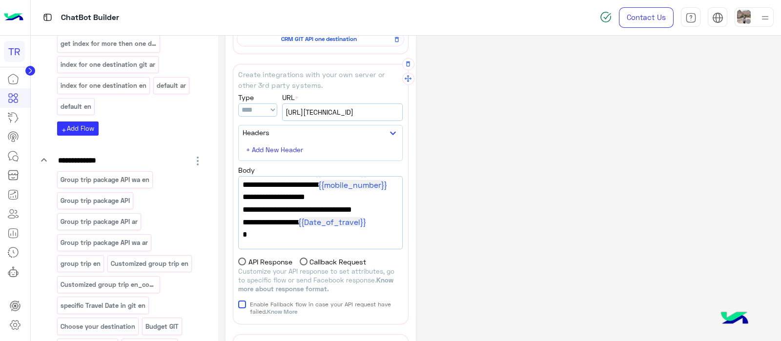
scroll to position [0, 0]
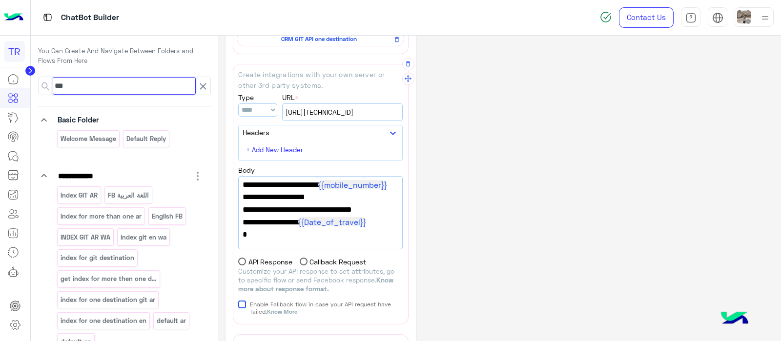
click at [84, 86] on input "***" at bounding box center [124, 86] width 143 height 18
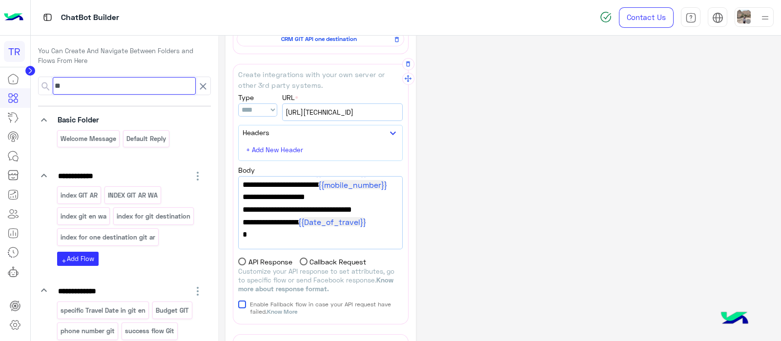
type input "***"
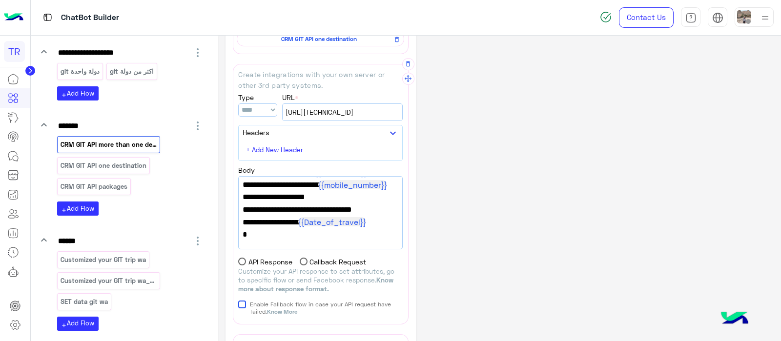
scroll to position [495, 0]
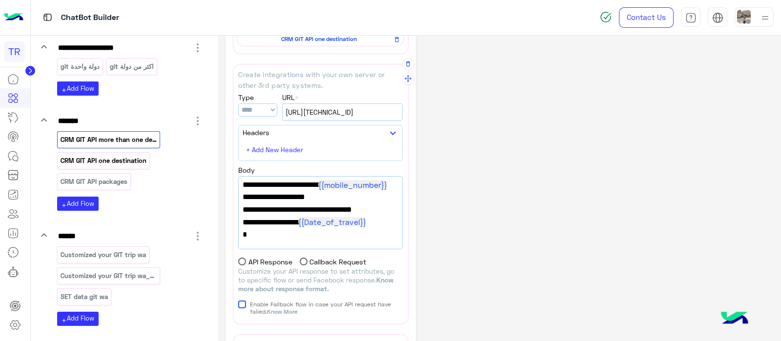
click at [107, 158] on p "CRM GIT API one destination" at bounding box center [103, 160] width 87 height 11
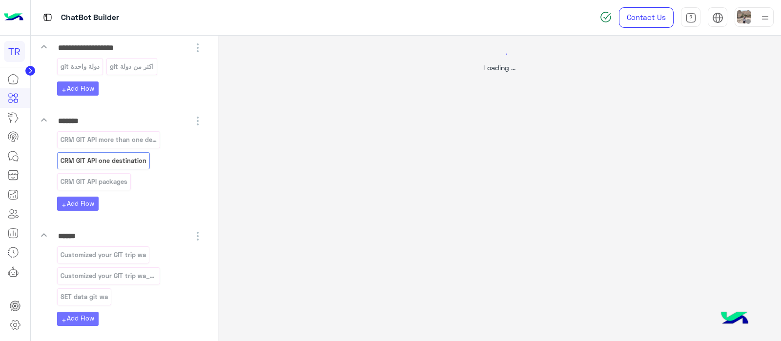
select select "****"
select select "*"
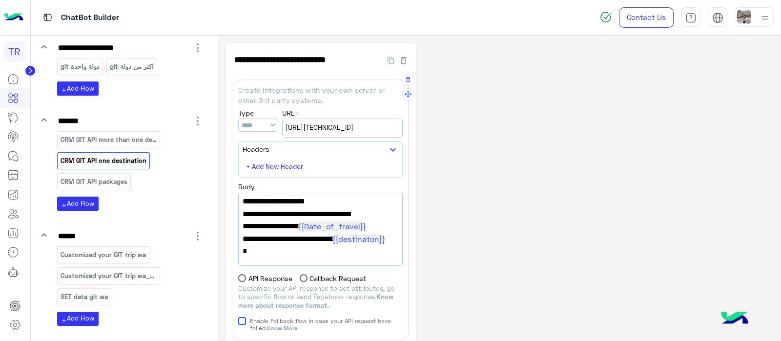
scroll to position [226, 0]
drag, startPoint x: 396, startPoint y: 239, endPoint x: 251, endPoint y: 242, distance: 144.5
click at [251, 242] on div "{ "git_destination":[ {{ID}} ], "lead_type":" {{lead_type}} ", "lead_trip_date_…" at bounding box center [320, 229] width 163 height 72
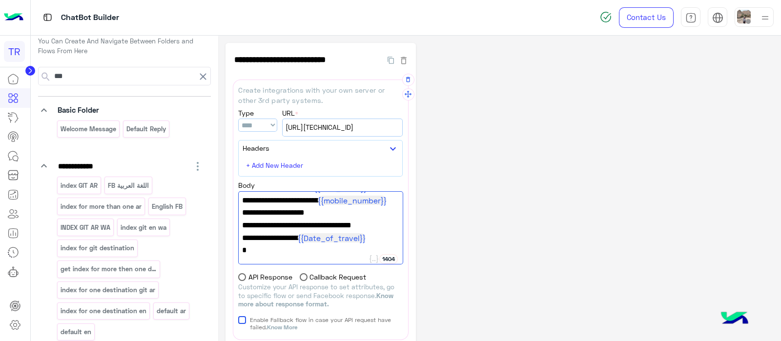
scroll to position [0, 0]
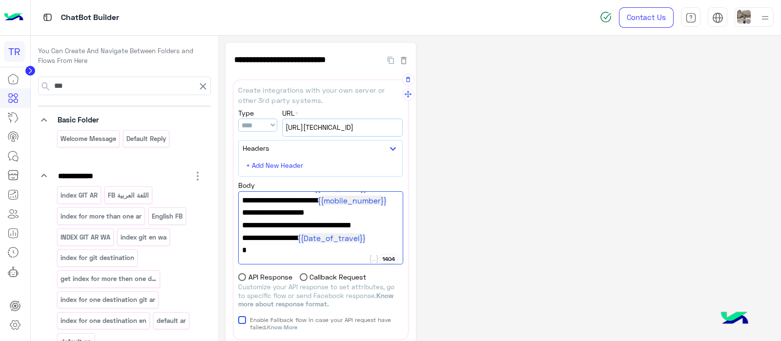
type textarea "**********"
click at [98, 80] on input "***" at bounding box center [124, 86] width 143 height 18
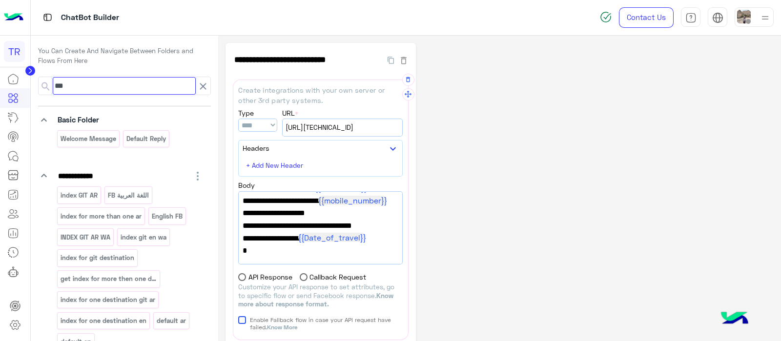
scroll to position [214, 0]
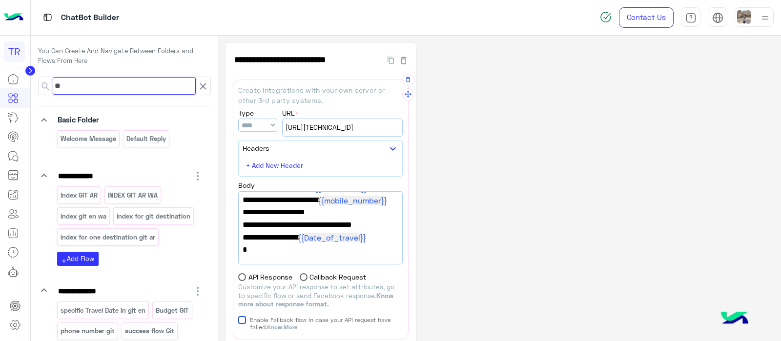
type input "*"
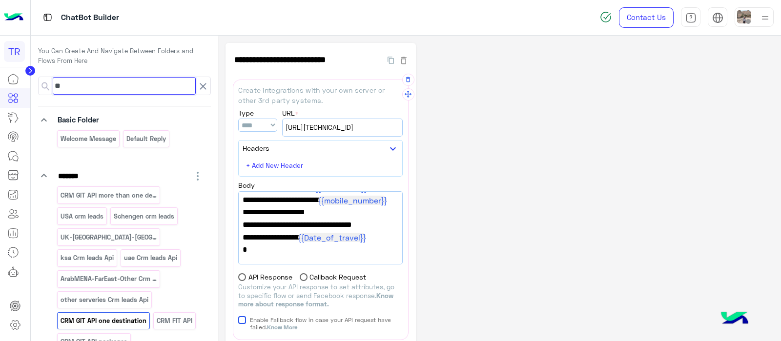
type input "*"
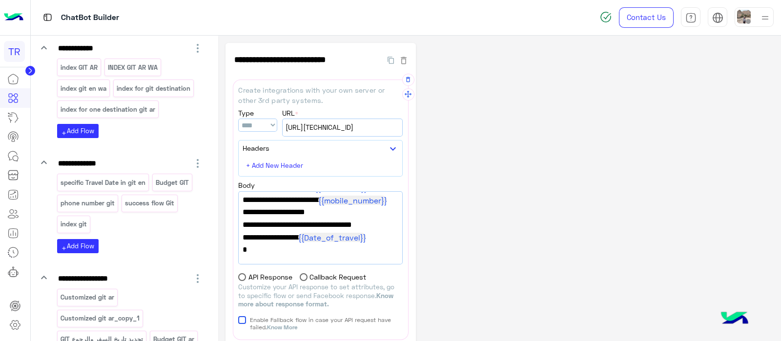
scroll to position [42, 0]
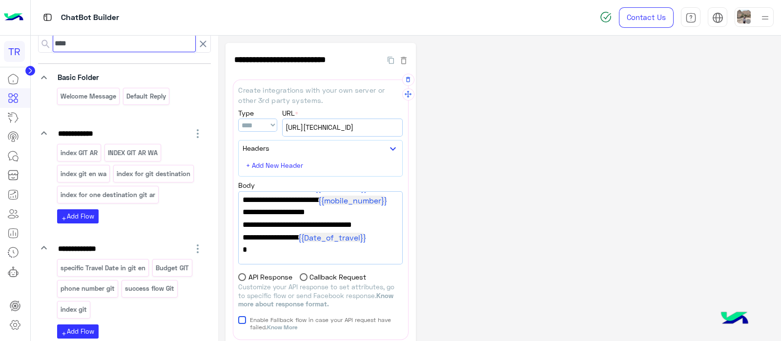
type input "***"
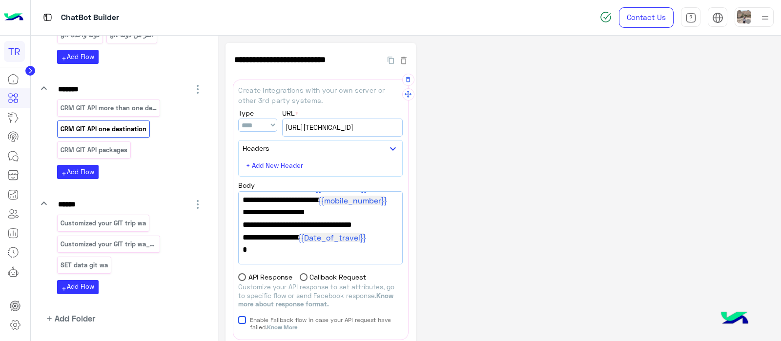
scroll to position [550, 0]
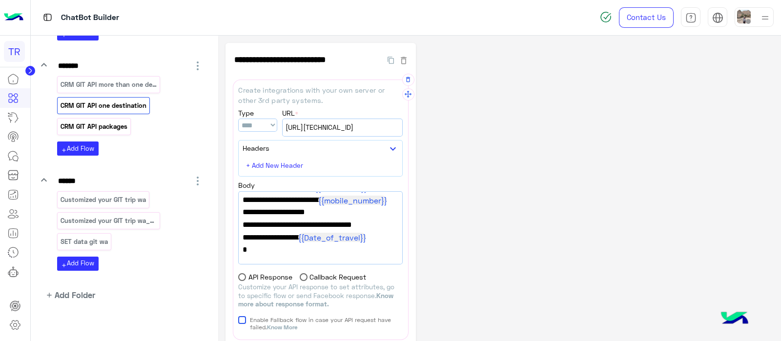
click at [93, 122] on p "CRM GIT API packages" at bounding box center [94, 126] width 68 height 11
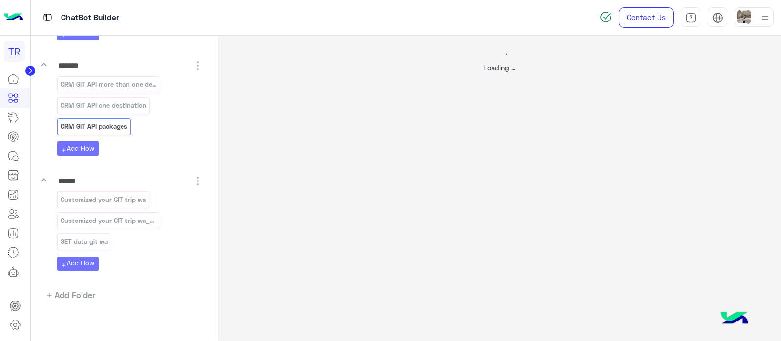
select select "****"
select select "*"
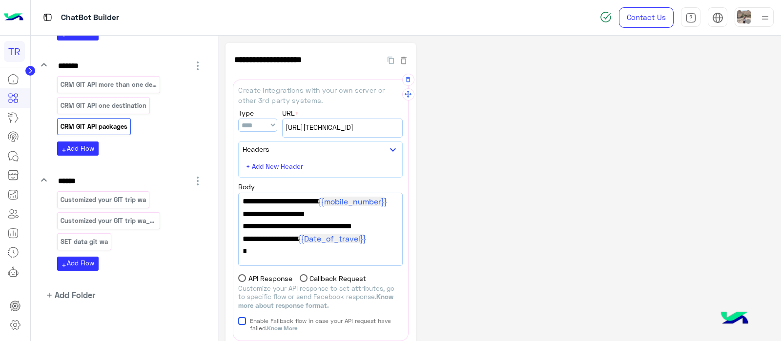
scroll to position [0, 0]
click at [81, 101] on p "CRM GIT API one destination" at bounding box center [103, 105] width 87 height 11
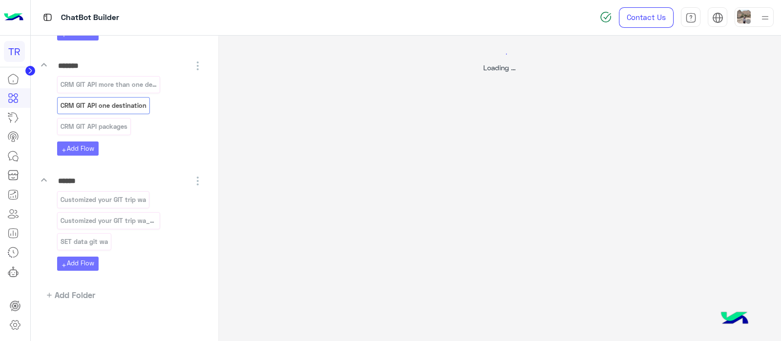
select select "****"
select select "*"
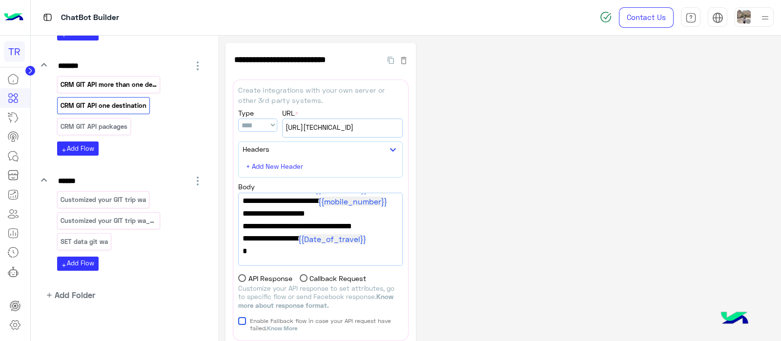
click at [102, 82] on p "CRM GIT API more than one destination" at bounding box center [109, 84] width 98 height 11
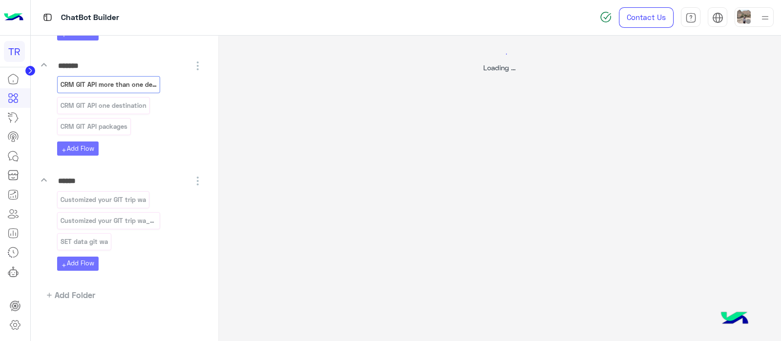
select select "*"
select select "****"
select select "*"
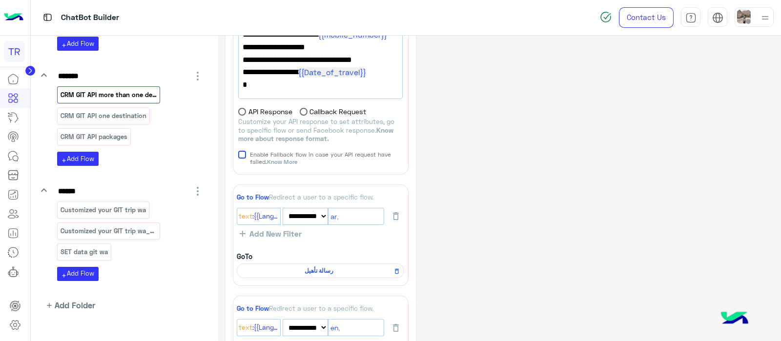
scroll to position [539, 0]
click at [94, 210] on p "Customized your GIT trip wa" at bounding box center [103, 210] width 87 height 11
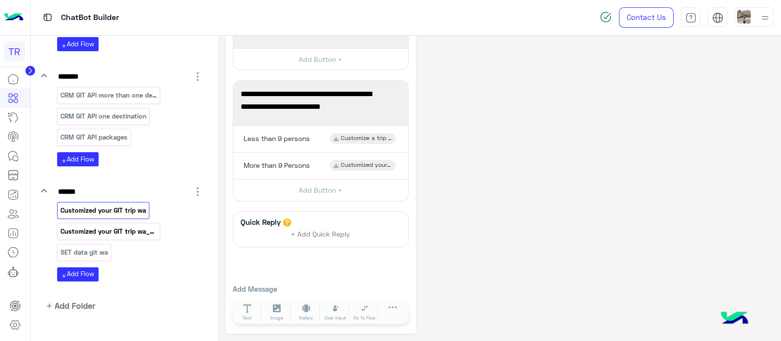
click at [143, 226] on p "Customized your GIT trip wa_copy_1" at bounding box center [109, 231] width 98 height 11
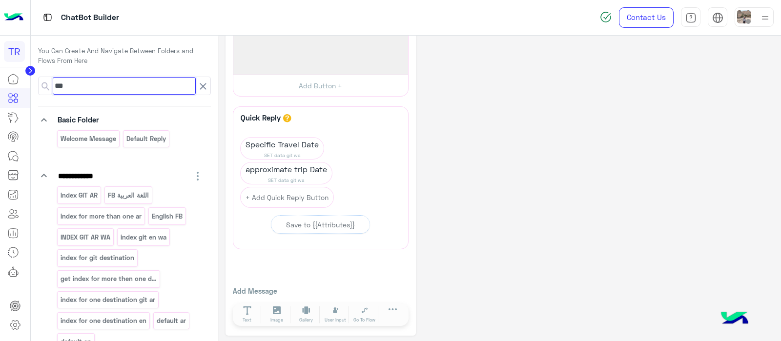
click at [96, 86] on input "***" at bounding box center [124, 86] width 143 height 18
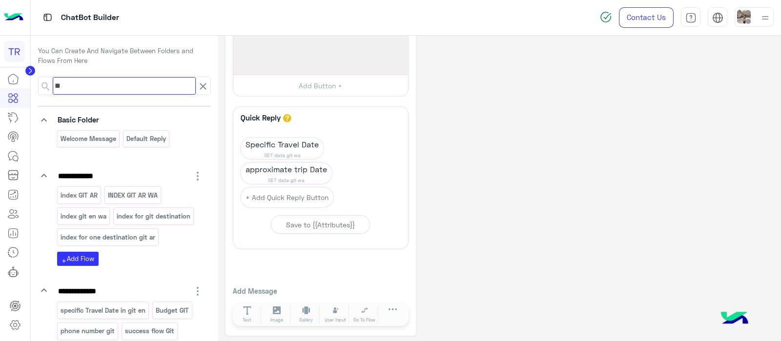
type input "*"
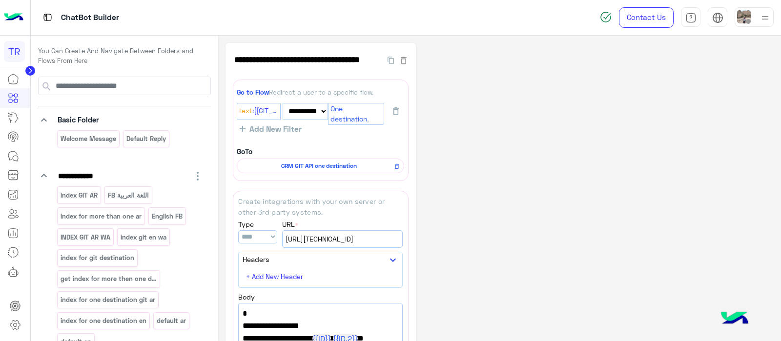
select select "*"
select select "****"
select select "*"
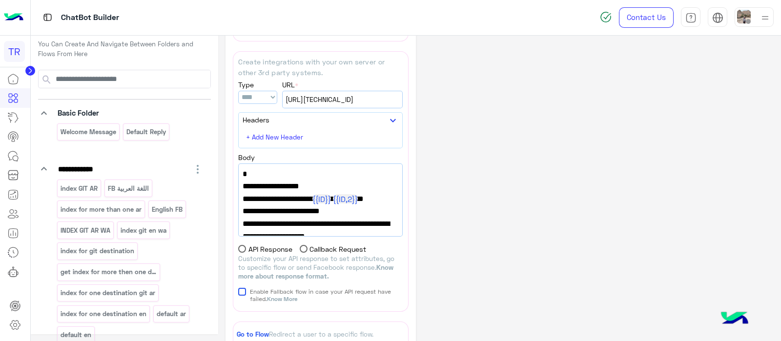
scroll to position [134, 0]
click at [398, 174] on div "{ "pacakges": [], "git_destination":[ {{ID}} , {{ID,2}} ], "git_PackagesLink":"…" at bounding box center [320, 199] width 163 height 72
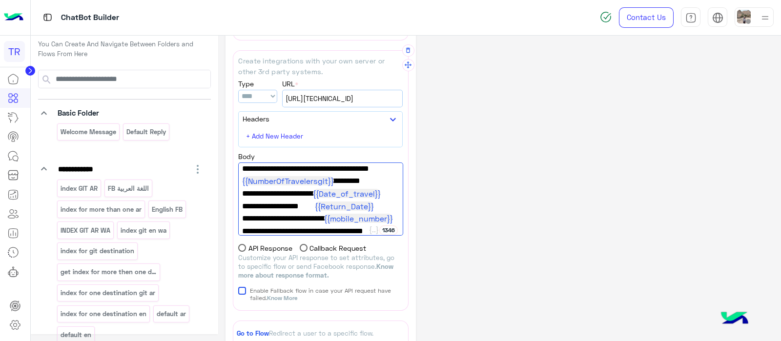
scroll to position [0, 0]
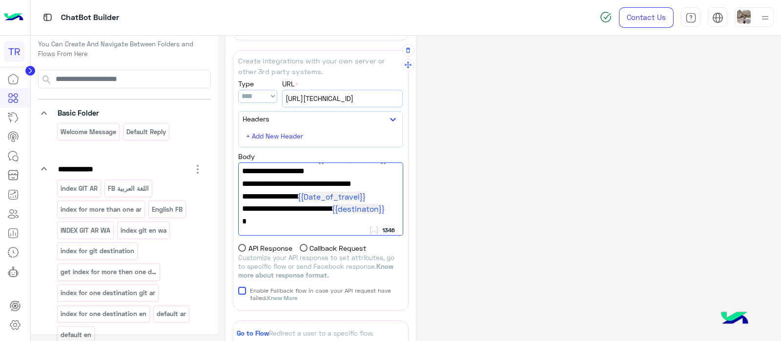
click at [391, 207] on span ""destination_chatbot":" {{destinaton}} "" at bounding box center [320, 208] width 157 height 13
type textarea "**********"
click at [375, 226] on icon at bounding box center [373, 230] width 9 height 8
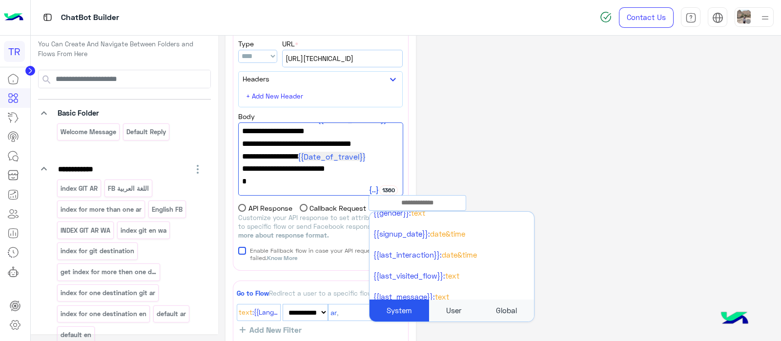
click at [449, 307] on div "User" at bounding box center [454, 311] width 50 height 22
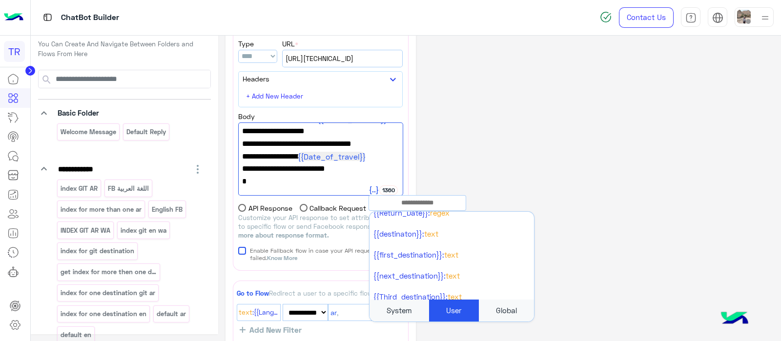
click at [405, 199] on input "text" at bounding box center [417, 203] width 97 height 11
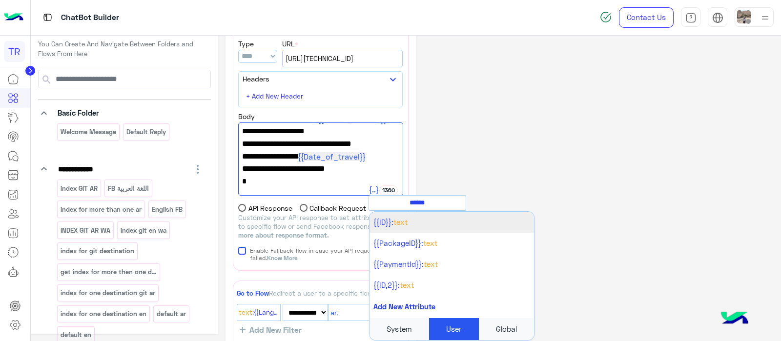
type input "******"
click at [397, 219] on span "Text" at bounding box center [400, 222] width 14 height 9
type textarea "**********"
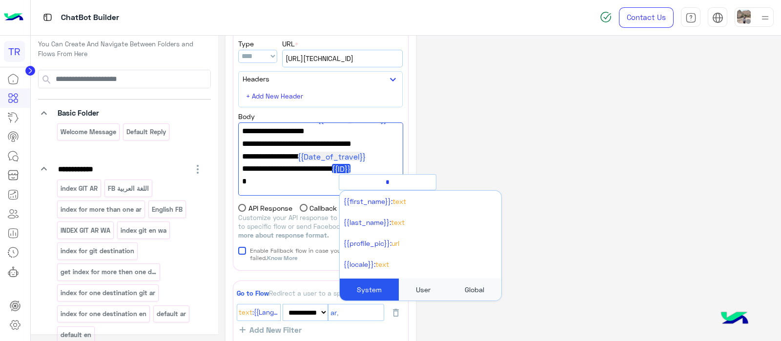
click at [350, 167] on span "{{ID}}" at bounding box center [341, 168] width 19 height 9
click at [453, 169] on div "**********" at bounding box center [499, 236] width 548 height 749
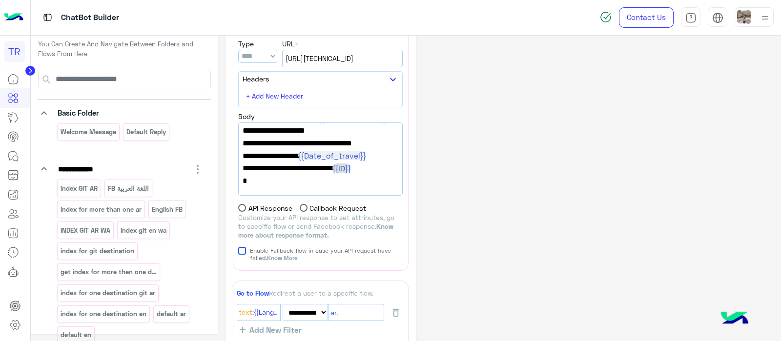
click at [351, 167] on span "{{ID}}" at bounding box center [341, 167] width 19 height 9
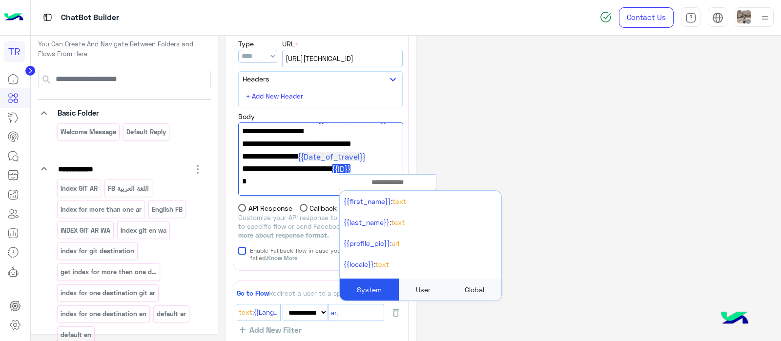
click at [359, 169] on span ""destination_chatbot":" {{ID}} "" at bounding box center [320, 168] width 157 height 13
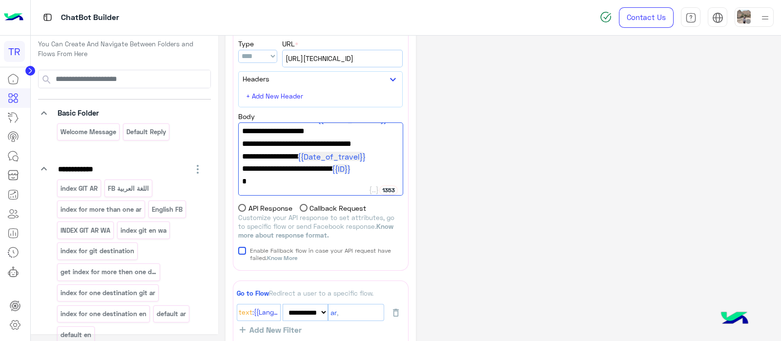
type textarea "**********"
click at [760, 18] on img at bounding box center [765, 18] width 12 height 12
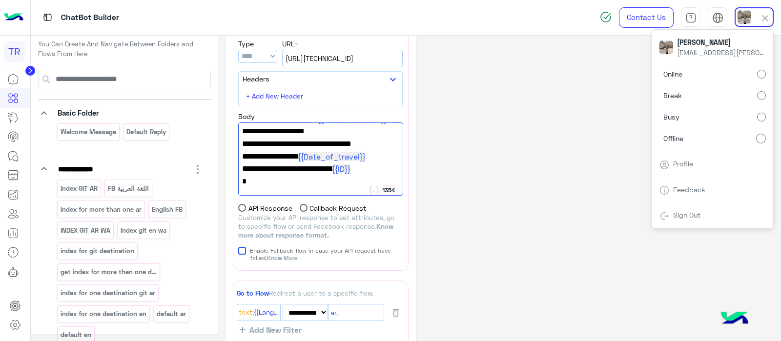
click at [531, 123] on div "**********" at bounding box center [499, 236] width 548 height 749
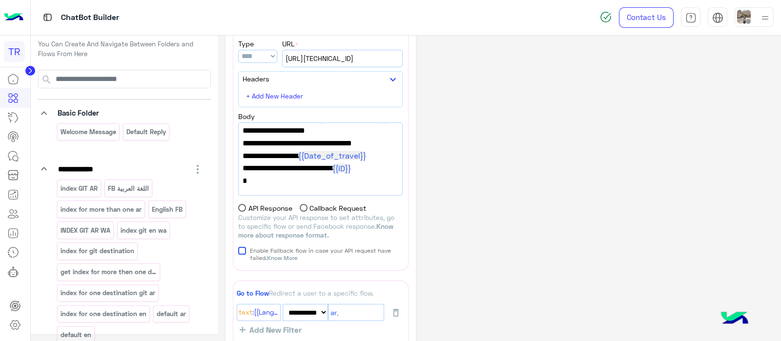
click at [16, 11] on img at bounding box center [14, 17] width 20 height 20
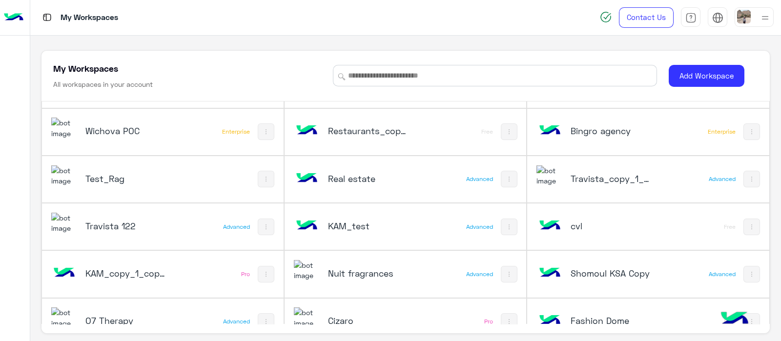
scroll to position [1244, 0]
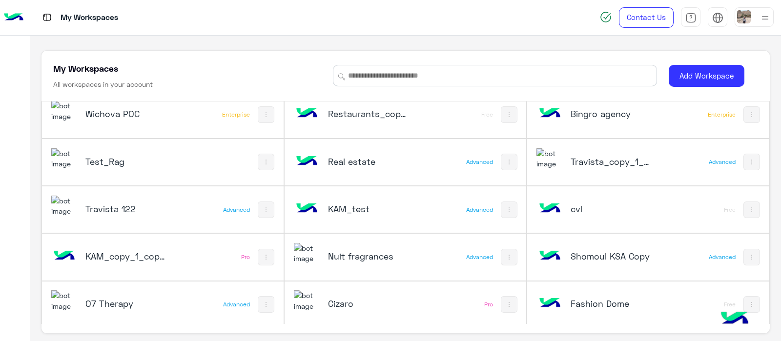
click at [334, 157] on h5 "Real estate" at bounding box center [368, 162] width 81 height 12
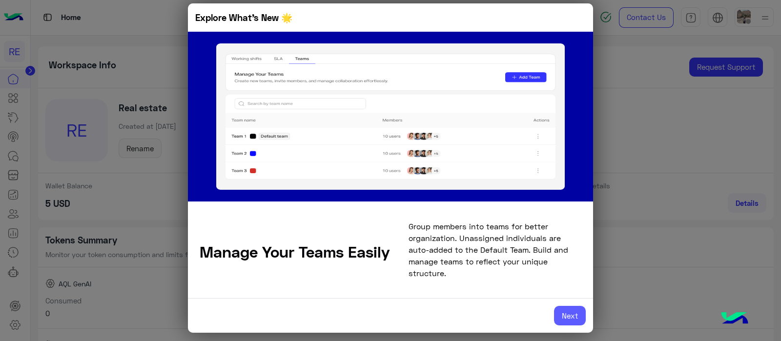
click at [570, 313] on button "Next" at bounding box center [570, 316] width 32 height 20
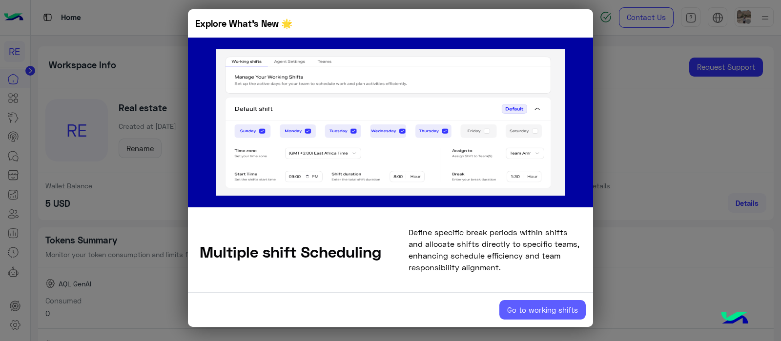
click at [555, 317] on button "Go to working shifts" at bounding box center [542, 310] width 86 height 20
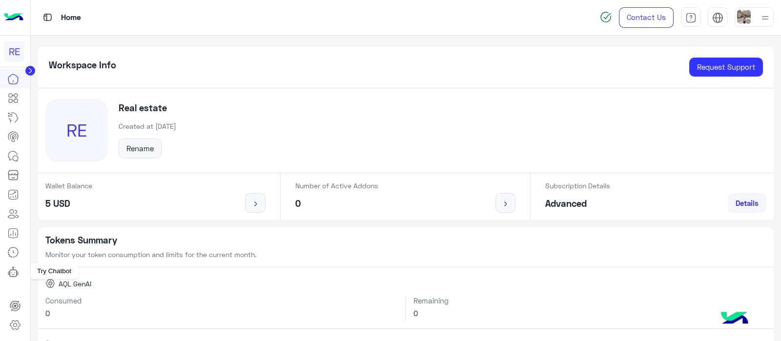
click at [15, 269] on icon at bounding box center [13, 272] width 12 height 12
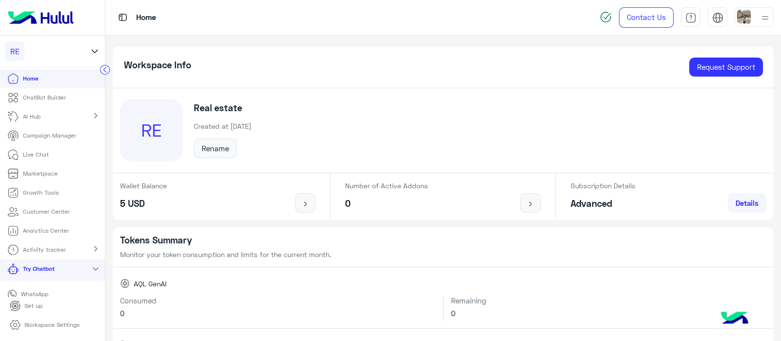
scroll to position [8, 0]
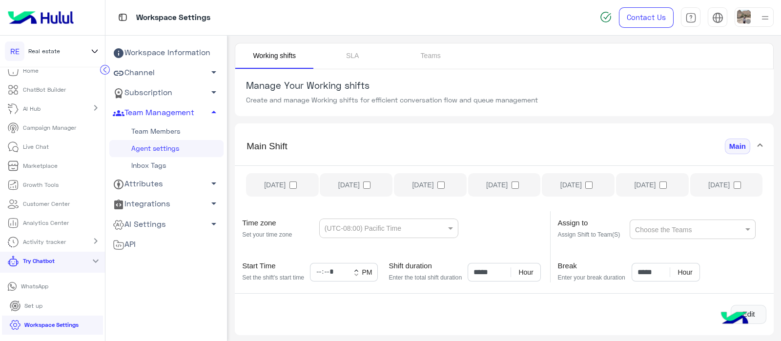
click at [93, 50] on icon at bounding box center [94, 51] width 11 height 12
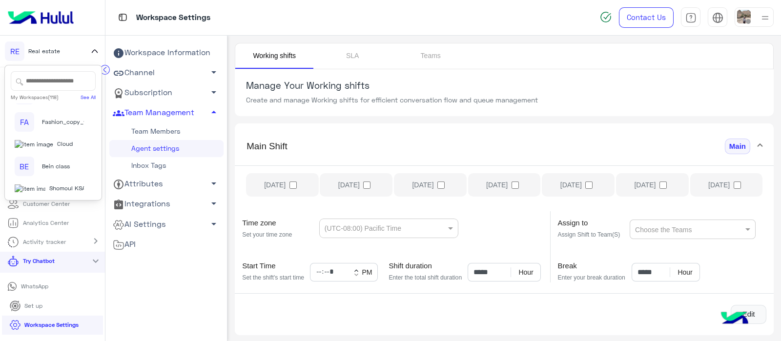
scroll to position [2379, 0]
click at [31, 59] on div "O7 Therapy" at bounding box center [49, 54] width 69 height 9
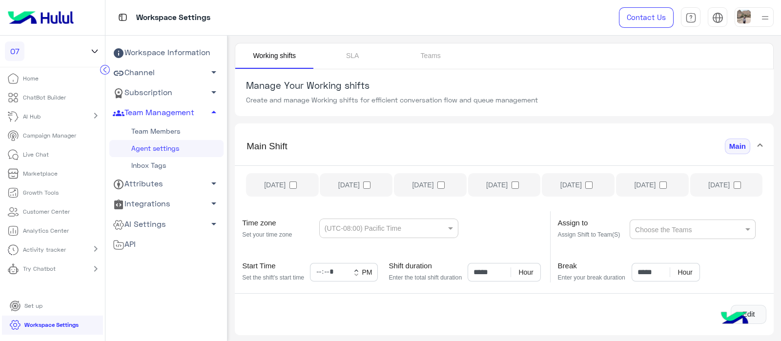
click at [153, 74] on link "Channel arrow_drop_down" at bounding box center [166, 73] width 114 height 20
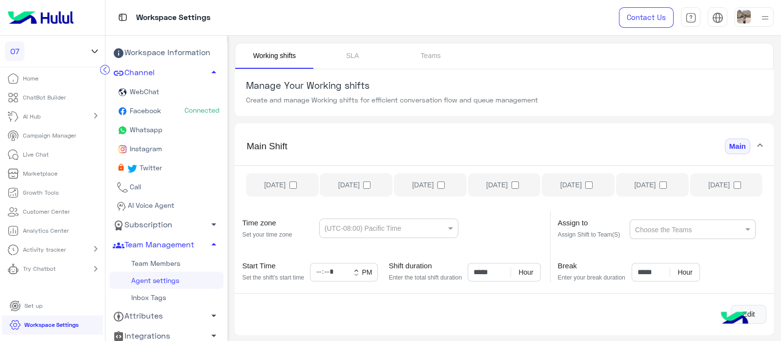
click at [148, 128] on span "Whatsapp" at bounding box center [145, 129] width 35 height 8
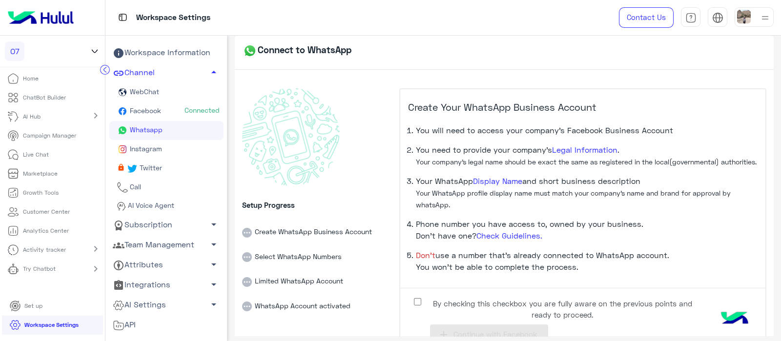
scroll to position [39, 0]
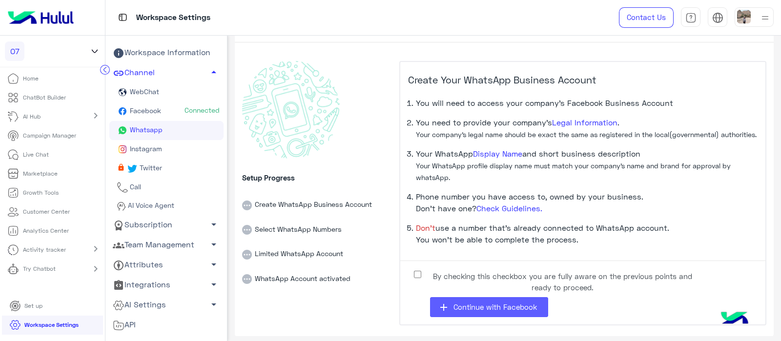
click at [461, 301] on button "add Continue with Facebook" at bounding box center [489, 307] width 118 height 20
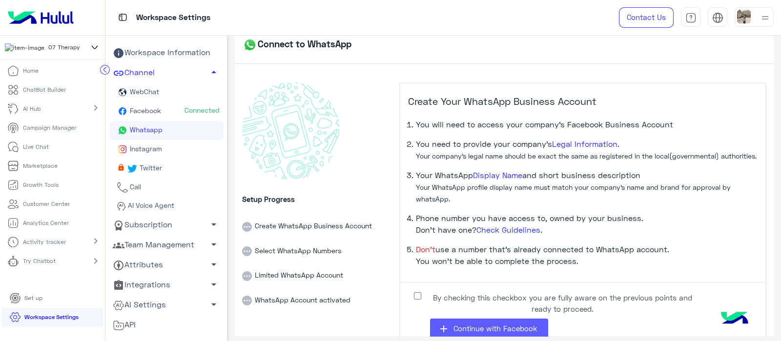
scroll to position [0, 0]
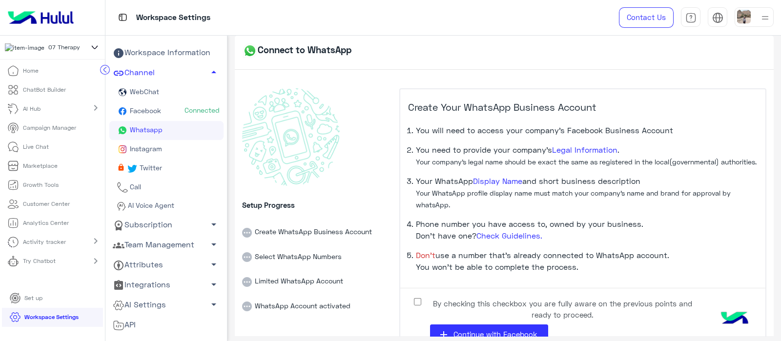
click at [98, 52] on icon at bounding box center [94, 47] width 11 height 12
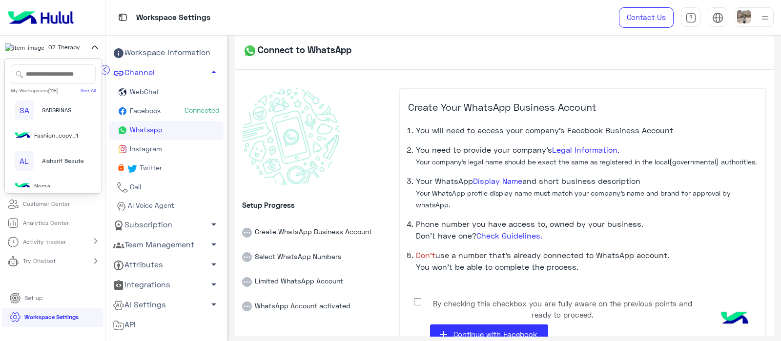
click at [51, 84] on input "text" at bounding box center [53, 74] width 85 height 20
type input "*****"
click at [34, 117] on div "FA Fawry Insurance Brokerage`s" at bounding box center [49, 111] width 69 height 20
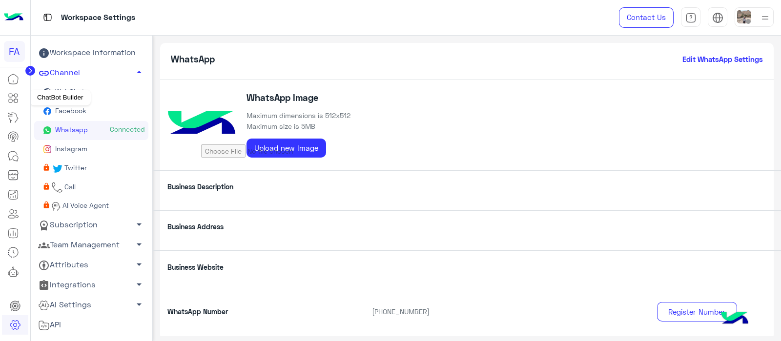
click at [12, 99] on icon at bounding box center [13, 98] width 12 height 12
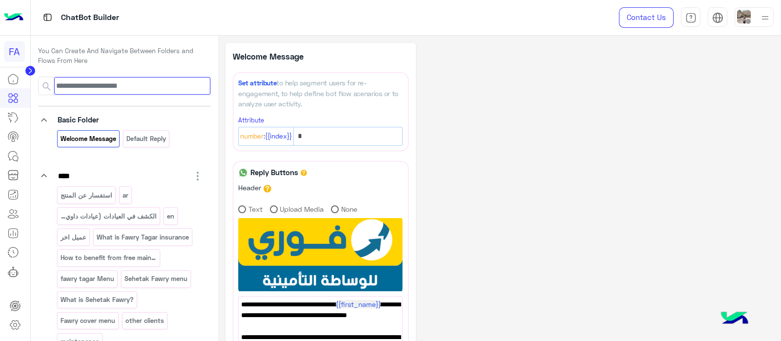
click at [146, 79] on input at bounding box center [132, 86] width 156 height 18
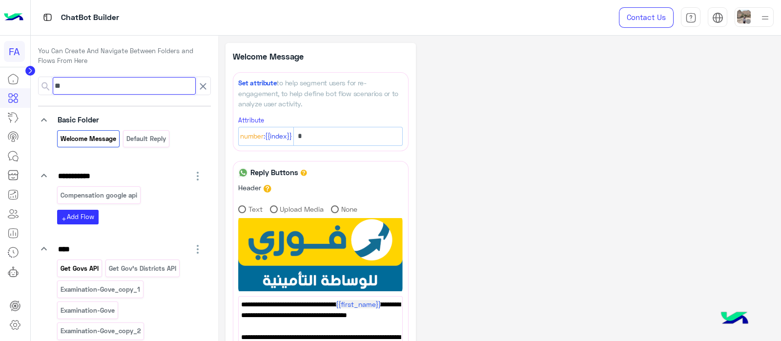
type input "**"
click at [80, 273] on div "Get Govs API" at bounding box center [79, 268] width 45 height 17
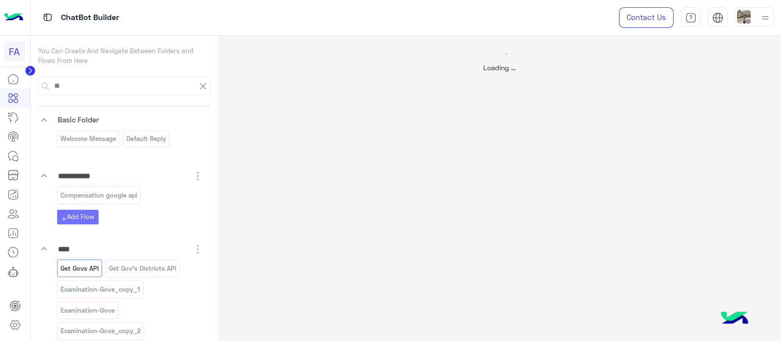
select select "****"
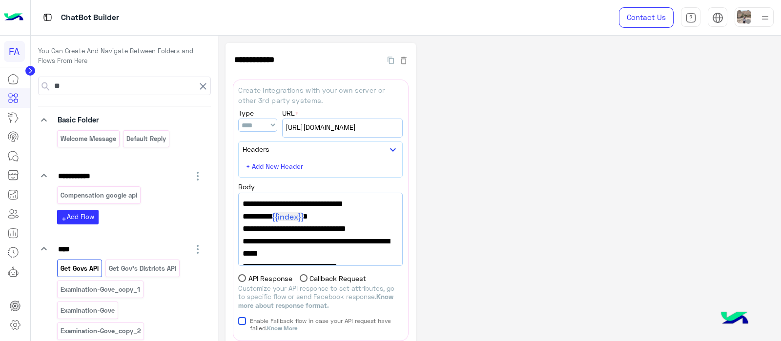
scroll to position [149, 0]
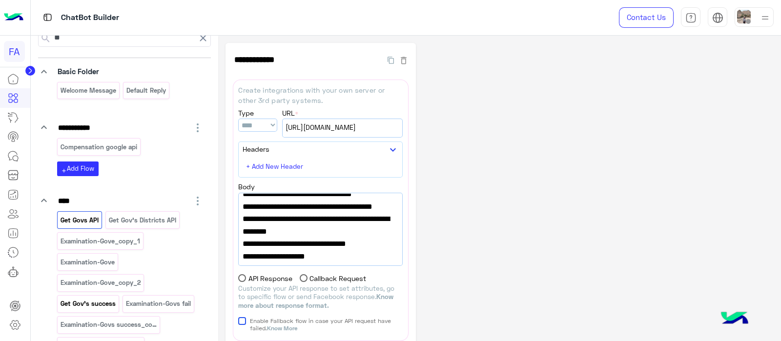
click at [92, 300] on p "Get Gov's success" at bounding box center [88, 303] width 57 height 11
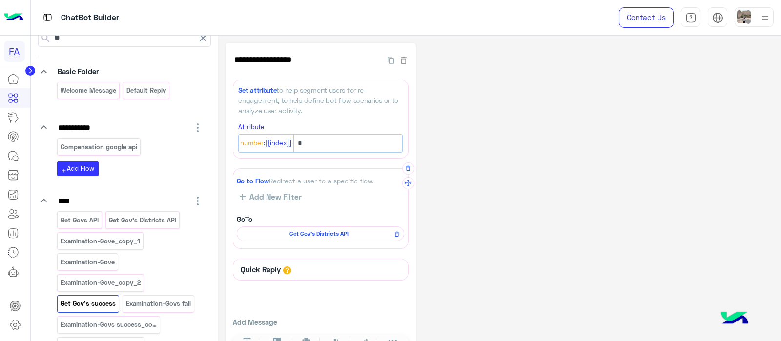
click at [323, 230] on span "Get Gov's Districts API" at bounding box center [318, 233] width 153 height 9
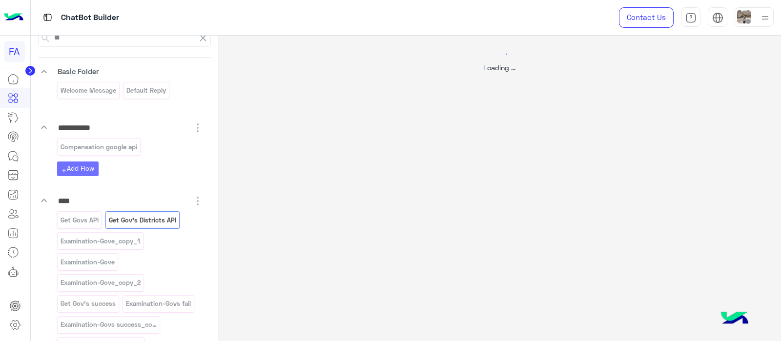
select select "****"
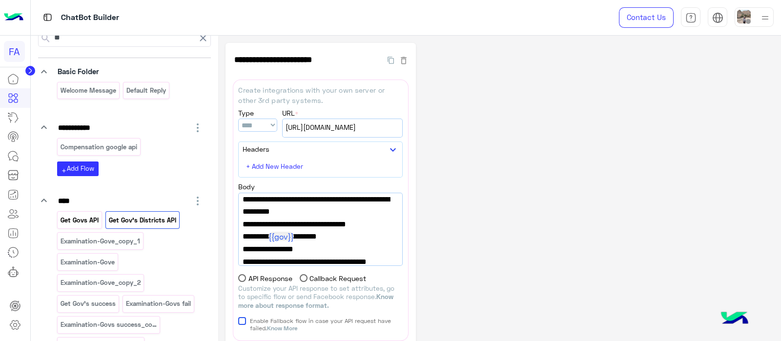
click at [92, 216] on p "Get Govs API" at bounding box center [80, 220] width 40 height 11
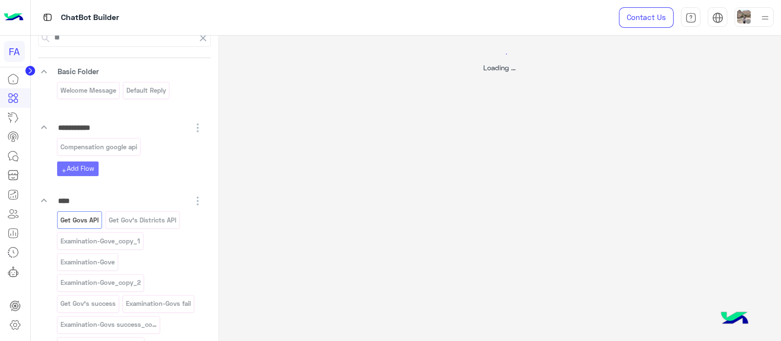
select select "****"
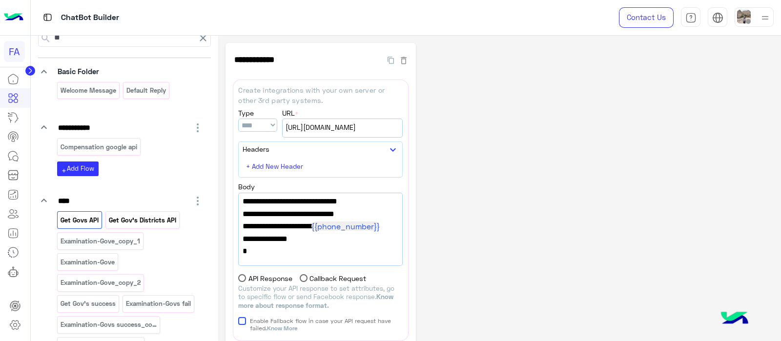
click at [123, 219] on p "Get Gov's Districts API" at bounding box center [142, 220] width 69 height 11
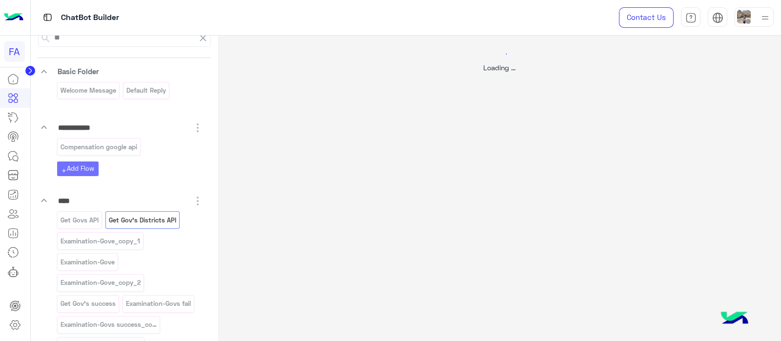
select select "****"
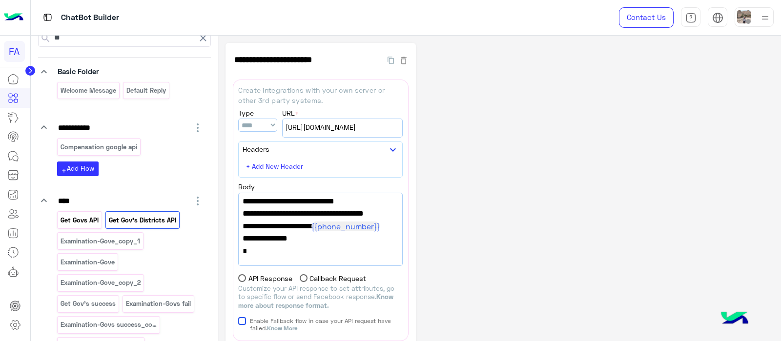
click at [79, 219] on p "Get Govs API" at bounding box center [80, 220] width 40 height 11
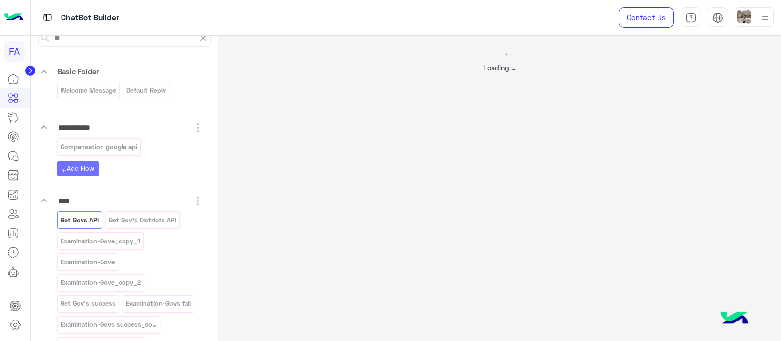
select select "****"
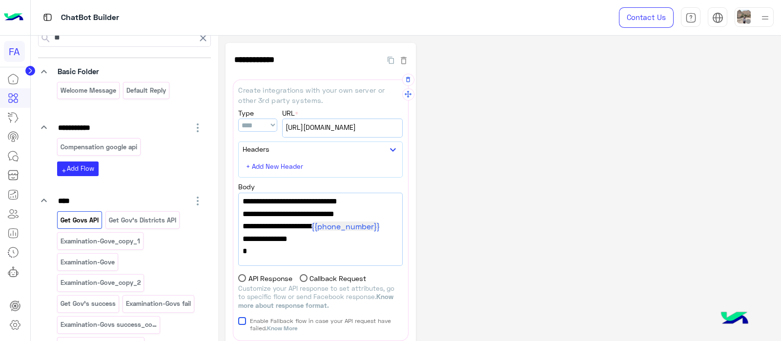
drag, startPoint x: 340, startPoint y: 200, endPoint x: 387, endPoint y: 206, distance: 47.7
click at [387, 195] on span ""limit":9, "show_more_flow_name":"Get Govs API"," at bounding box center [320, 182] width 156 height 25
